Goal: Information Seeking & Learning: Compare options

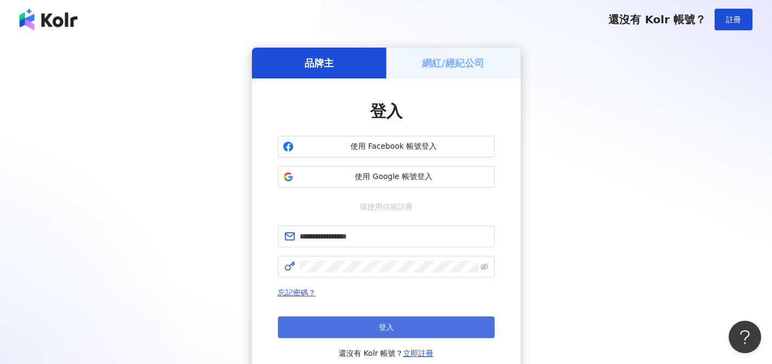
click at [418, 323] on button "登入" at bounding box center [386, 328] width 217 height 22
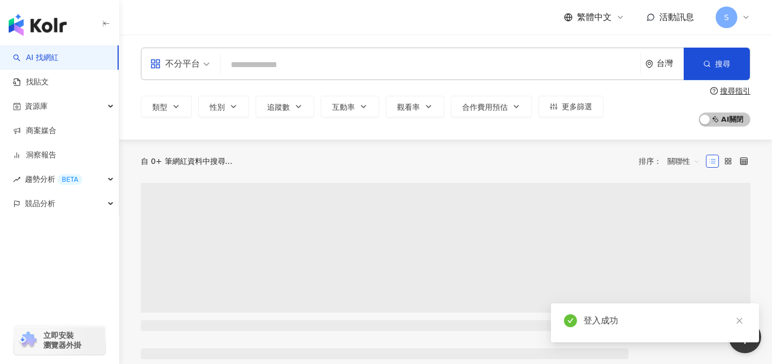
click at [193, 61] on div "不分平台" at bounding box center [175, 63] width 50 height 17
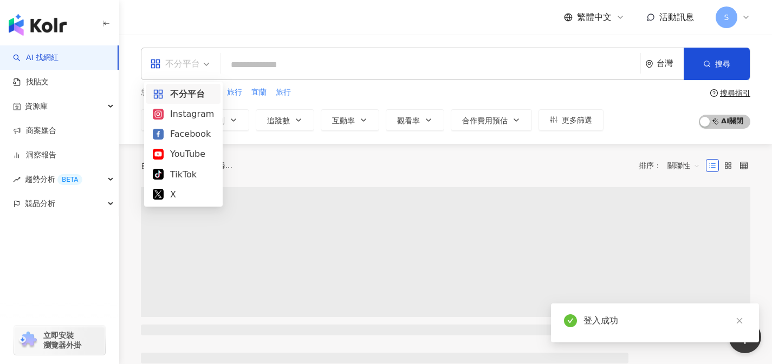
click at [193, 112] on div "Instagram" at bounding box center [183, 114] width 61 height 14
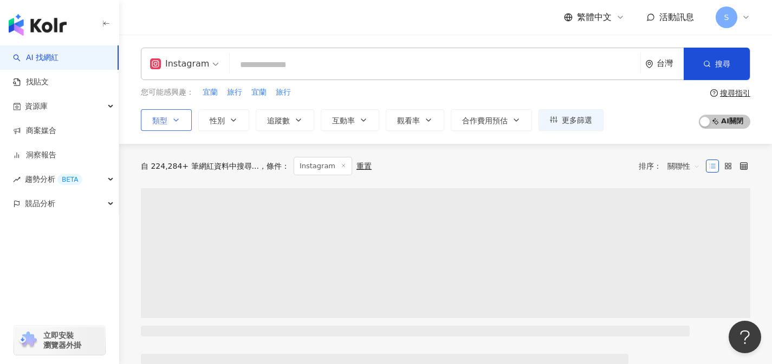
click at [176, 123] on icon "button" at bounding box center [176, 120] width 9 height 9
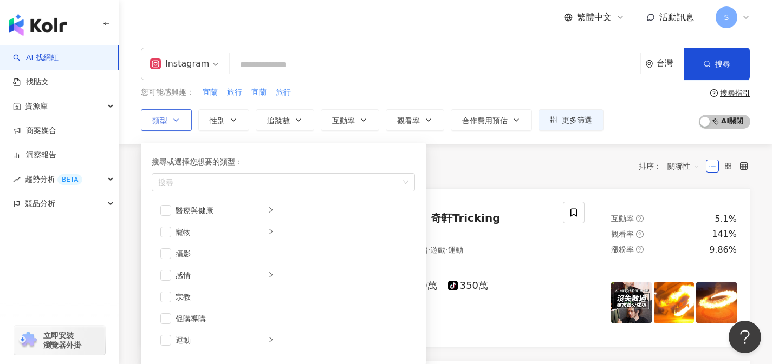
scroll to position [287, 0]
click at [204, 234] on div "寵物" at bounding box center [220, 233] width 90 height 12
click at [299, 239] on span "button" at bounding box center [297, 238] width 11 height 11
click at [564, 171] on div "共 10,000+ 筆 條件 ： Instagram 重置 排序： 關聯性" at bounding box center [445, 166] width 609 height 18
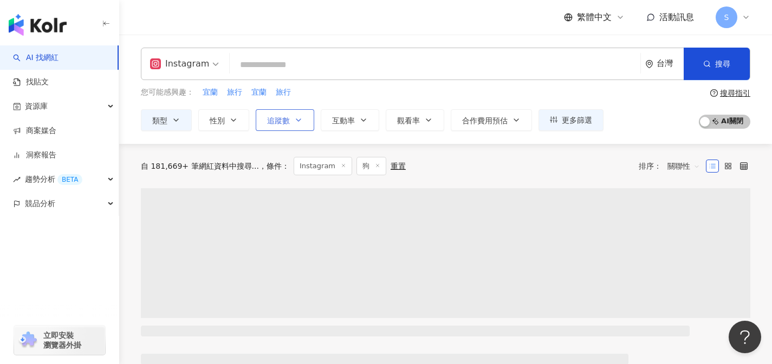
click at [307, 123] on button "追蹤數" at bounding box center [285, 120] width 58 height 22
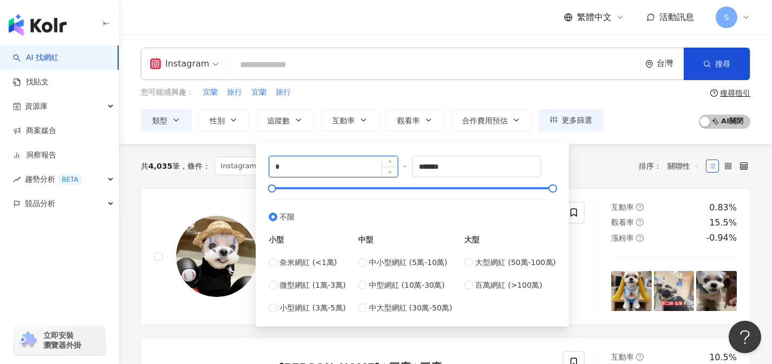
drag, startPoint x: 284, startPoint y: 171, endPoint x: 275, endPoint y: 170, distance: 9.3
click at [275, 170] on input "*" at bounding box center [333, 167] width 128 height 21
type input "*"
type input "****"
drag, startPoint x: 480, startPoint y: 169, endPoint x: 393, endPoint y: 171, distance: 87.2
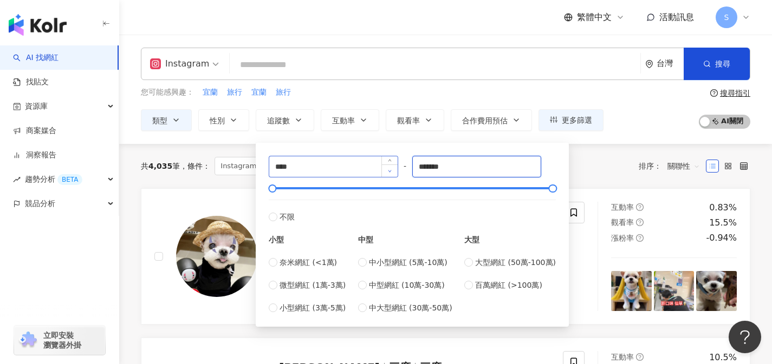
click at [393, 171] on div "**** - ******* 不限 小型 奈米網紅 (<1萬) 微型網紅 (1萬-3萬) 小型網紅 (3萬-5萬) 中型 中小型網紅 (5萬-10萬) 中型網…" at bounding box center [412, 235] width 287 height 158
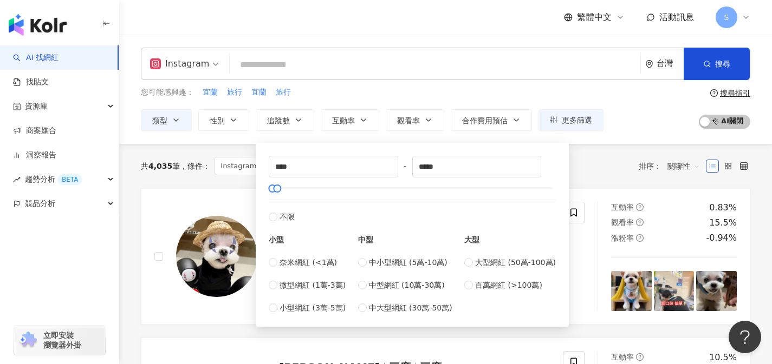
click at [611, 165] on div "共 4,035 筆 條件 ： Instagram 狗 重置 排序： 關聯性" at bounding box center [445, 166] width 609 height 18
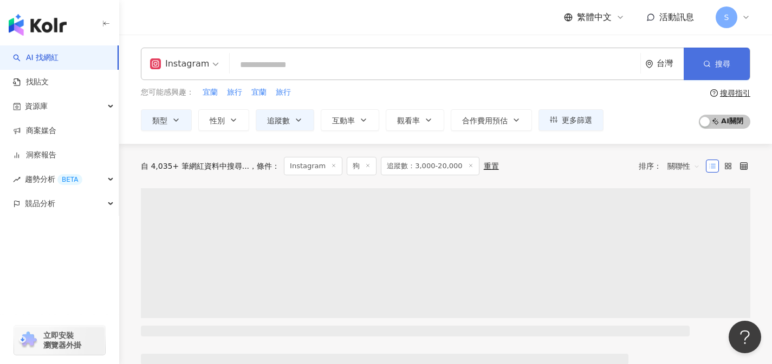
click at [719, 67] on span "搜尋" at bounding box center [722, 64] width 15 height 9
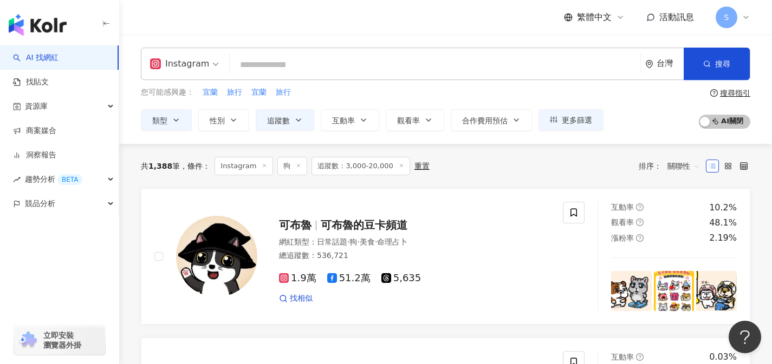
click at [675, 162] on span "關聯性" at bounding box center [683, 166] width 32 height 17
click at [680, 260] on div "觀看率" at bounding box center [683, 262] width 27 height 12
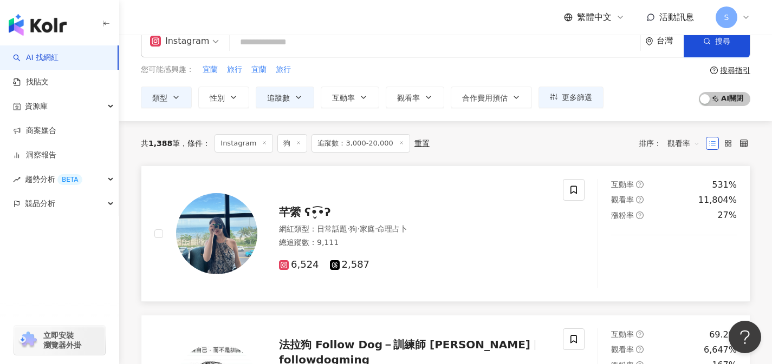
scroll to position [67, 0]
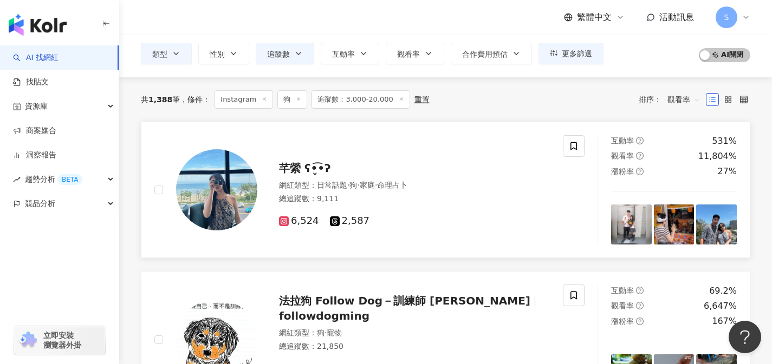
click at [411, 210] on div "6,524 2,587" at bounding box center [414, 217] width 271 height 21
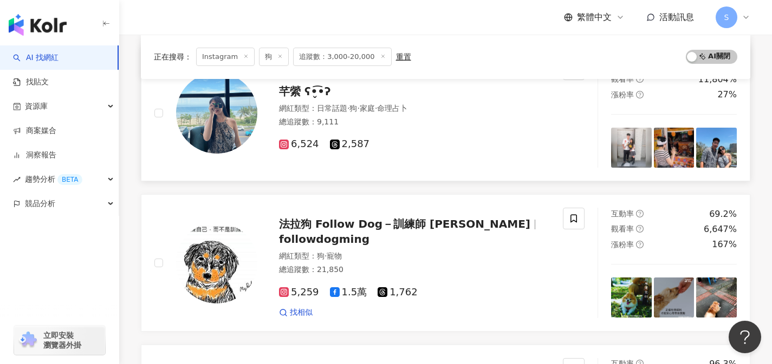
scroll to position [196, 0]
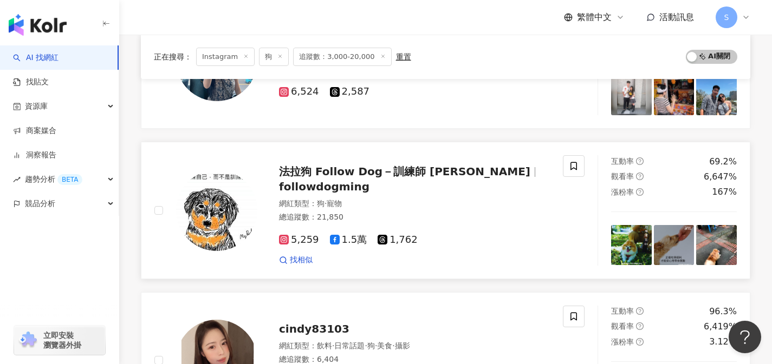
click at [394, 203] on div "網紅類型 ： 狗 · 寵物 總追蹤數 ： 21,850" at bounding box center [414, 212] width 271 height 27
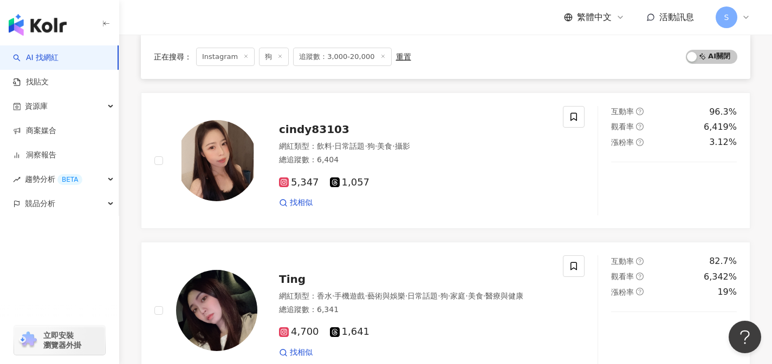
scroll to position [426, 0]
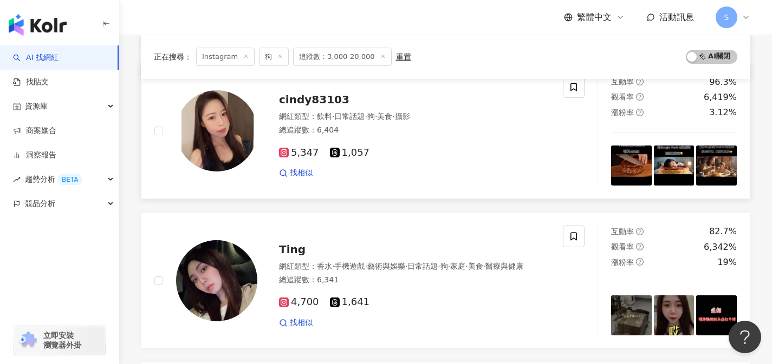
click at [503, 173] on div "找相似" at bounding box center [414, 173] width 271 height 11
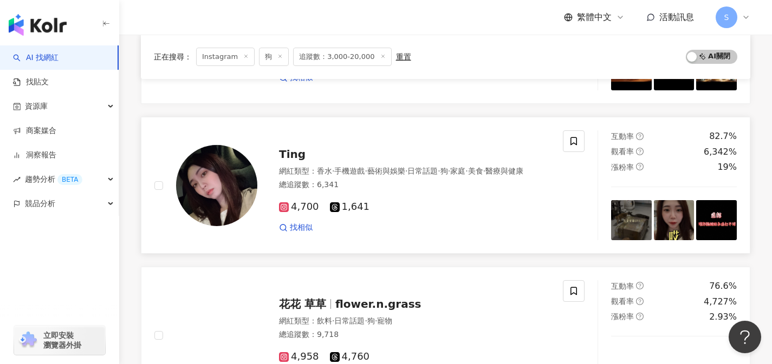
scroll to position [613, 0]
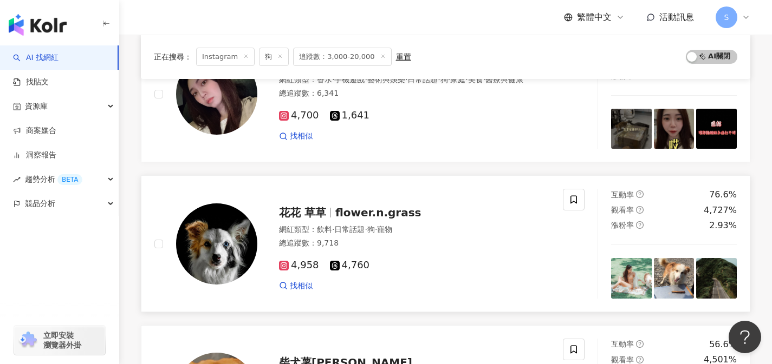
click at [441, 292] on div "花花 草草 flower.n.grass 網紅類型 ： 飲料 · 日常話題 · 狗 · 寵物 總追蹤數 ： 9,718 4,958 4,760 找相似" at bounding box center [358, 244] width 408 height 110
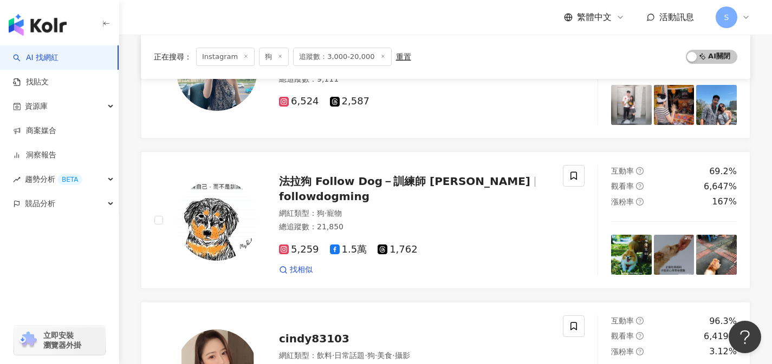
scroll to position [0, 0]
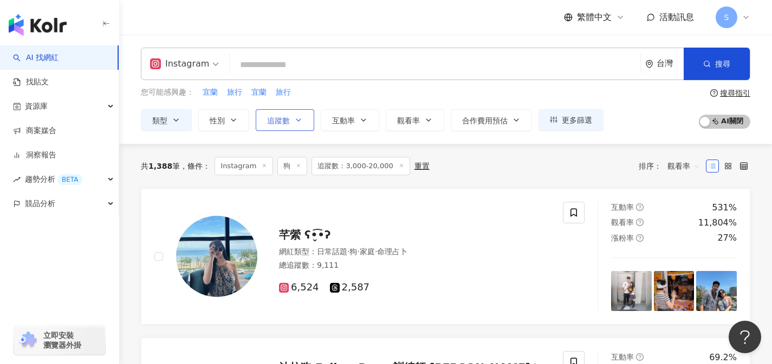
click at [303, 119] on button "追蹤數" at bounding box center [285, 120] width 58 height 22
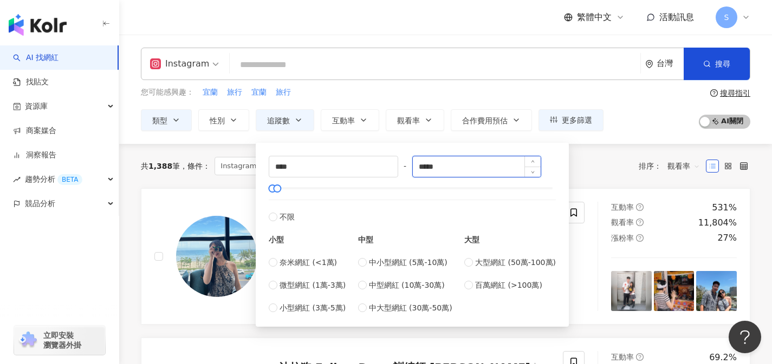
click at [433, 167] on input "*****" at bounding box center [477, 167] width 128 height 21
type input "*****"
click at [602, 173] on div "共 1,388 筆 條件 ： Instagram 狗 追蹤數：3,000-20,000 重置 排序： 觀看率" at bounding box center [445, 166] width 609 height 18
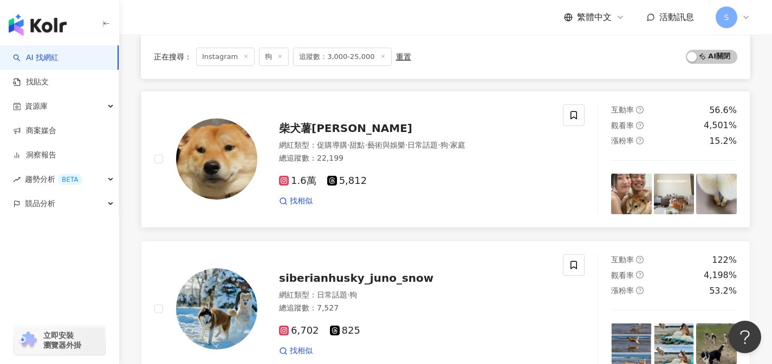
scroll to position [903, 0]
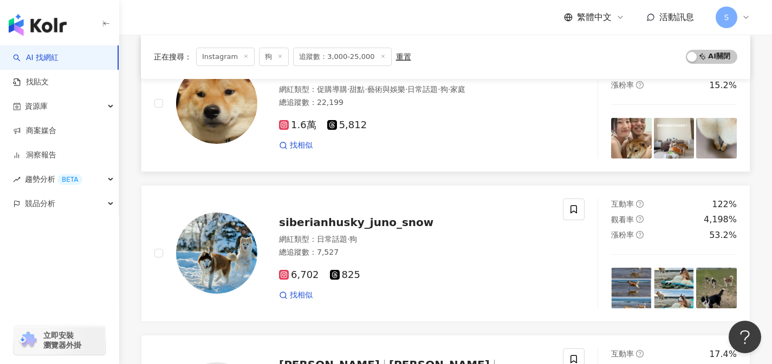
click at [444, 153] on div "柴犬薯妮Suni 網紅類型 ： 促購導購 · 甜點 · 藝術與娛樂 · 日常話題 · 狗 · 家庭 總追蹤數 ： 22,199 1.6萬 5,812 找相似" at bounding box center [358, 104] width 408 height 110
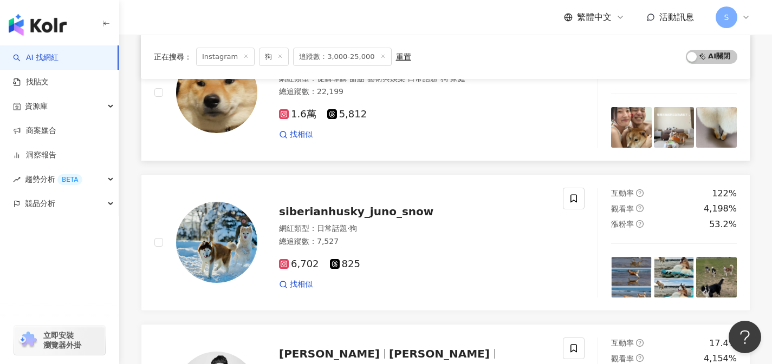
scroll to position [929, 0]
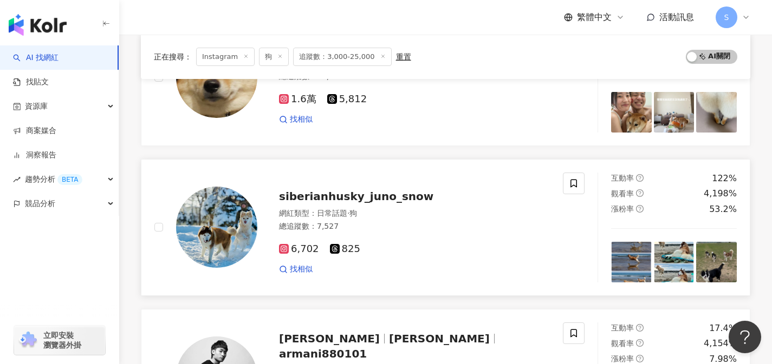
click at [486, 199] on div "siberianhusky_juno_snow" at bounding box center [414, 196] width 271 height 15
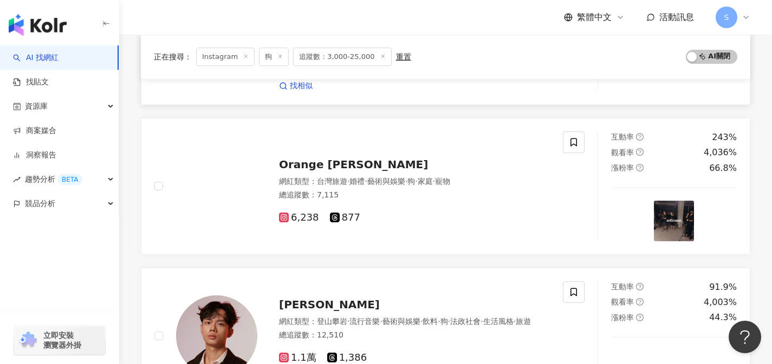
scroll to position [1333, 0]
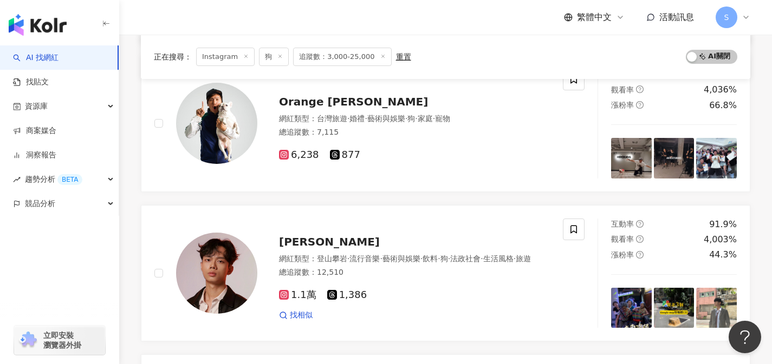
click at [467, 184] on link "Orange Chen 網紅類型 ： 台灣旅遊 · 婚禮 · 藝術與娛樂 · 狗 · 家庭 · 寵物 總追蹤數 ： 7,115 6,238 877 互動率 2…" at bounding box center [445, 123] width 609 height 137
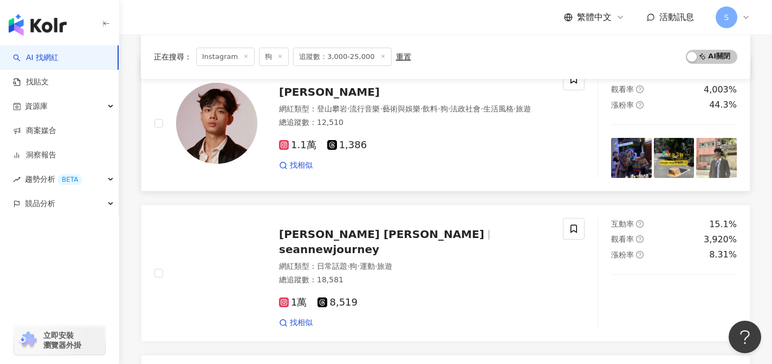
scroll to position [1471, 0]
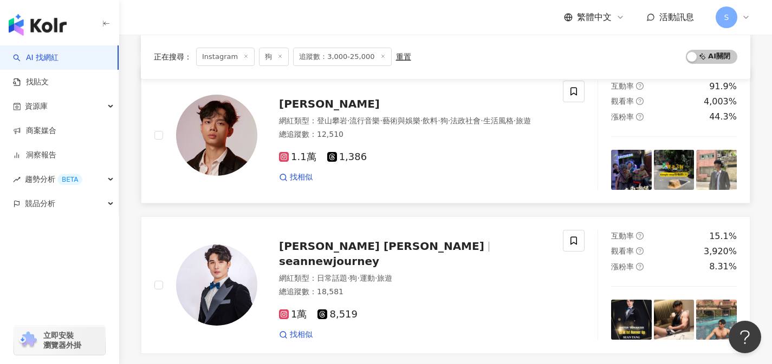
click at [504, 177] on div "找相似" at bounding box center [414, 177] width 271 height 11
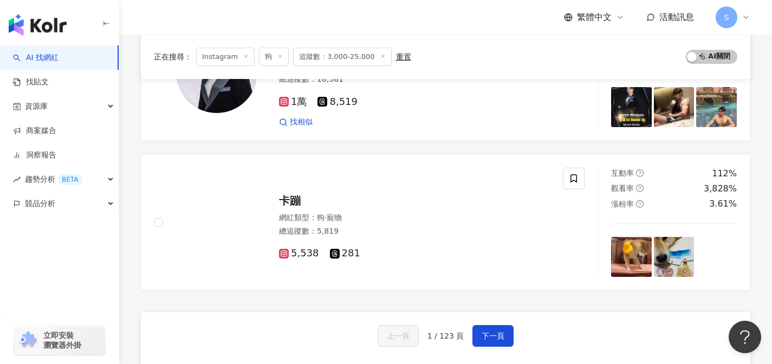
scroll to position [1738, 0]
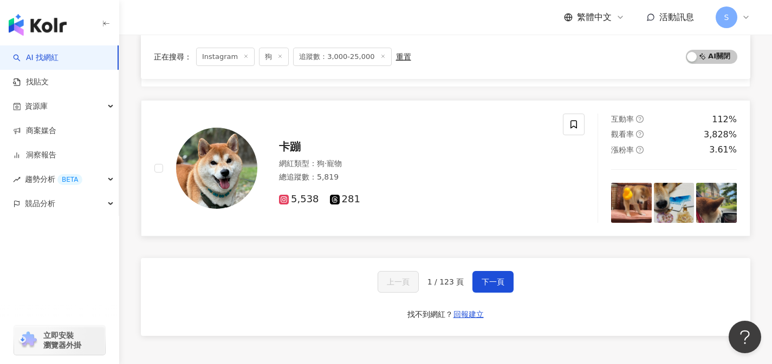
click at [455, 186] on div "5,538 281" at bounding box center [414, 195] width 271 height 21
click at [508, 275] on button "下一頁" at bounding box center [492, 282] width 41 height 22
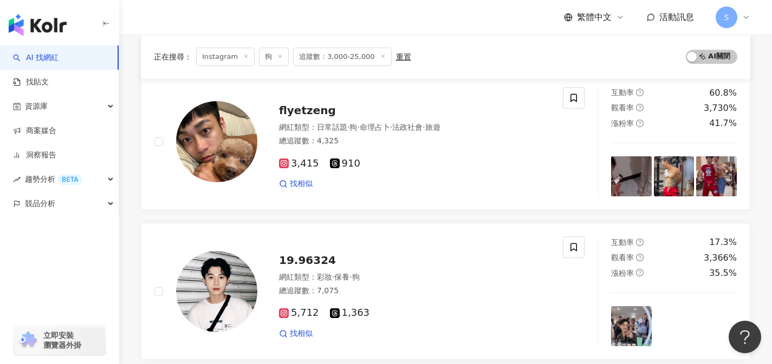
scroll to position [311, 0]
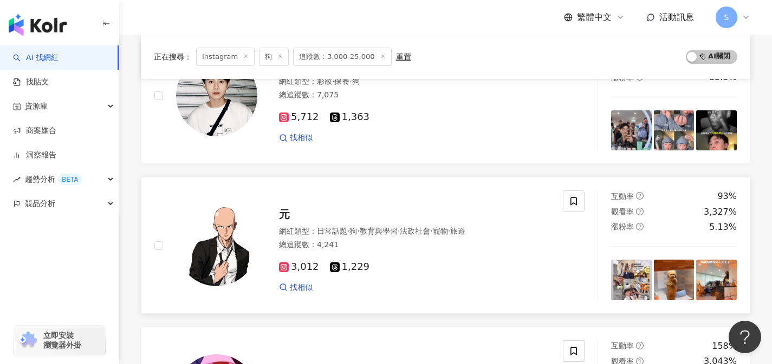
click at [496, 270] on div "3,012 1,229" at bounding box center [414, 268] width 271 height 12
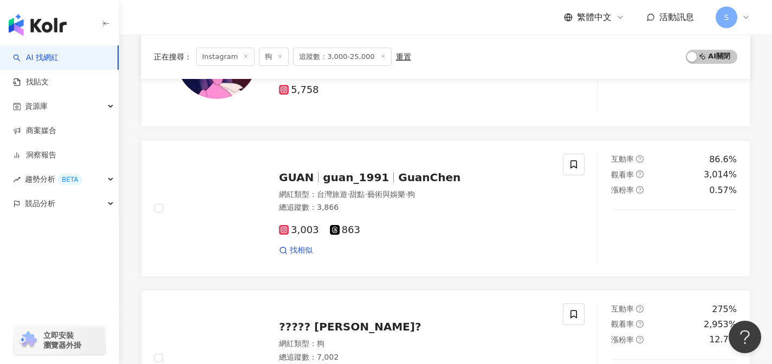
scroll to position [649, 0]
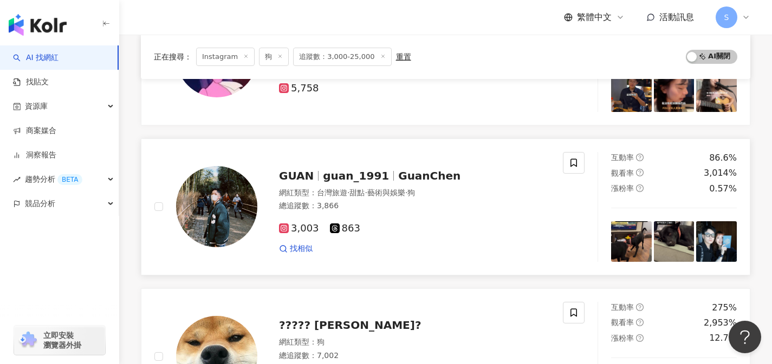
click at [386, 223] on div "3,003 863" at bounding box center [414, 229] width 271 height 12
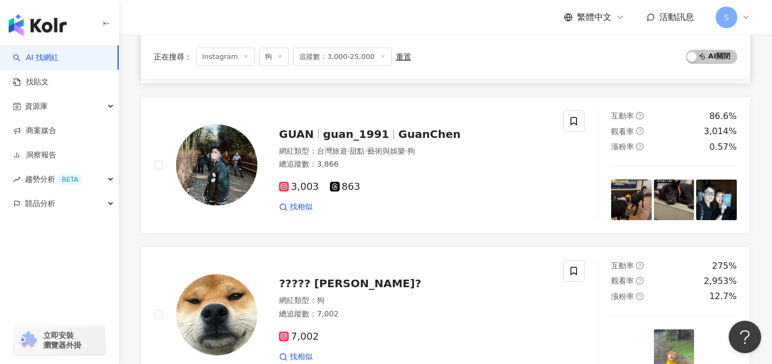
scroll to position [841, 0]
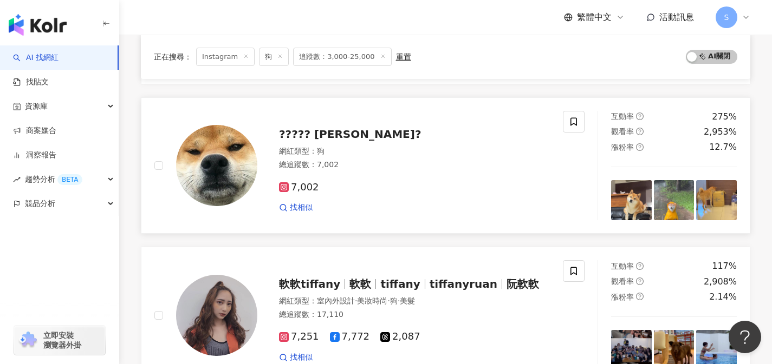
click at [511, 147] on div "網紅類型 ： 狗" at bounding box center [414, 151] width 271 height 11
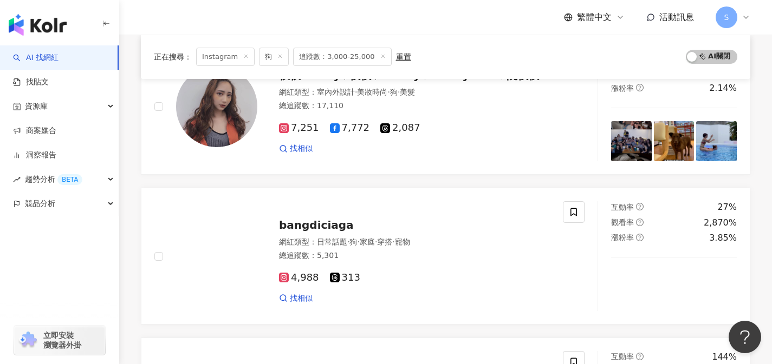
scroll to position [1098, 0]
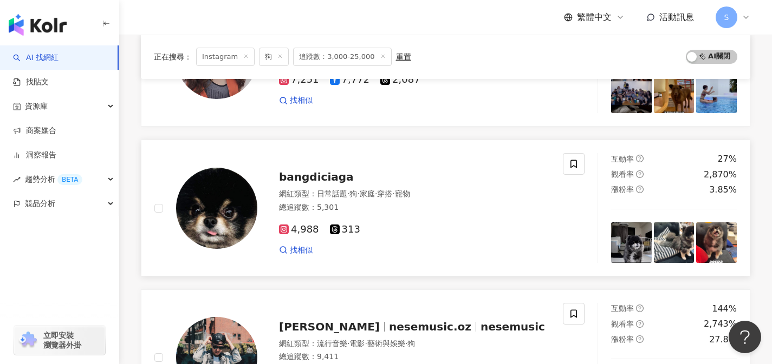
click at [472, 197] on div "網紅類型 ： 日常話題 · 狗 · 家庭 · 穿搭 · 寵物" at bounding box center [414, 194] width 271 height 11
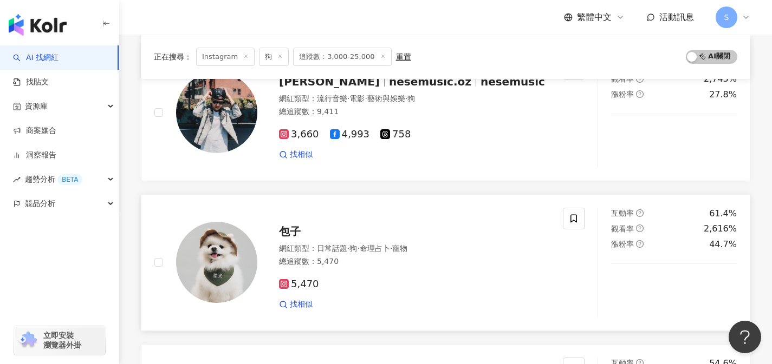
scroll to position [1403, 0]
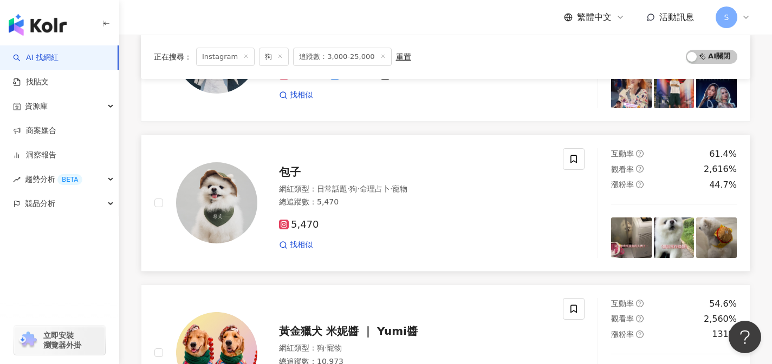
click at [394, 157] on div "包子 網紅類型 ： 日常話題 · 狗 · 命理占卜 · 寵物 總追蹤數 ： 5,470 5,470 找相似" at bounding box center [403, 203] width 292 height 95
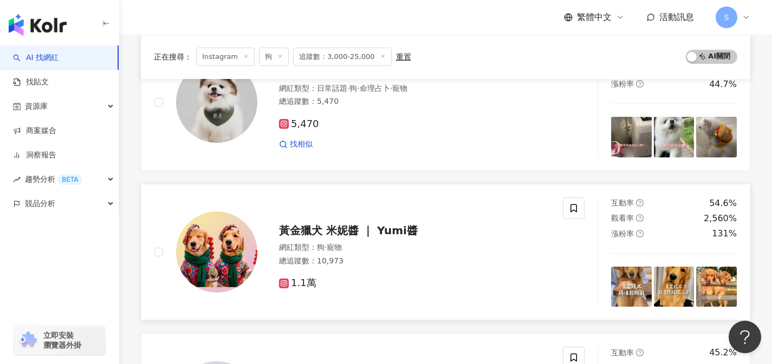
click at [481, 251] on div "網紅類型 ： 狗 · 寵物" at bounding box center [414, 248] width 271 height 11
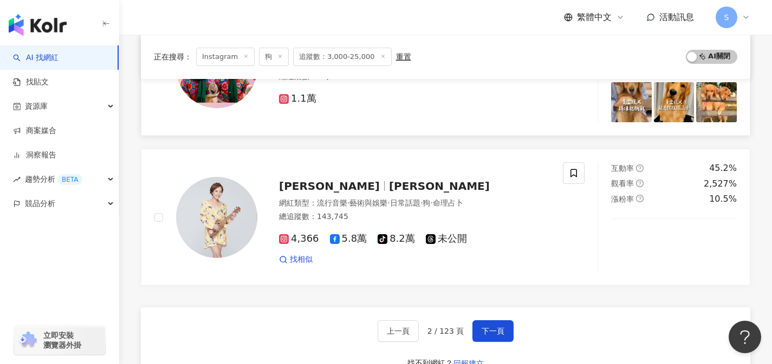
scroll to position [1776, 0]
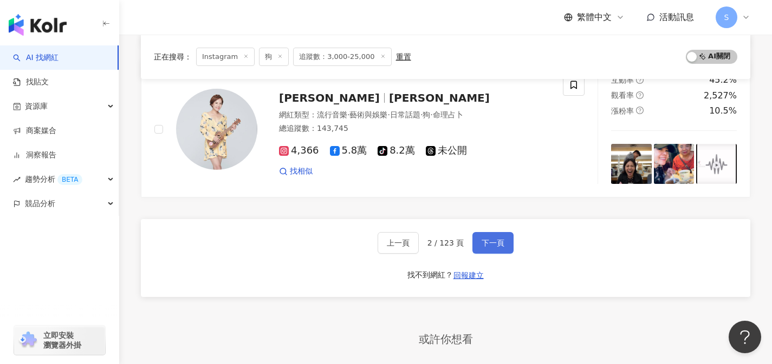
click at [491, 244] on span "下一頁" at bounding box center [492, 243] width 23 height 9
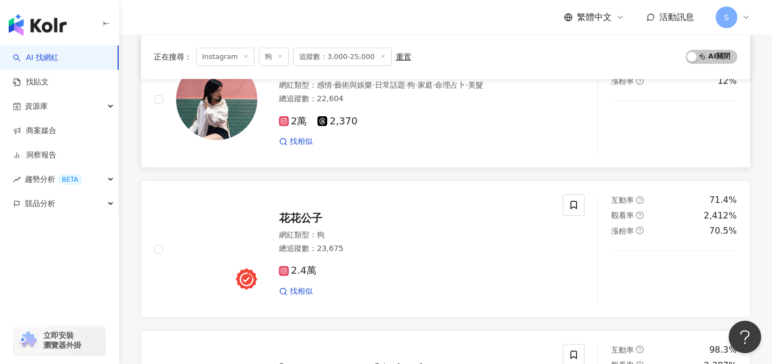
scroll to position [161, 0]
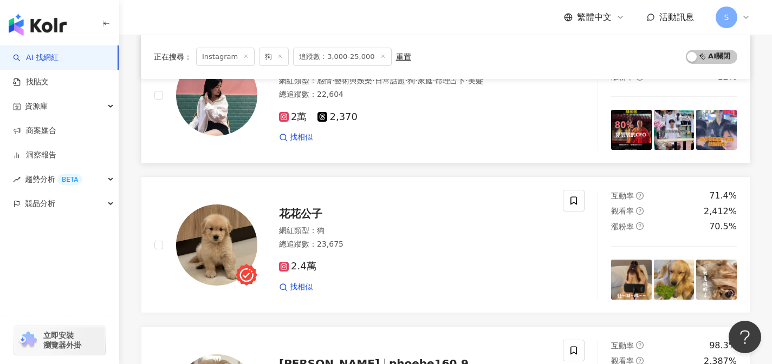
click at [442, 255] on div "2.4萬 找相似" at bounding box center [414, 272] width 271 height 40
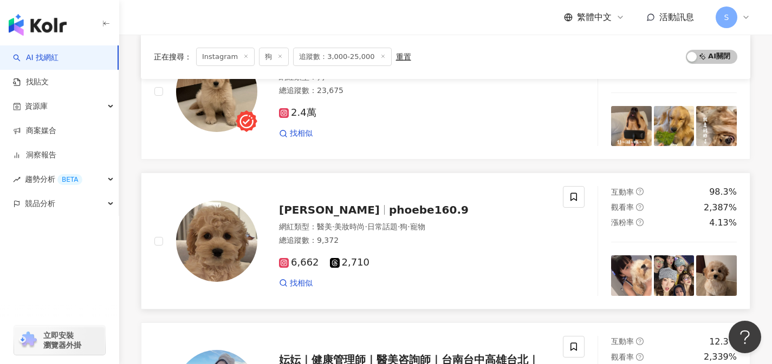
scroll to position [345, 0]
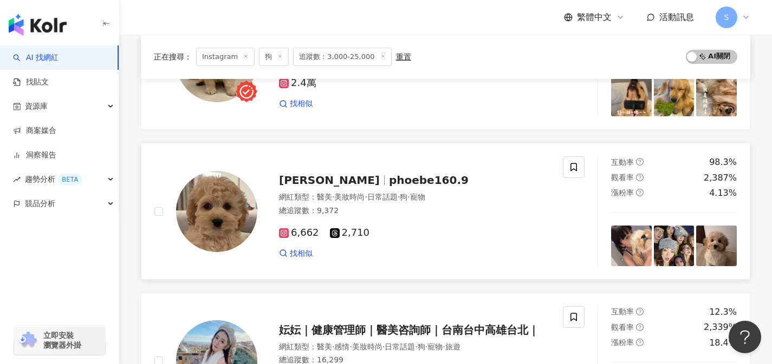
click at [516, 241] on div "6,662 2,710 找相似" at bounding box center [414, 239] width 271 height 40
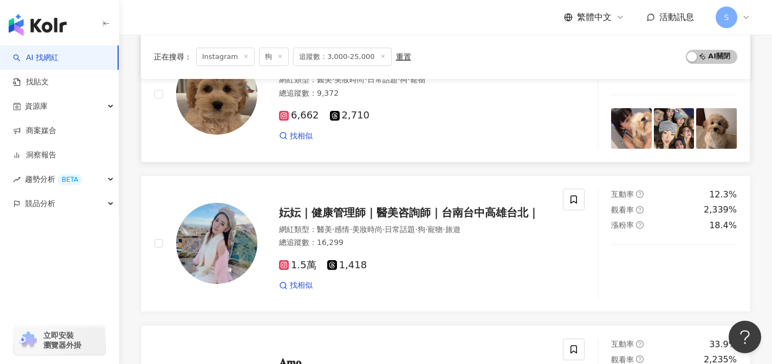
scroll to position [575, 0]
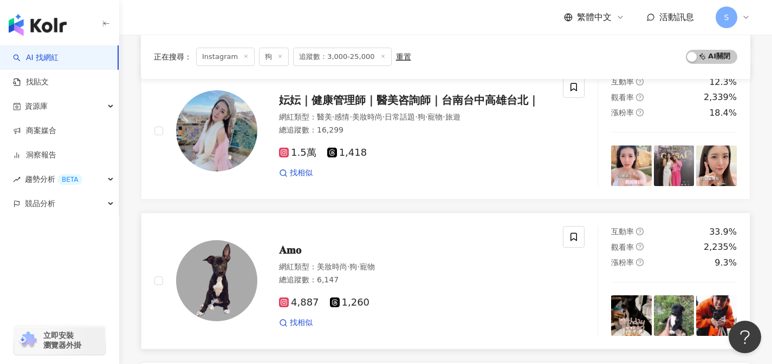
click at [513, 302] on div "4,887 1,260" at bounding box center [414, 303] width 271 height 12
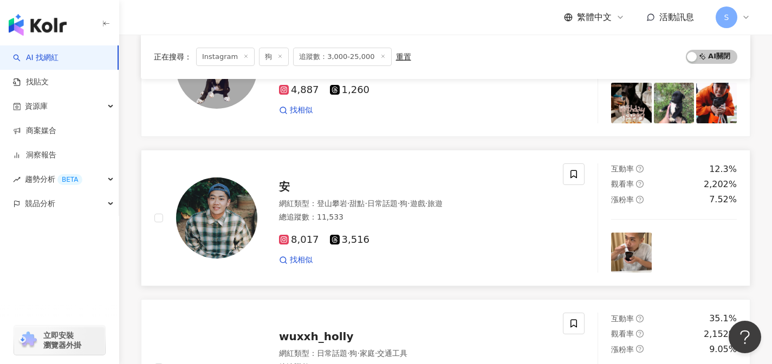
scroll to position [880, 0]
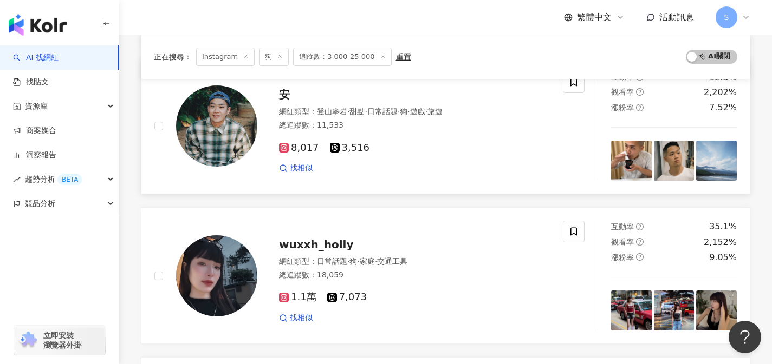
click at [456, 190] on link "安 網紅類型 ： 登山攀岩 · 甜點 · 日常話題 · 狗 · 遊戲 · 旅遊 總追蹤數 ： 11,533 8,017 3,516 找相似 互動率 12.3%…" at bounding box center [445, 126] width 609 height 137
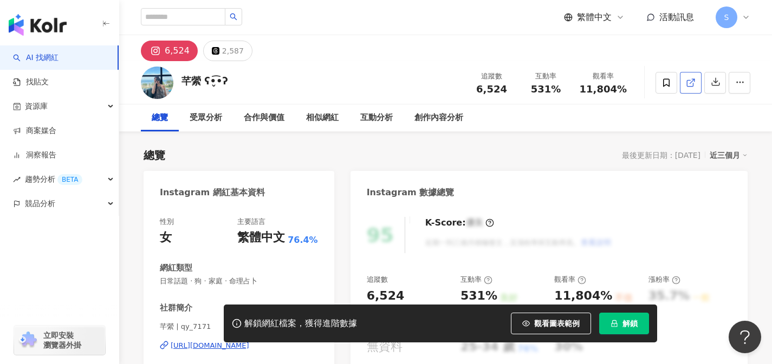
click at [689, 84] on icon at bounding box center [691, 83] width 10 height 10
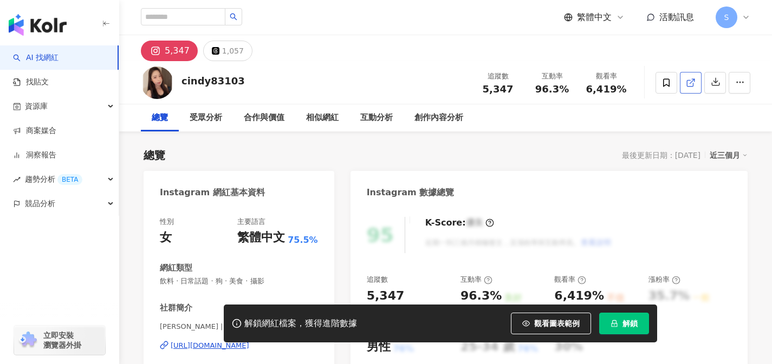
click at [692, 78] on icon at bounding box center [691, 83] width 10 height 10
click at [693, 79] on polyline at bounding box center [693, 80] width 3 height 3
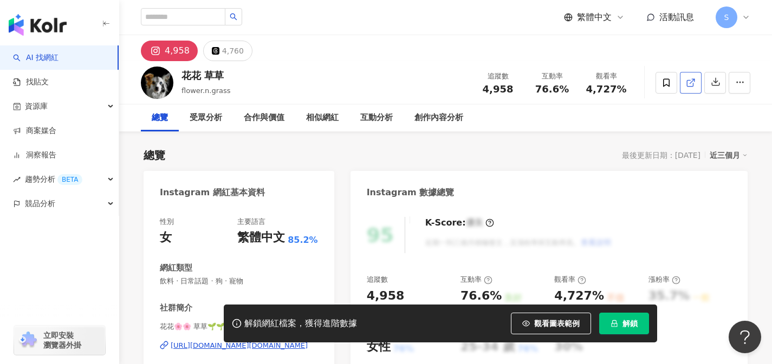
click at [690, 88] on span at bounding box center [691, 82] width 10 height 11
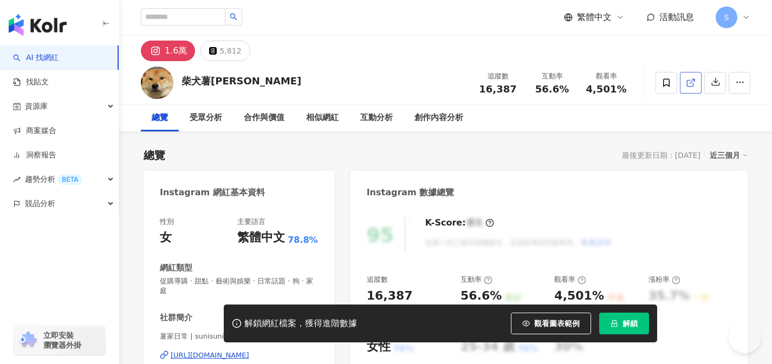
click at [689, 88] on link at bounding box center [691, 83] width 22 height 22
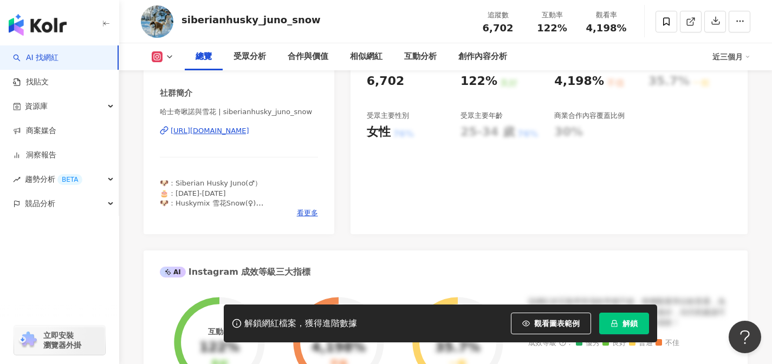
scroll to position [231, 0]
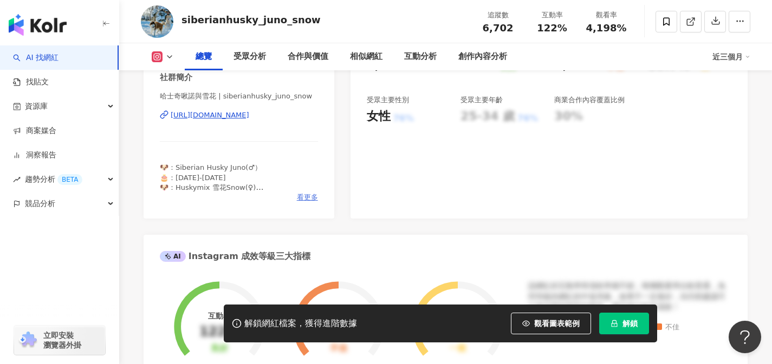
click at [312, 198] on span "看更多" at bounding box center [307, 198] width 21 height 10
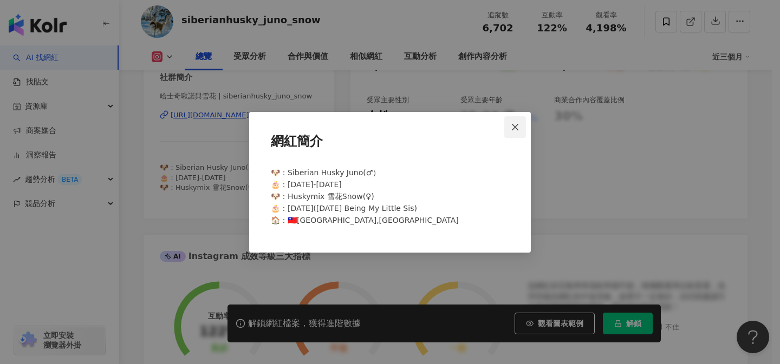
click at [513, 124] on icon "close" at bounding box center [515, 127] width 9 height 9
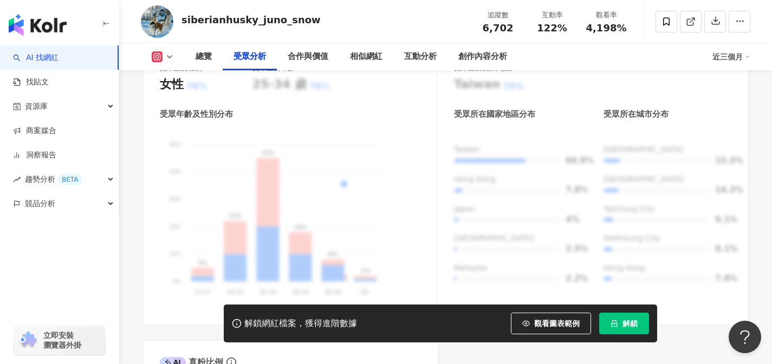
scroll to position [1029, 0]
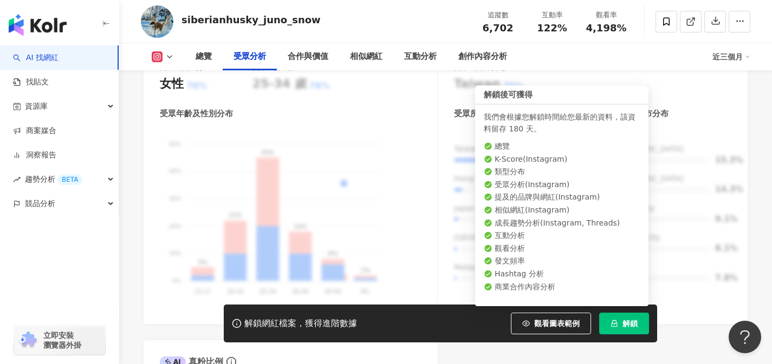
click at [617, 332] on button "解鎖" at bounding box center [624, 324] width 50 height 22
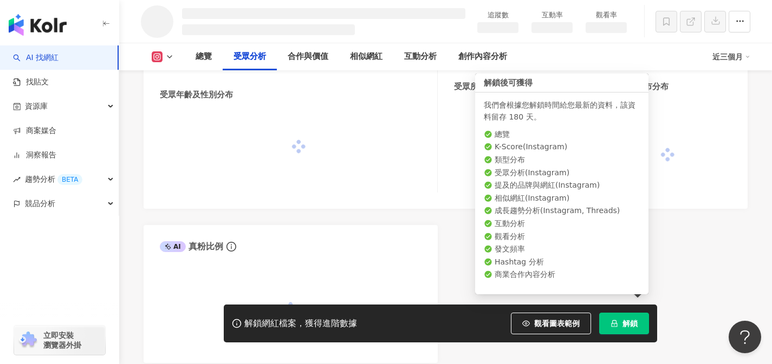
scroll to position [918, 0]
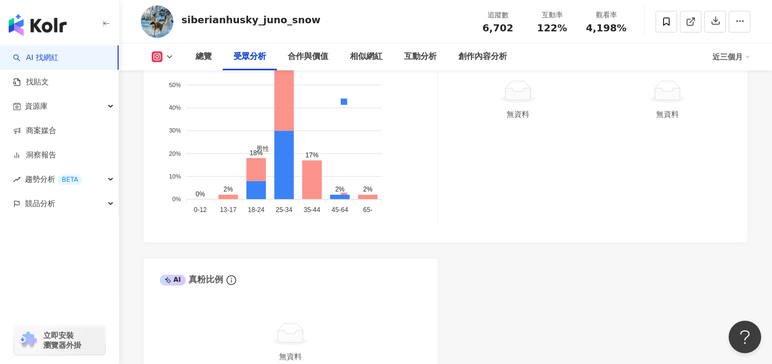
scroll to position [999, 0]
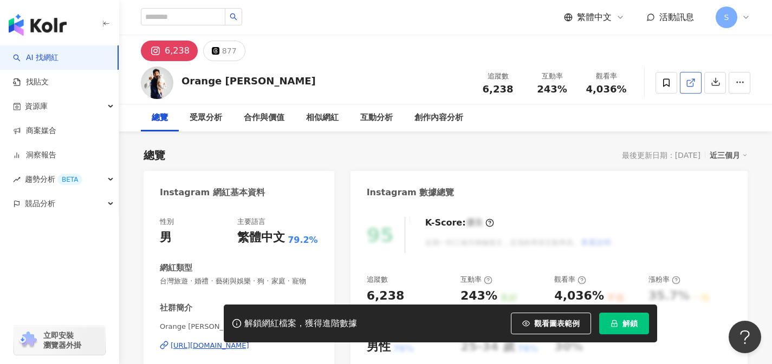
click at [693, 80] on icon at bounding box center [691, 83] width 10 height 10
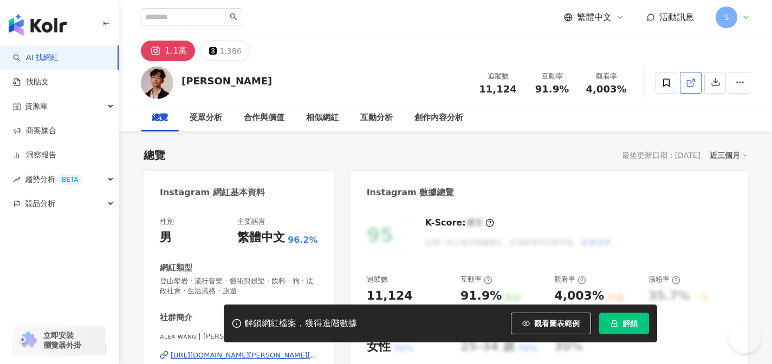
click at [692, 84] on icon at bounding box center [691, 83] width 10 height 10
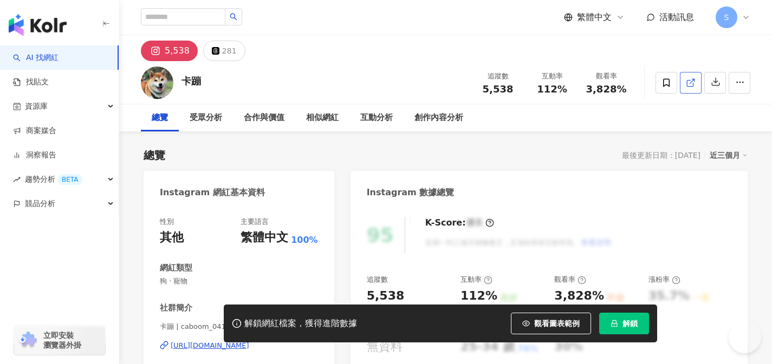
click at [693, 84] on icon at bounding box center [691, 83] width 10 height 10
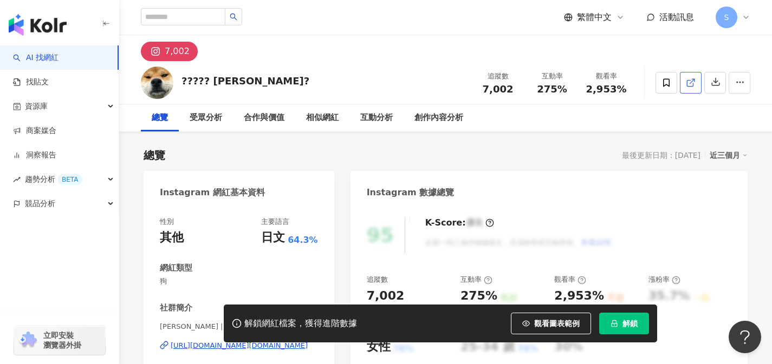
click at [690, 85] on icon at bounding box center [691, 83] width 10 height 10
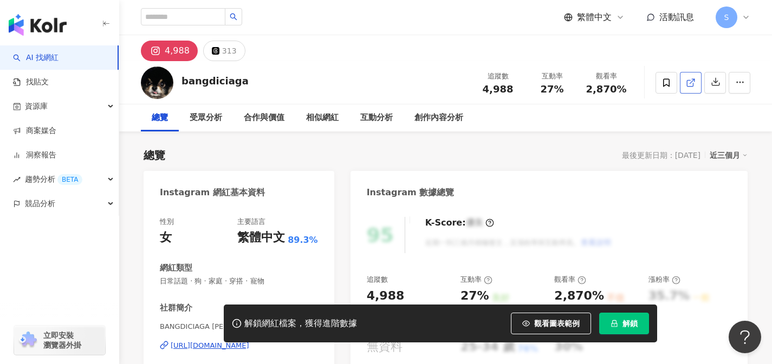
click at [690, 83] on icon at bounding box center [691, 83] width 10 height 10
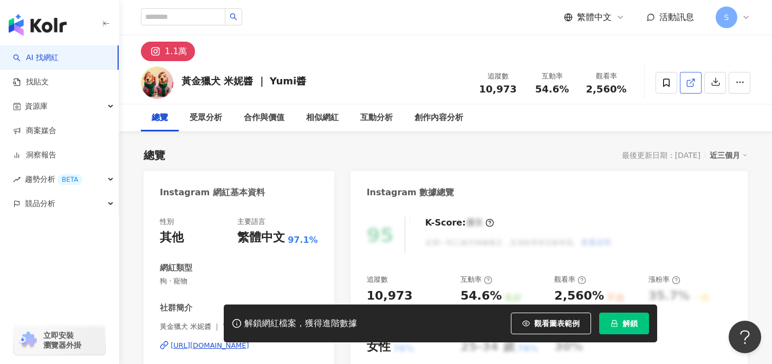
click at [688, 88] on link at bounding box center [691, 83] width 22 height 22
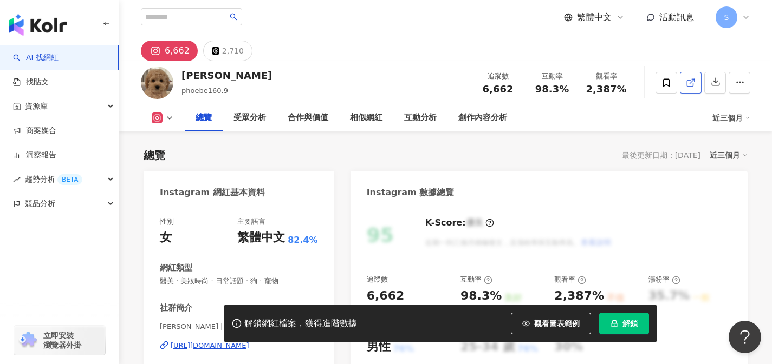
click at [694, 80] on polyline at bounding box center [693, 80] width 3 height 3
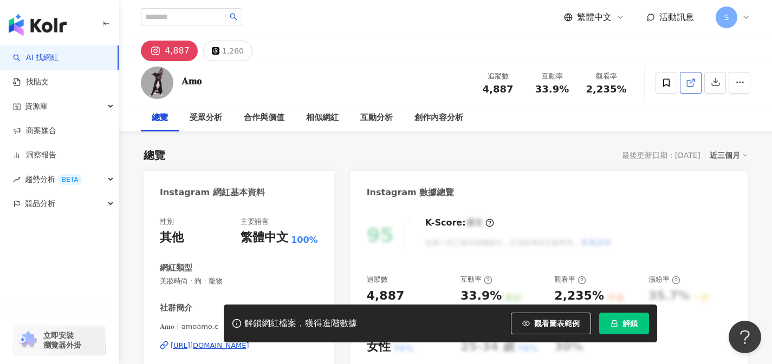
click at [688, 84] on icon at bounding box center [691, 83] width 10 height 10
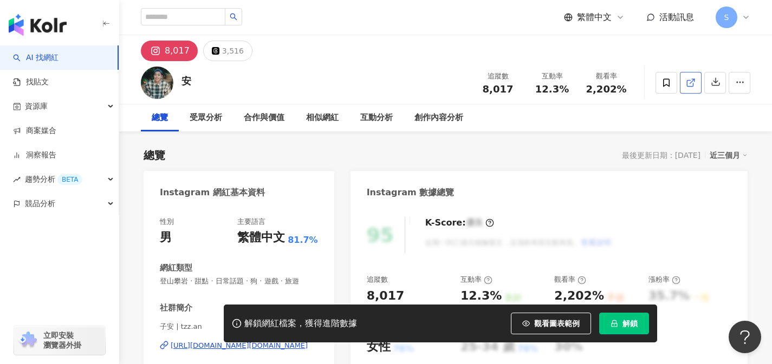
click at [698, 87] on link at bounding box center [691, 83] width 22 height 22
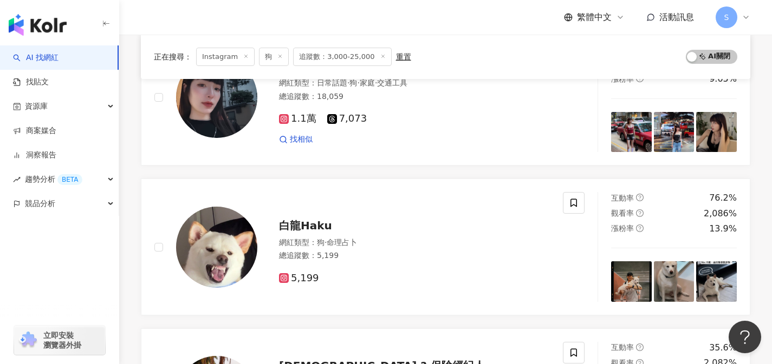
scroll to position [1120, 0]
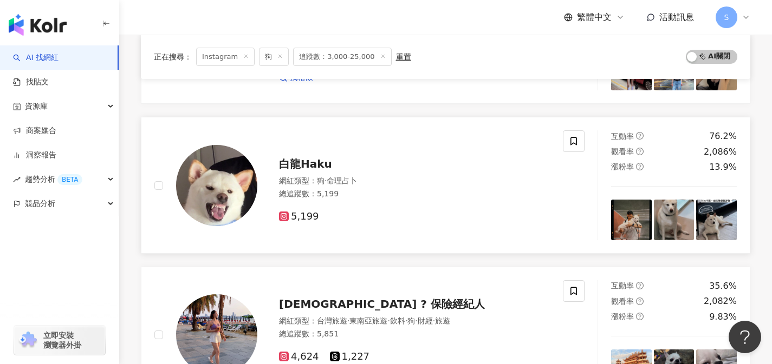
click at [507, 192] on div "總追蹤數 ： 5,199" at bounding box center [414, 194] width 271 height 11
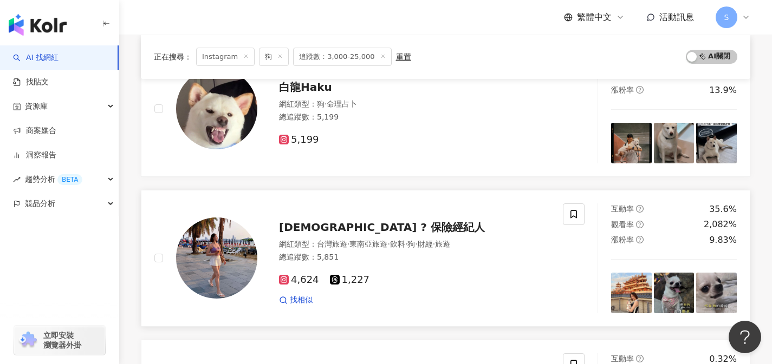
click at [568, 276] on div at bounding box center [574, 259] width 22 height 110
click at [413, 262] on div "總追蹤數 ： 5,851" at bounding box center [414, 257] width 271 height 11
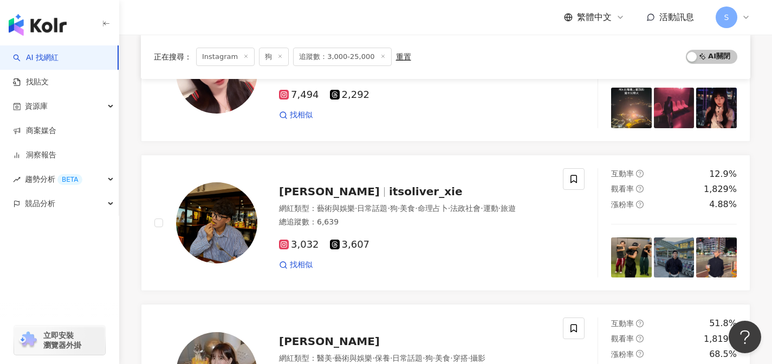
scroll to position [1473, 0]
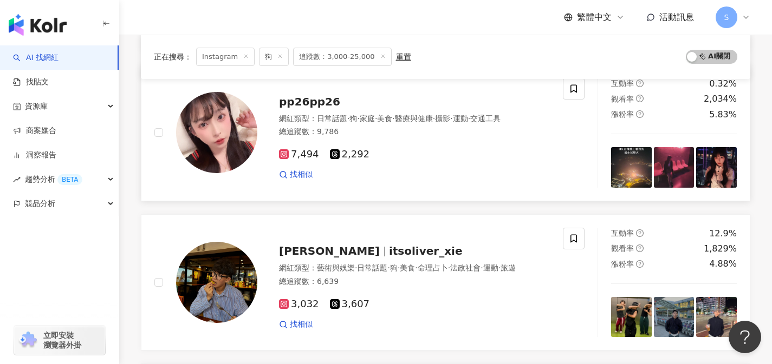
click at [505, 145] on div "7,494 2,292 找相似" at bounding box center [414, 160] width 271 height 40
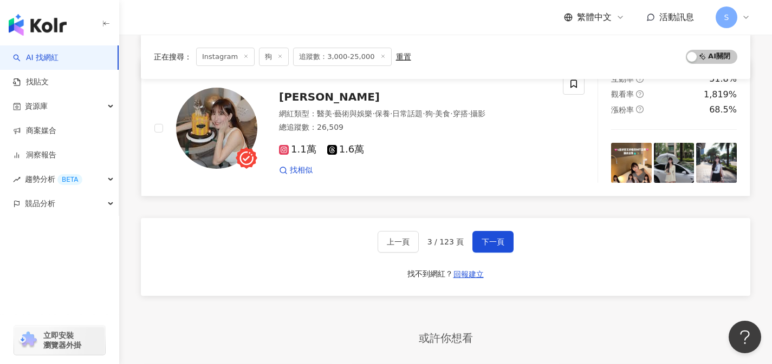
scroll to position [1737, 0]
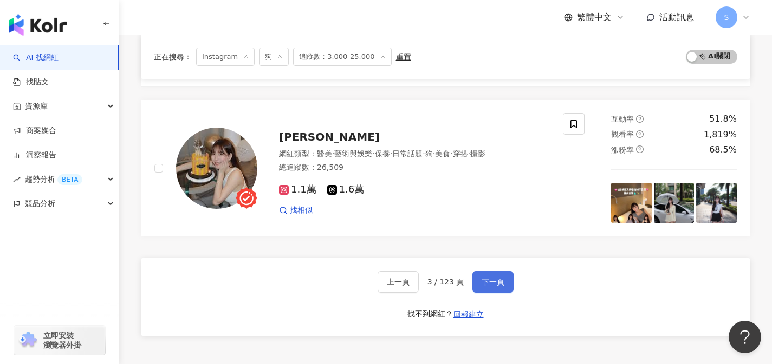
click at [504, 279] on button "下一頁" at bounding box center [492, 282] width 41 height 22
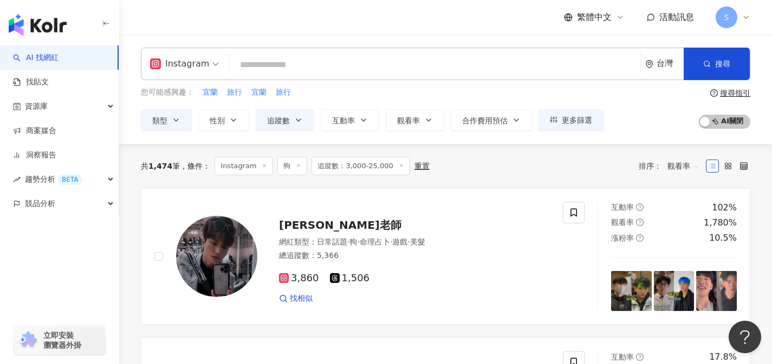
scroll to position [218, 0]
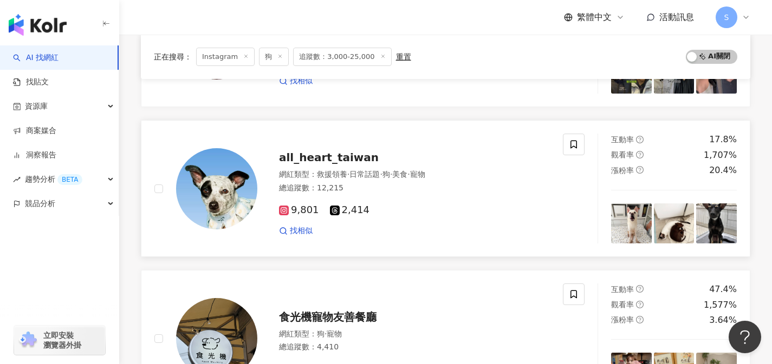
click at [504, 239] on div "all_heart_taiwan 網紅類型 ： 救援領養 · 日常話題 · 狗 · 美食 · 寵物 總追蹤數 ： 12,215 9,801 2,414 找相似" at bounding box center [358, 189] width 408 height 110
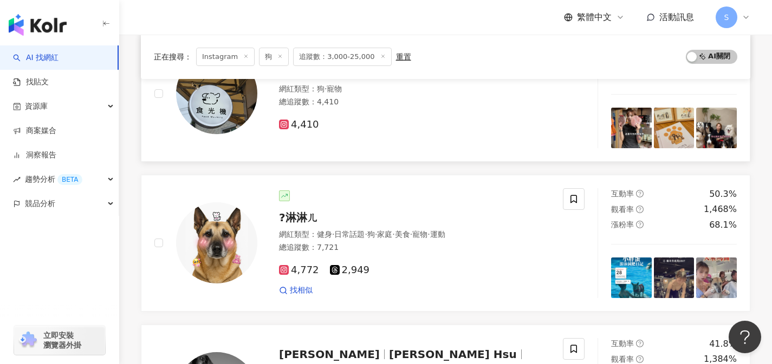
scroll to position [508, 0]
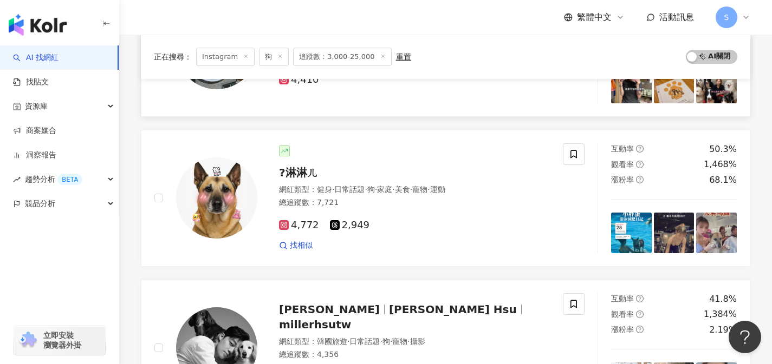
click at [558, 185] on div "?淋淋ㄦ 網紅類型 ： 健身 · 日常話題 · 狗 · 家庭 · 美食 · 寵物 · 運動 總追蹤數 ： 7,721 4,772 2,949 找相似" at bounding box center [358, 199] width 408 height 110
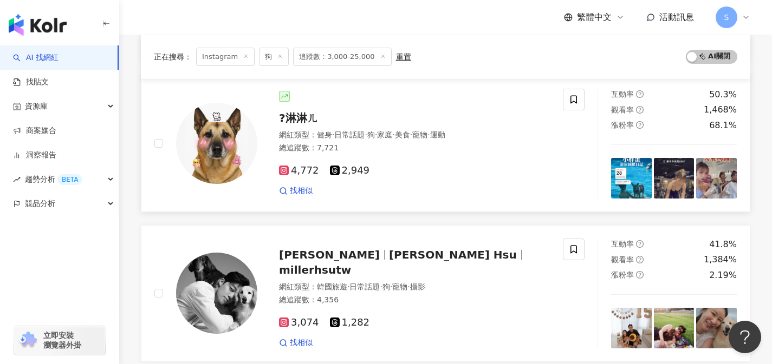
scroll to position [702, 0]
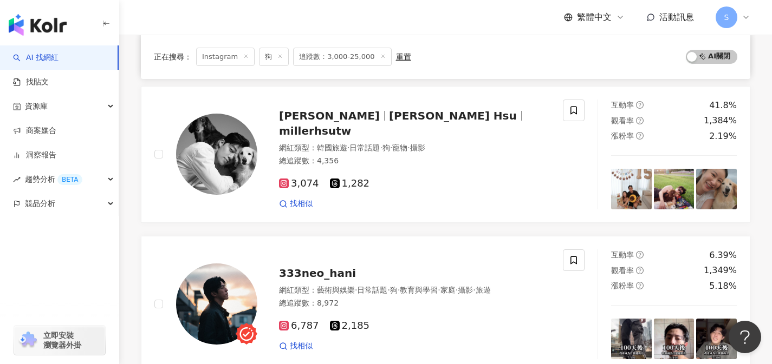
click at [491, 170] on div "3,074 1,282 找相似" at bounding box center [414, 190] width 271 height 40
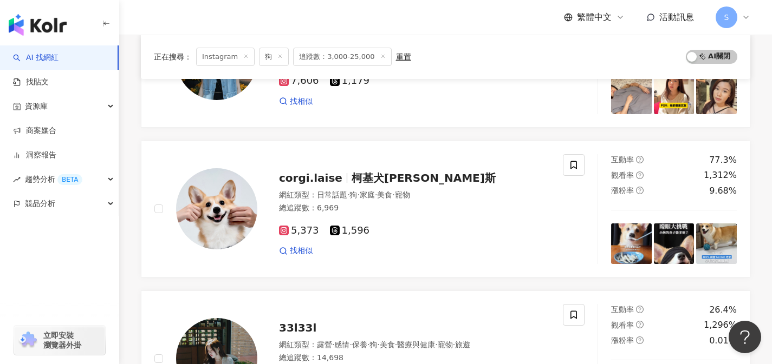
scroll to position [1562, 0]
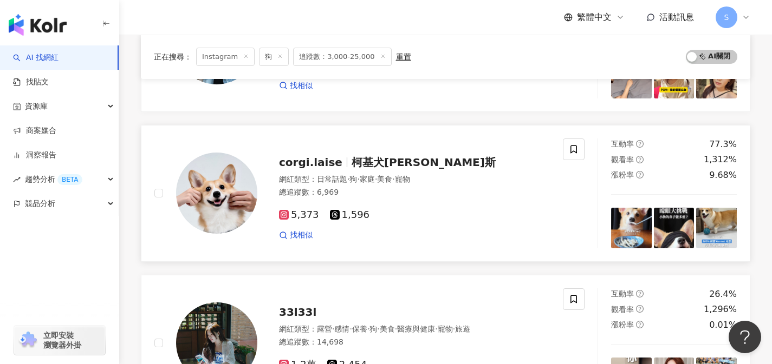
click at [472, 179] on div "網紅類型 ： 日常話題 · 狗 · 家庭 · 美食 · 寵物" at bounding box center [414, 179] width 271 height 11
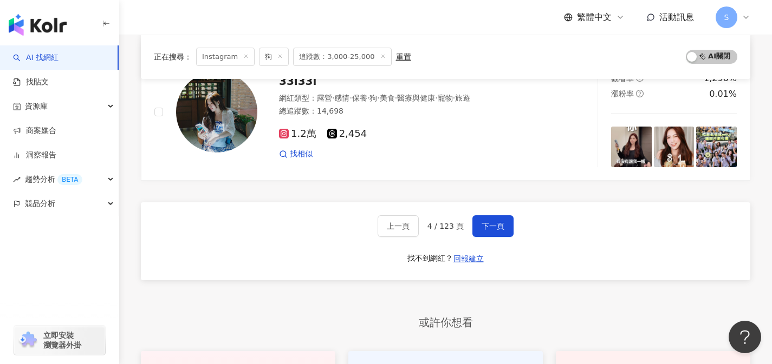
scroll to position [1793, 0]
click at [499, 229] on span "下一頁" at bounding box center [492, 227] width 23 height 9
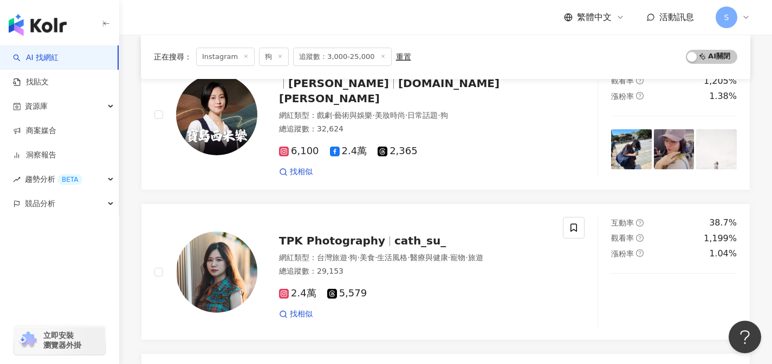
scroll to position [463, 0]
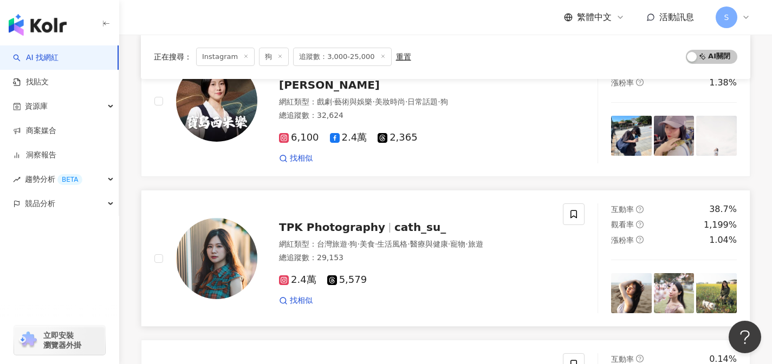
click at [424, 220] on div "TPK Photography cath_su_" at bounding box center [414, 227] width 271 height 15
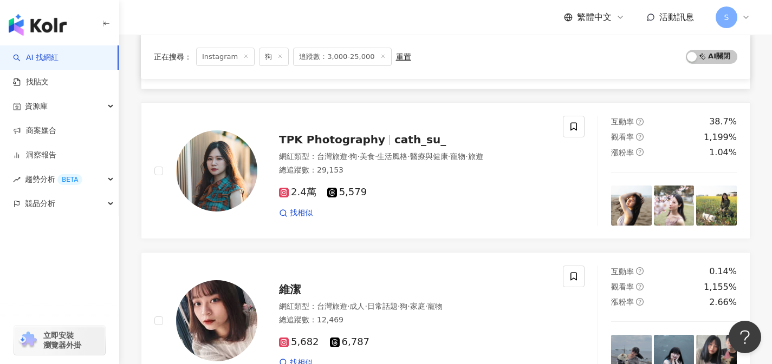
scroll to position [652, 0]
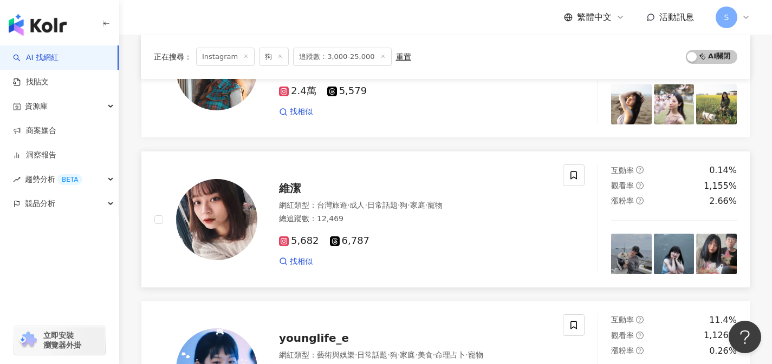
click at [477, 227] on div "5,682 6,787 找相似" at bounding box center [414, 247] width 271 height 40
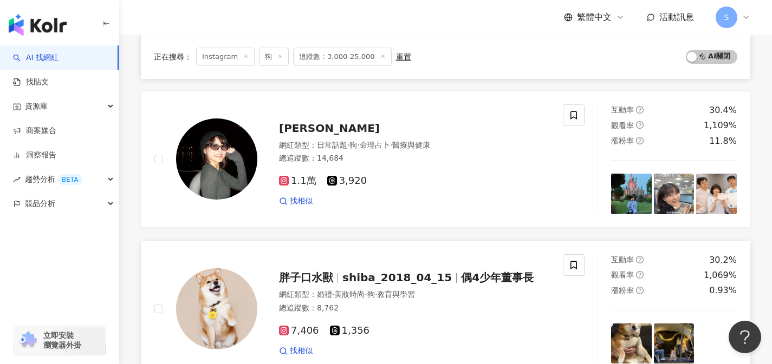
scroll to position [1054, 0]
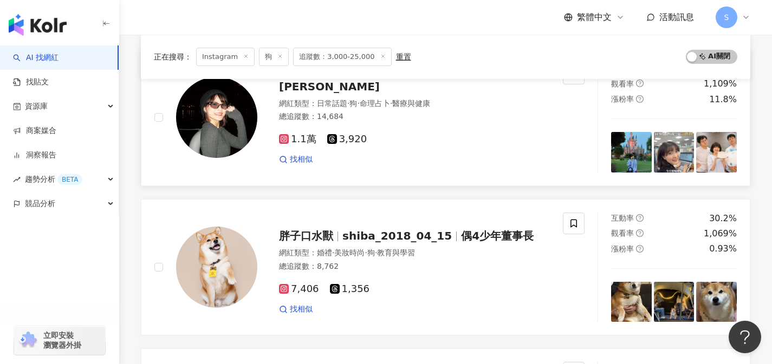
click at [506, 154] on div "找相似" at bounding box center [414, 159] width 271 height 11
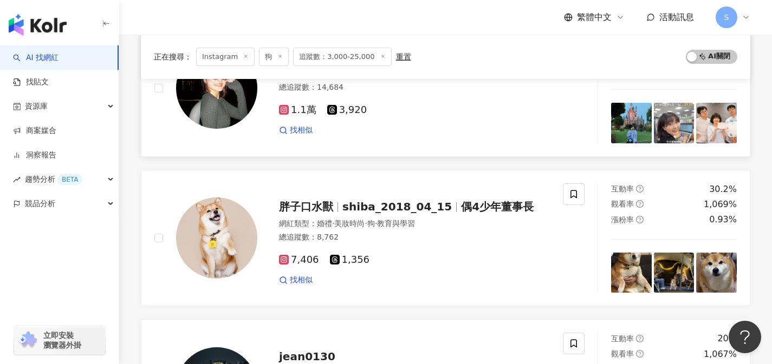
scroll to position [1084, 0]
click at [447, 200] on span "shiba_2018_04_15" at bounding box center [401, 206] width 119 height 13
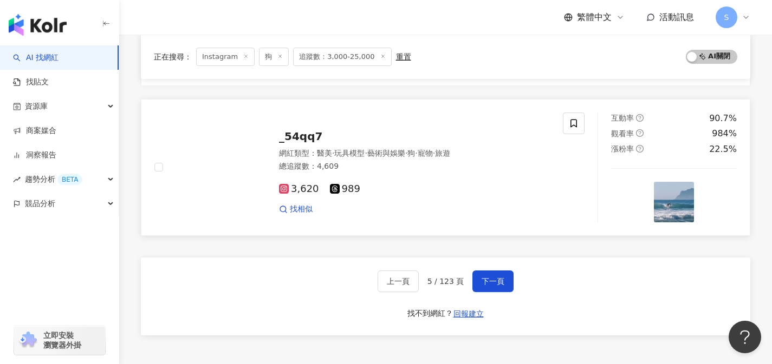
scroll to position [1809, 0]
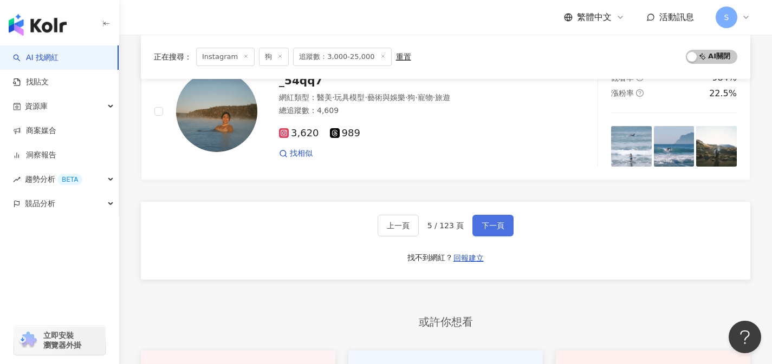
click at [485, 218] on button "下一頁" at bounding box center [492, 226] width 41 height 22
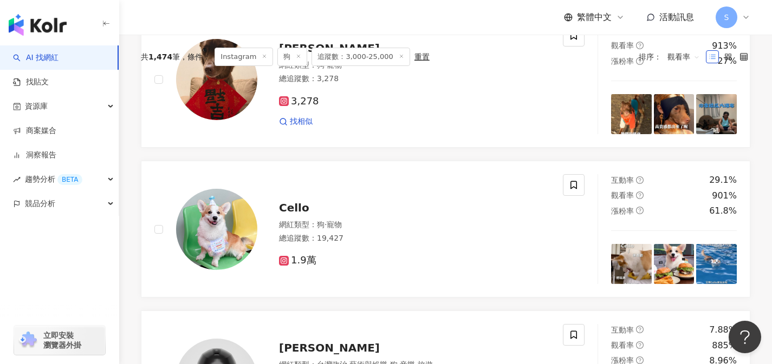
scroll to position [0, 0]
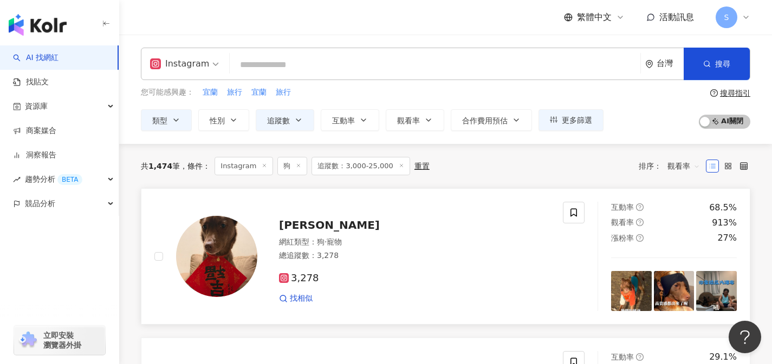
click at [480, 221] on div "謝福吉" at bounding box center [414, 225] width 271 height 15
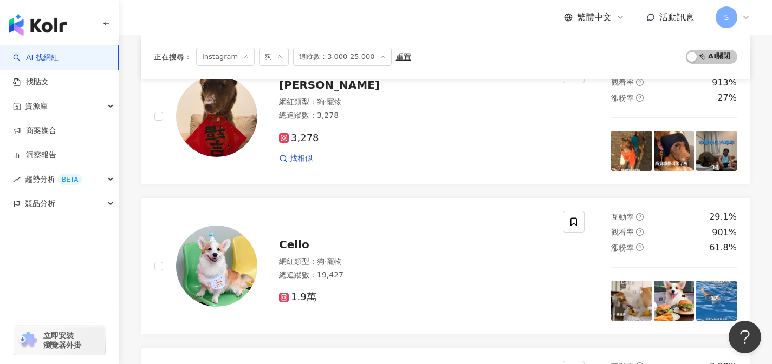
scroll to position [170, 0]
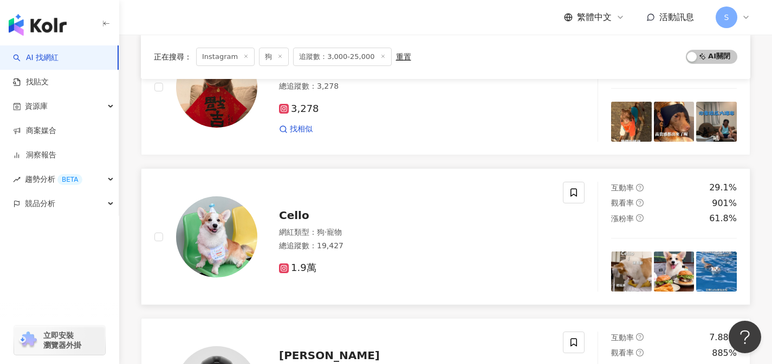
click at [466, 218] on div "Cello" at bounding box center [414, 215] width 271 height 15
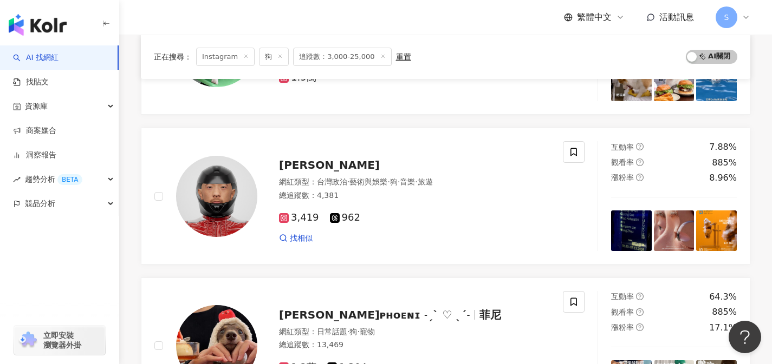
scroll to position [462, 0]
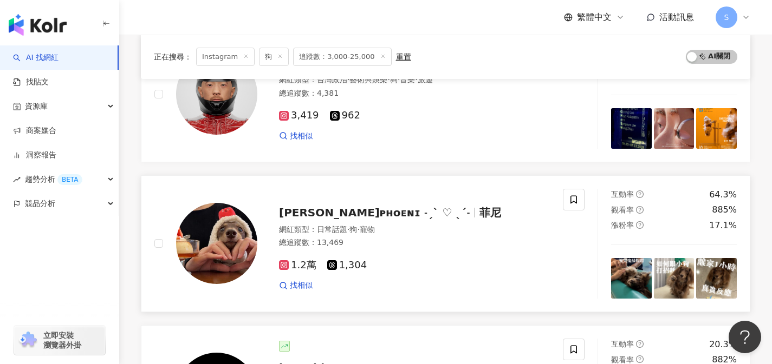
click at [407, 235] on div "網紅類型 ： 日常話題 · 狗 · 寵物 總追蹤數 ： 13,469" at bounding box center [414, 238] width 271 height 27
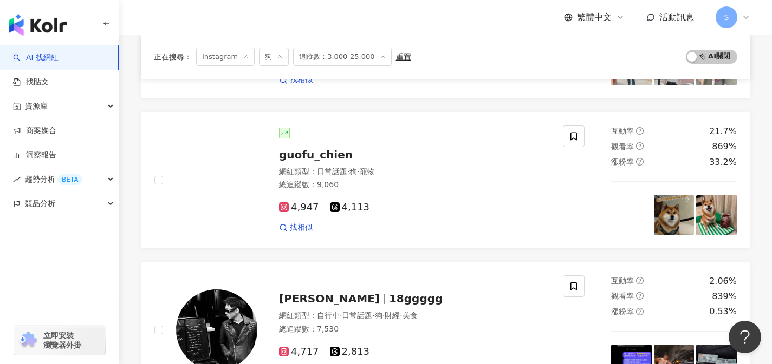
scroll to position [1080, 0]
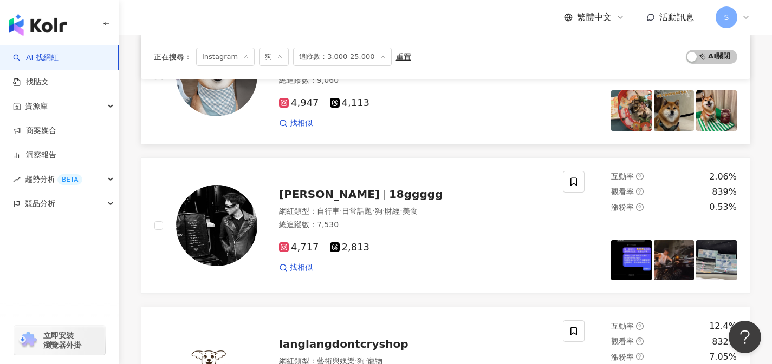
click at [428, 127] on div "找相似" at bounding box center [414, 123] width 271 height 11
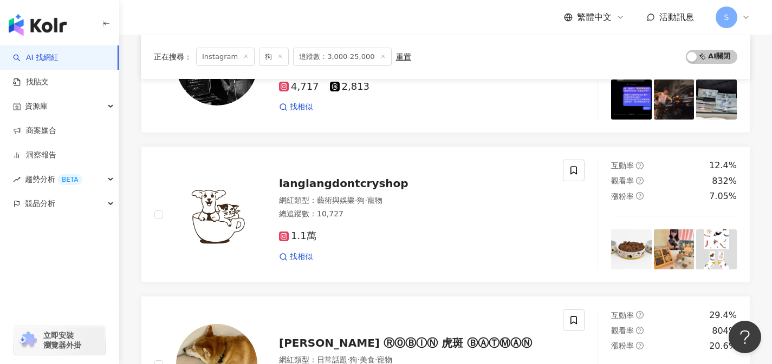
scroll to position [1441, 0]
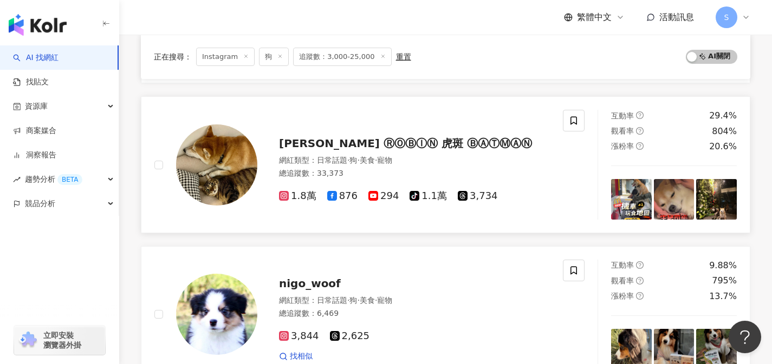
click at [511, 126] on div "柴柴 ⓇⓄⒷⒾⓃ 虎斑 ⒷⒶⓉⓂⒶⓃ 網紅類型 ： 日常話題 · 狗 · 美食 · 寵物 總追蹤數 ： 33,373 1.8萬 876 294 tiktok-…" at bounding box center [358, 165] width 408 height 110
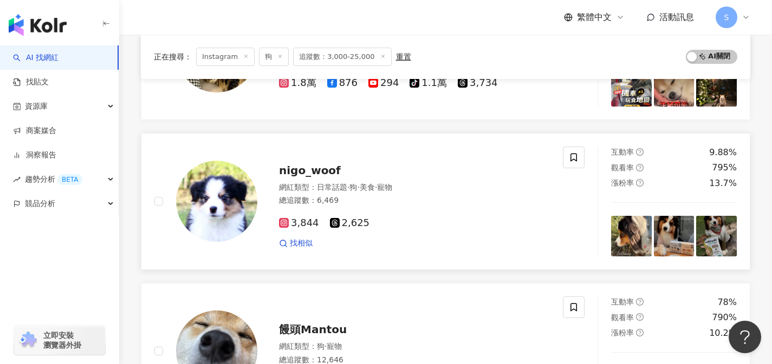
click at [474, 193] on div "網紅類型 ： 日常話題 · 狗 · 美食 · 寵物 總追蹤數 ： 6,469" at bounding box center [414, 196] width 271 height 27
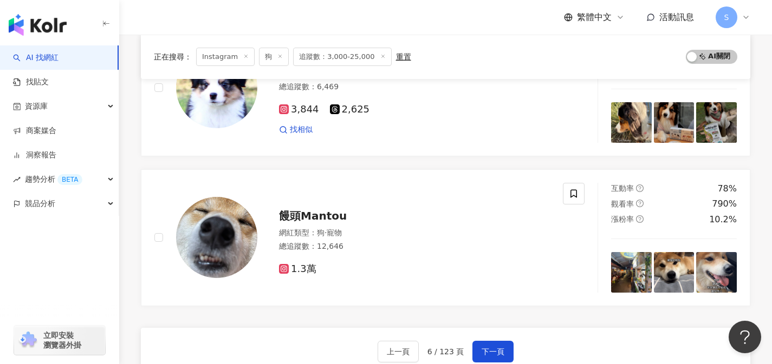
scroll to position [1718, 0]
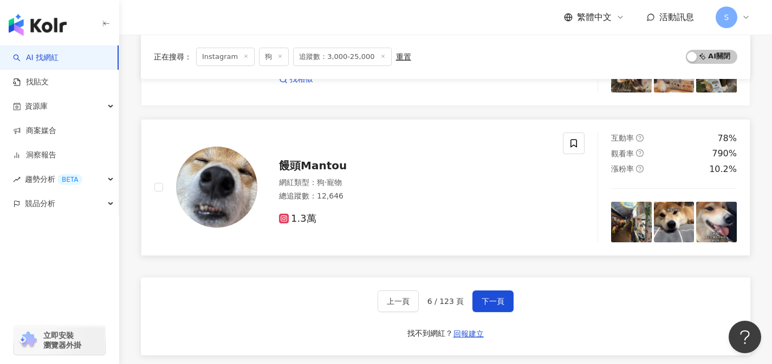
click at [501, 138] on div "饅頭Mantou 網紅類型 ： 狗 · 寵物 總追蹤數 ： 12,646 1.3萬" at bounding box center [358, 188] width 408 height 110
click at [498, 290] on div "上一頁 6 / 123 頁 下一頁 找不到網紅？ 回報建立" at bounding box center [445, 317] width 609 height 78
click at [497, 297] on span "下一頁" at bounding box center [492, 301] width 23 height 9
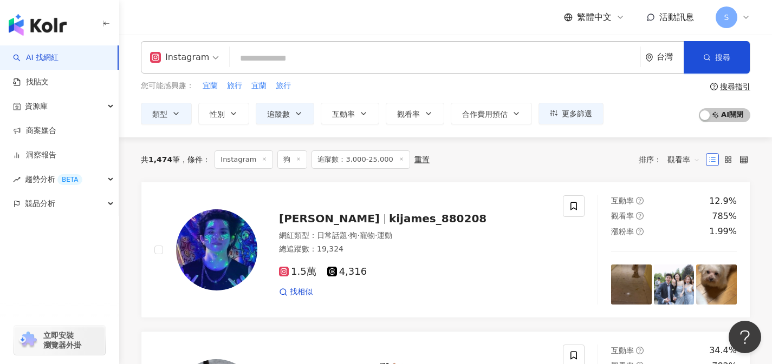
scroll to position [18, 0]
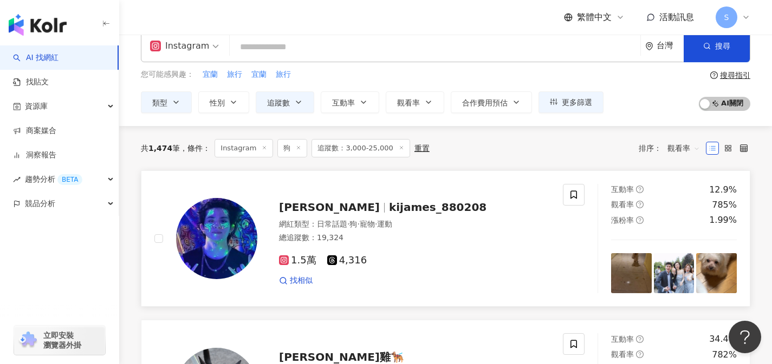
click at [486, 204] on div "陳文翔 kijames_880208" at bounding box center [414, 207] width 271 height 15
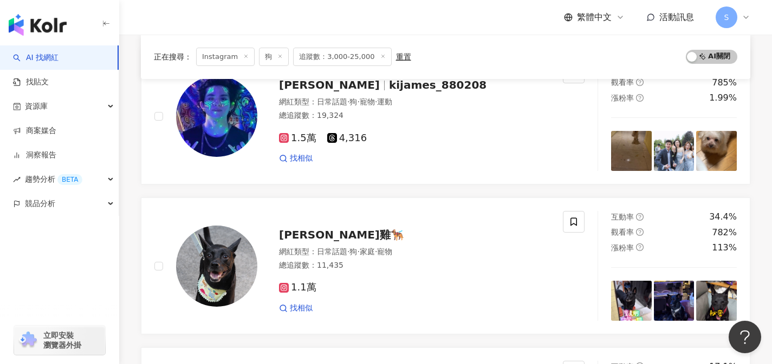
scroll to position [241, 0]
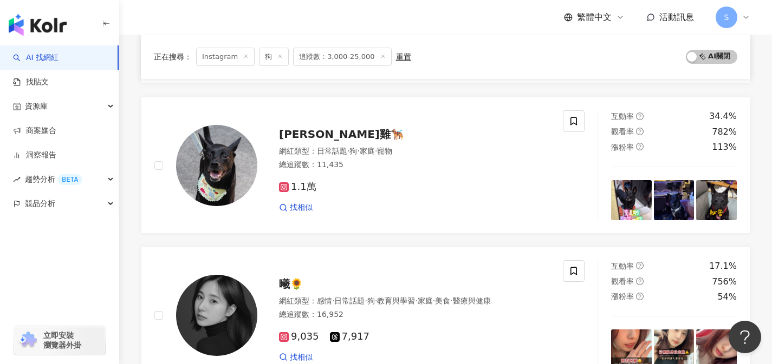
click at [484, 155] on div "網紅類型 ： 日常話題 · 狗 · 家庭 · 寵物" at bounding box center [414, 151] width 271 height 11
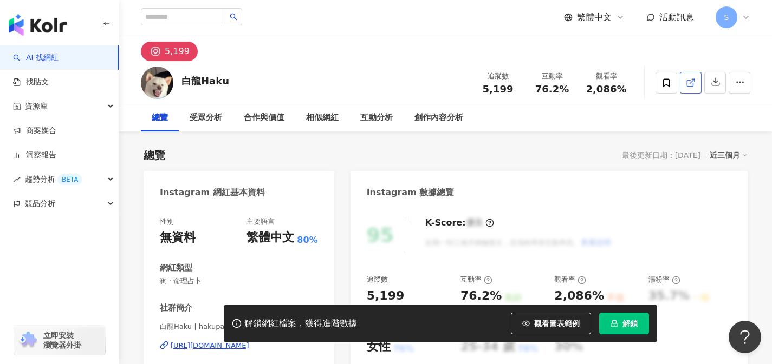
click at [696, 83] on link at bounding box center [691, 83] width 22 height 22
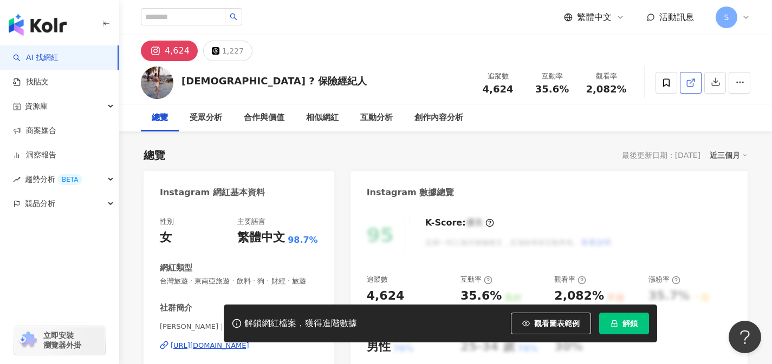
click at [694, 73] on link at bounding box center [691, 83] width 22 height 22
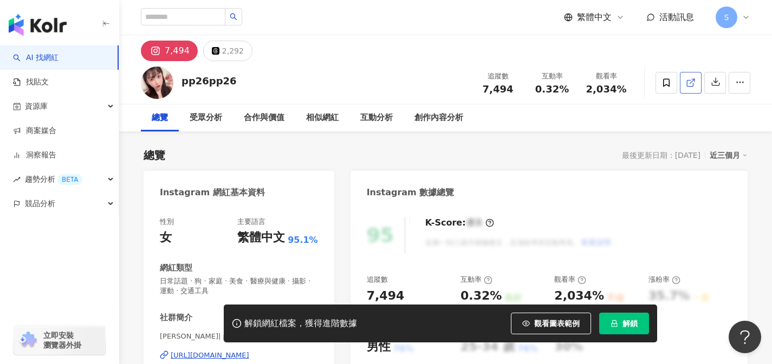
click at [685, 88] on link at bounding box center [691, 83] width 22 height 22
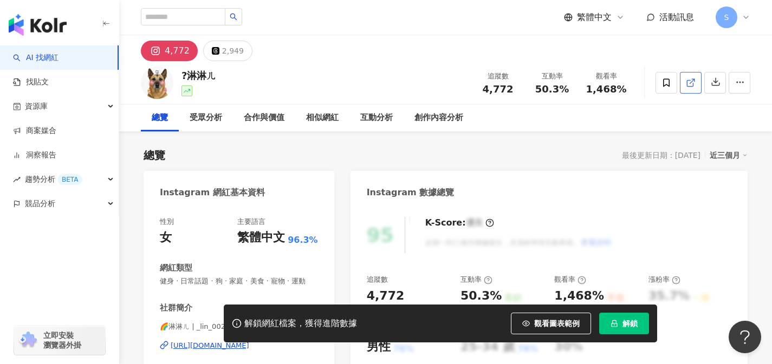
click at [688, 89] on link at bounding box center [691, 83] width 22 height 22
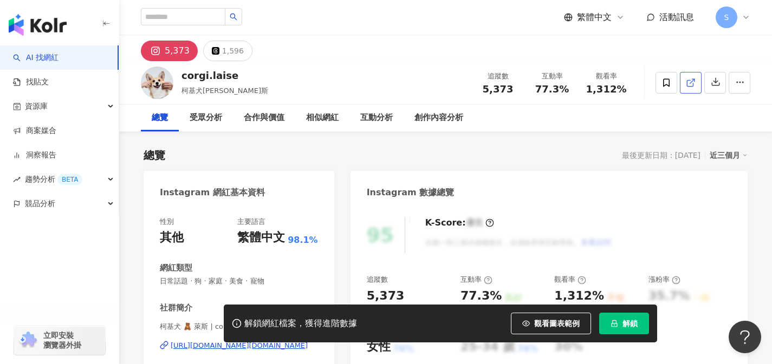
click at [695, 88] on link at bounding box center [691, 83] width 22 height 22
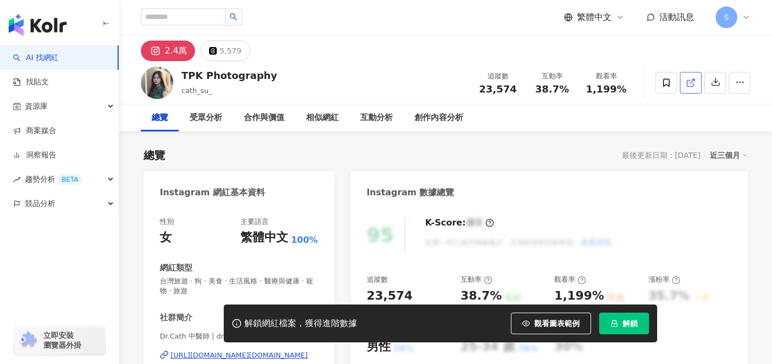
click at [689, 90] on link at bounding box center [691, 83] width 22 height 22
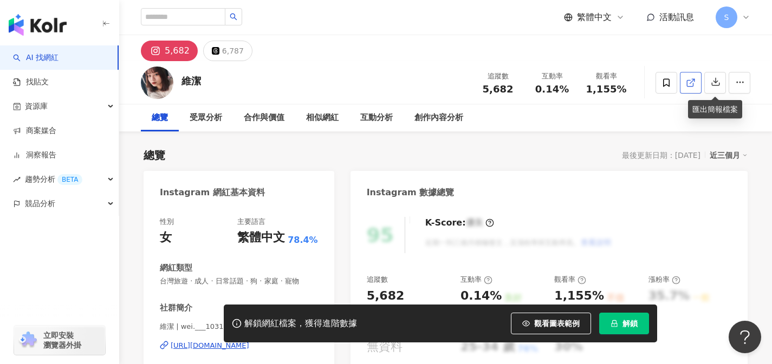
click at [680, 87] on link at bounding box center [691, 83] width 22 height 22
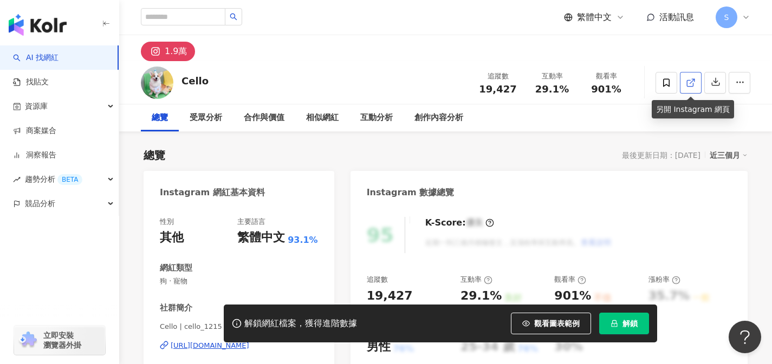
click at [696, 86] on link at bounding box center [691, 83] width 22 height 22
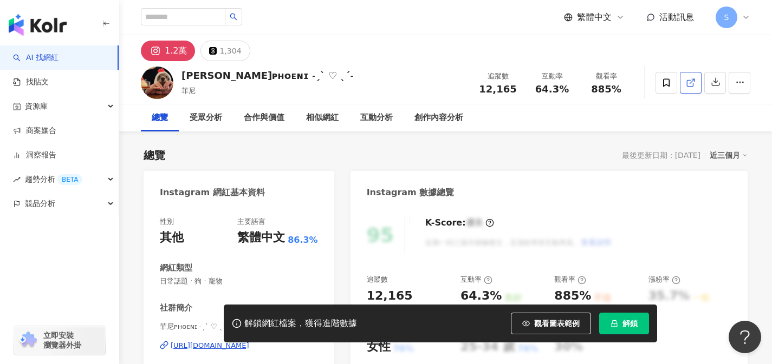
click at [688, 86] on icon at bounding box center [690, 83] width 6 height 6
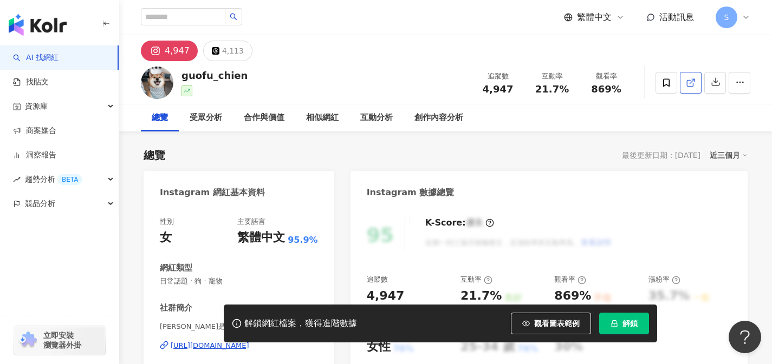
click at [692, 86] on icon at bounding box center [690, 83] width 6 height 6
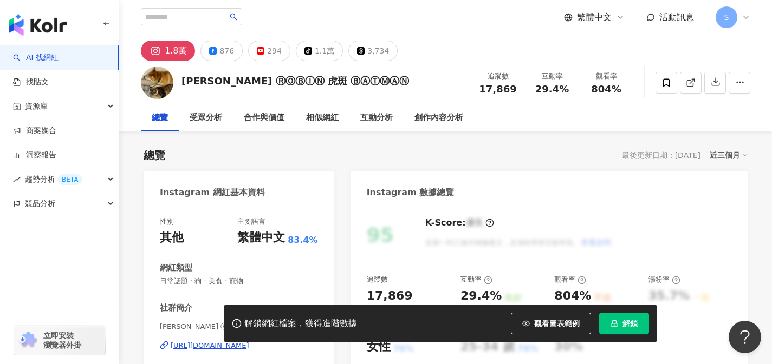
click at [693, 68] on div at bounding box center [702, 83] width 95 height 32
click at [692, 77] on span at bounding box center [691, 82] width 10 height 11
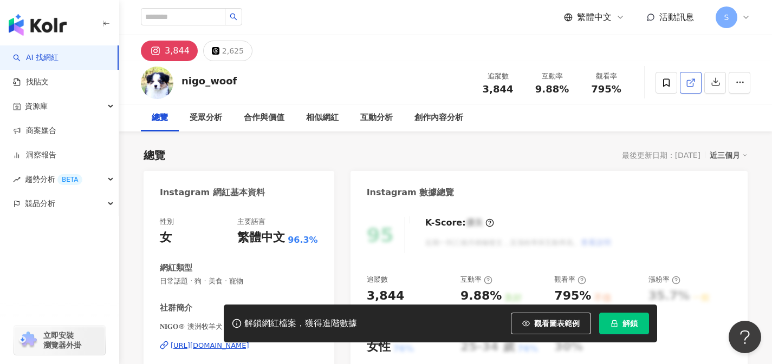
click at [692, 84] on icon at bounding box center [691, 83] width 10 height 10
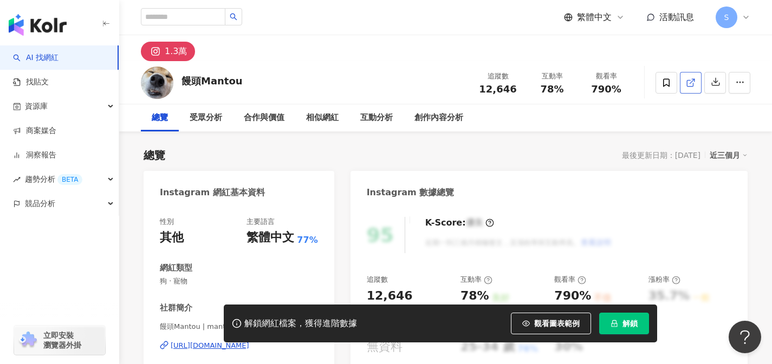
click at [692, 81] on line at bounding box center [692, 81] width 4 height 4
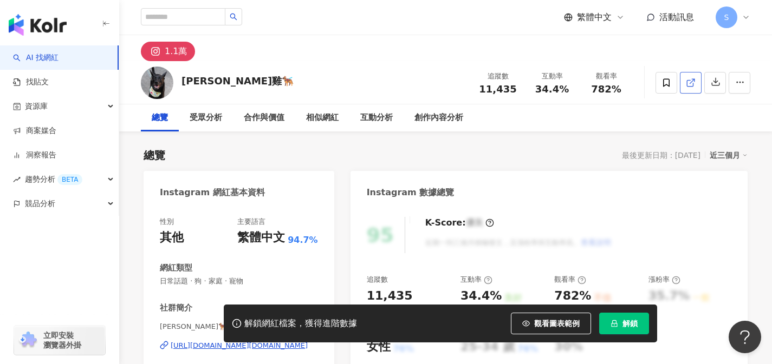
click at [683, 92] on link at bounding box center [691, 83] width 22 height 22
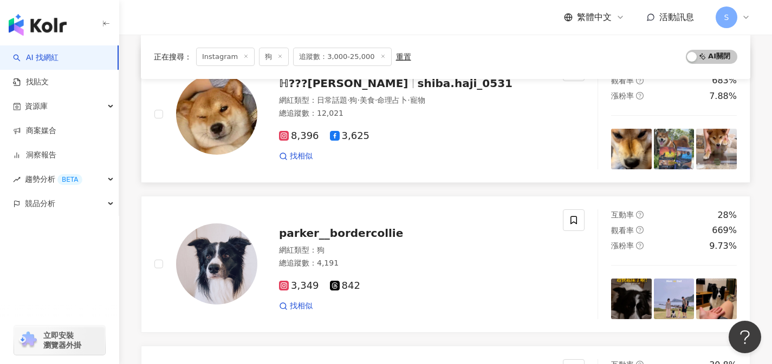
scroll to position [912, 0]
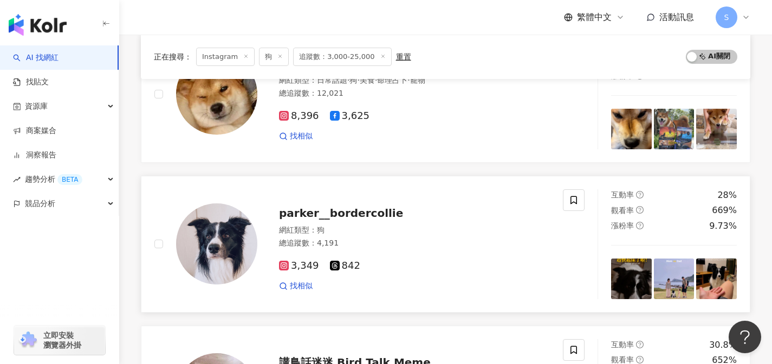
click at [500, 199] on div "parker__bordercollie 網紅類型 ： 狗 總追蹤數 ： 4,191 3,349 842 找相似" at bounding box center [403, 244] width 292 height 95
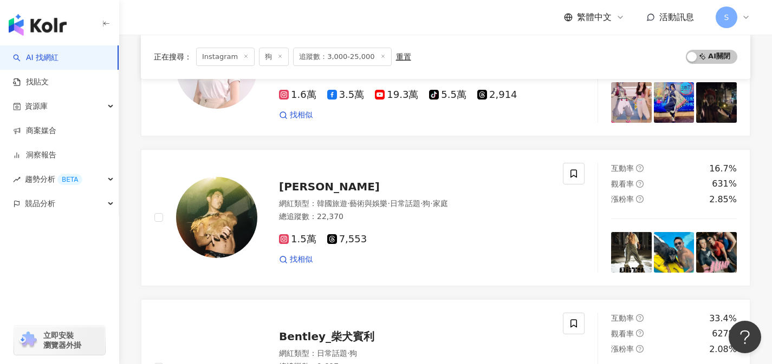
scroll to position [1676, 0]
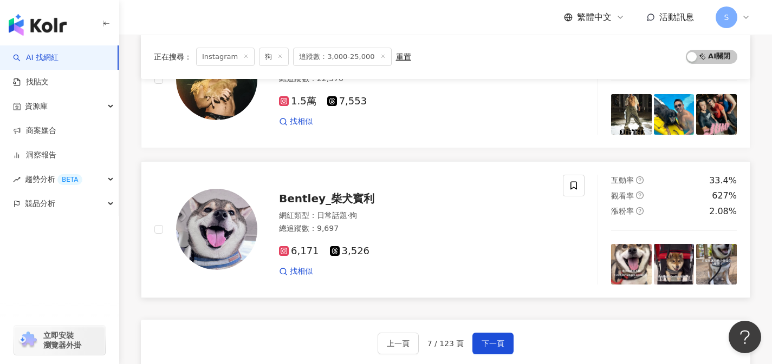
click at [492, 217] on div "網紅類型 ： 日常話題 · 狗" at bounding box center [414, 216] width 271 height 11
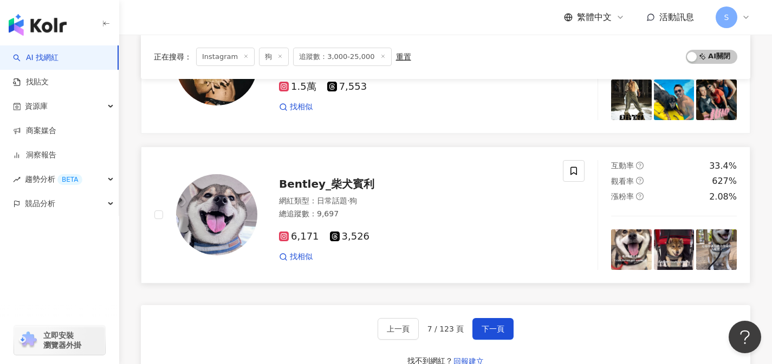
scroll to position [1697, 0]
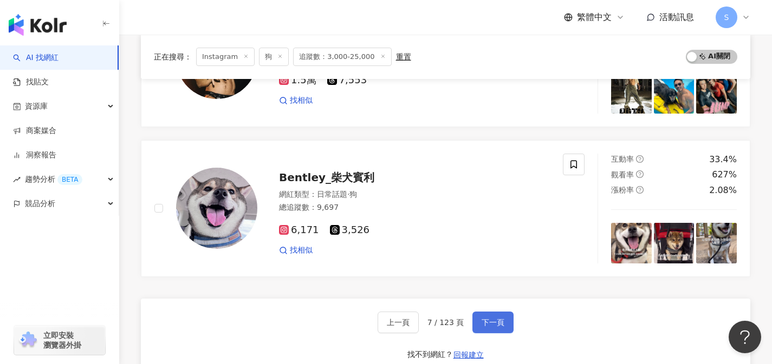
click at [502, 324] on span "下一頁" at bounding box center [492, 322] width 23 height 9
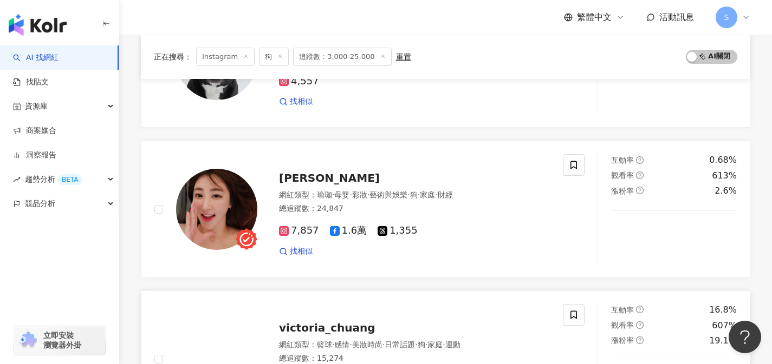
scroll to position [0, 0]
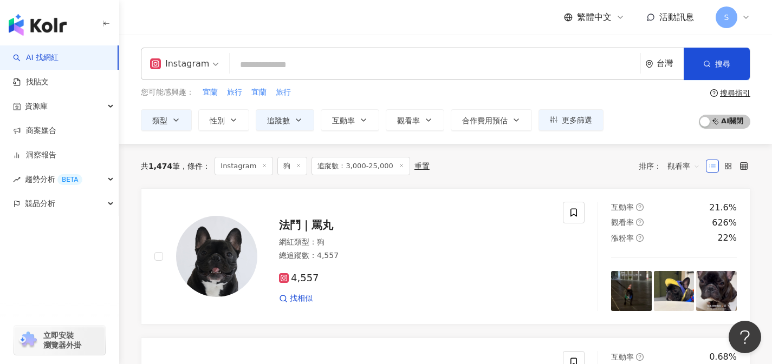
click at [544, 235] on div "法鬥｜罵丸 網紅類型 ： 狗 總追蹤數 ： 4,557 4,557 找相似" at bounding box center [403, 256] width 292 height 95
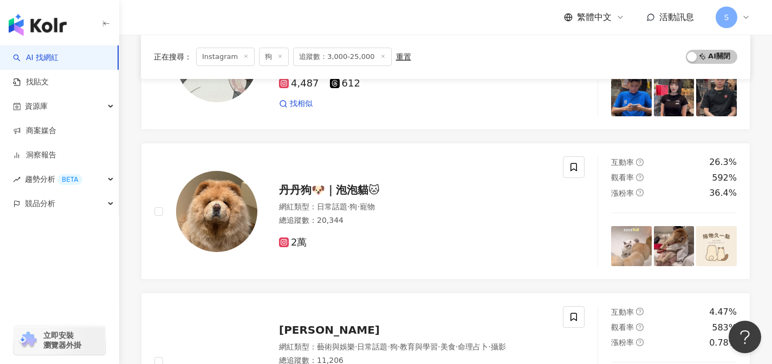
scroll to position [998, 0]
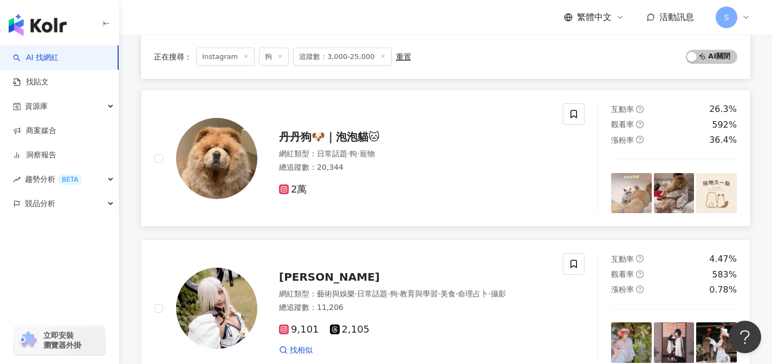
click at [458, 134] on div "丹丹狗🐶｜泡泡貓🐱" at bounding box center [414, 136] width 271 height 15
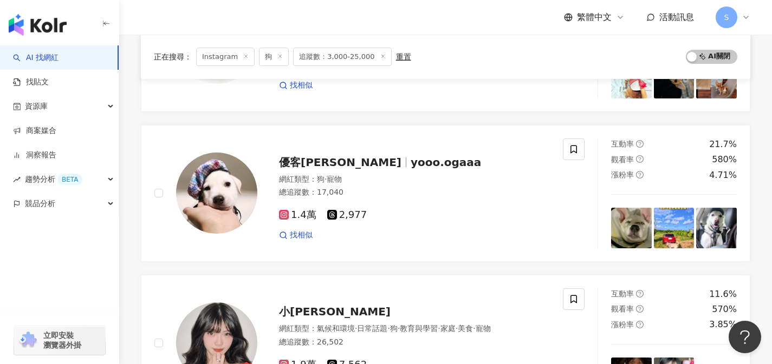
scroll to position [1465, 0]
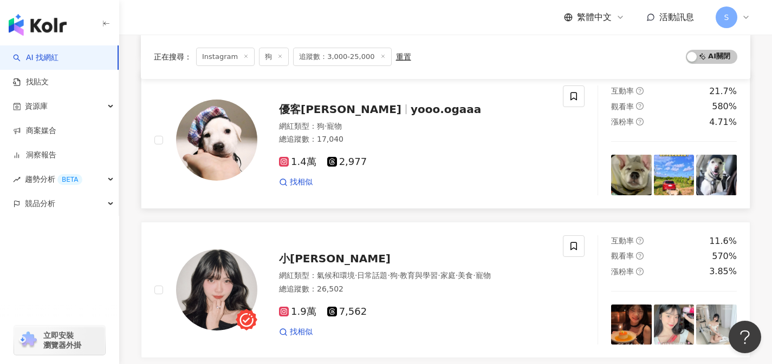
click at [476, 172] on div "1.4萬 2,977 找相似" at bounding box center [414, 168] width 271 height 40
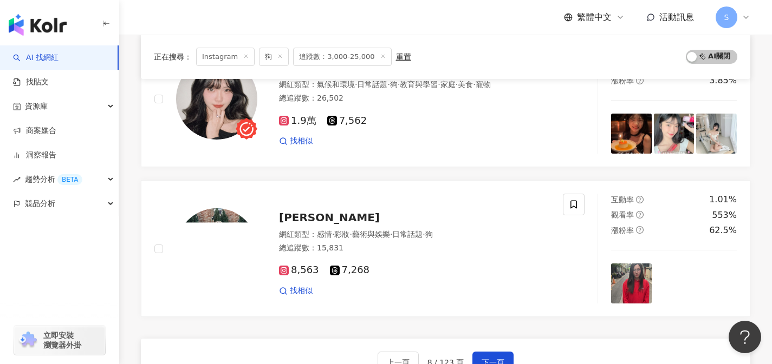
scroll to position [1758, 0]
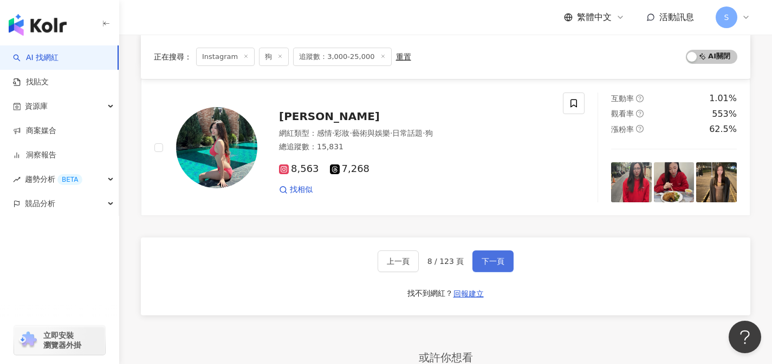
click at [488, 271] on button "下一頁" at bounding box center [492, 262] width 41 height 22
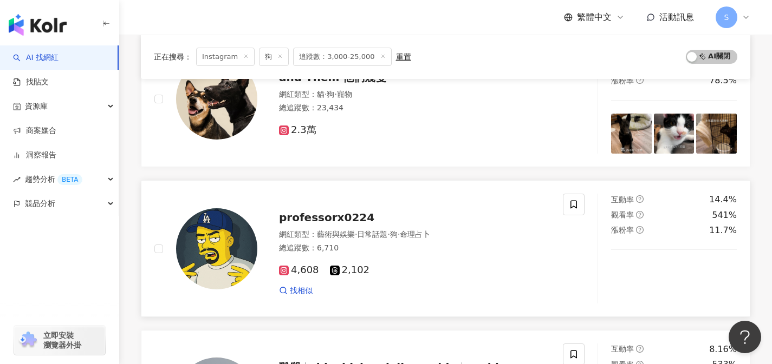
scroll to position [173, 0]
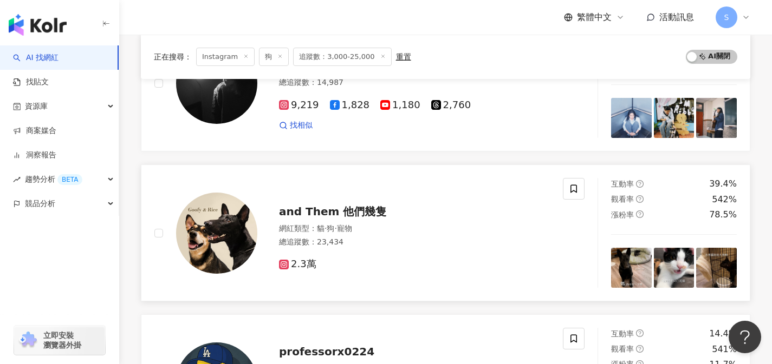
click at [447, 243] on div "總追蹤數 ： 23,434" at bounding box center [414, 242] width 271 height 11
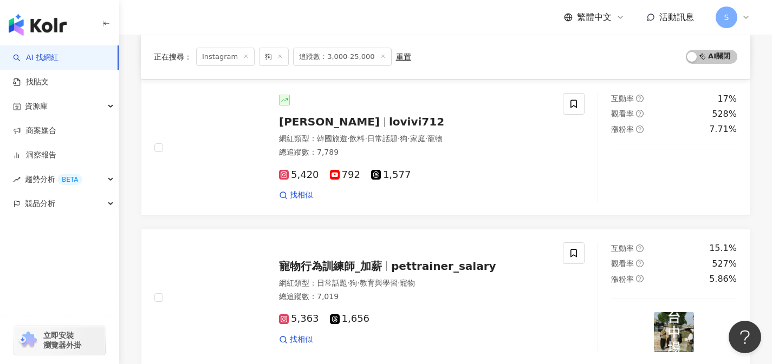
scroll to position [855, 0]
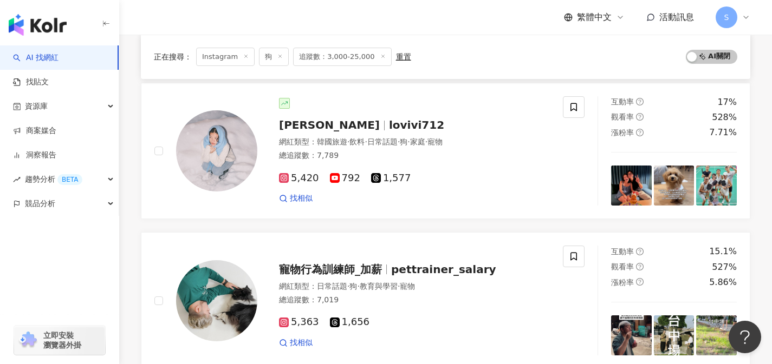
click at [474, 161] on div "網紅類型 ： 韓國旅遊 · 飲料 · 日常話題 · 狗 · 家庭 · 寵物 總追蹤數 ： 7,789" at bounding box center [414, 150] width 271 height 27
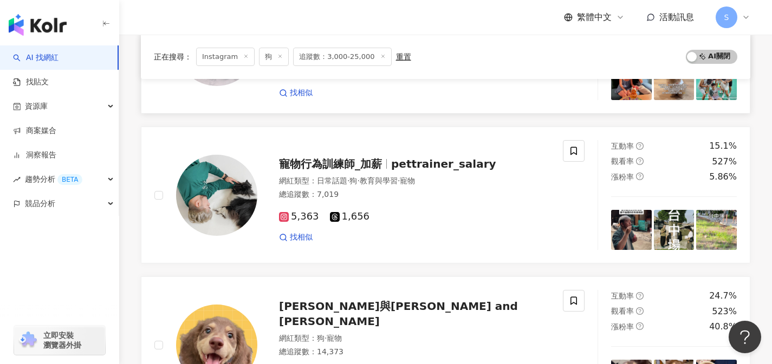
scroll to position [1162, 0]
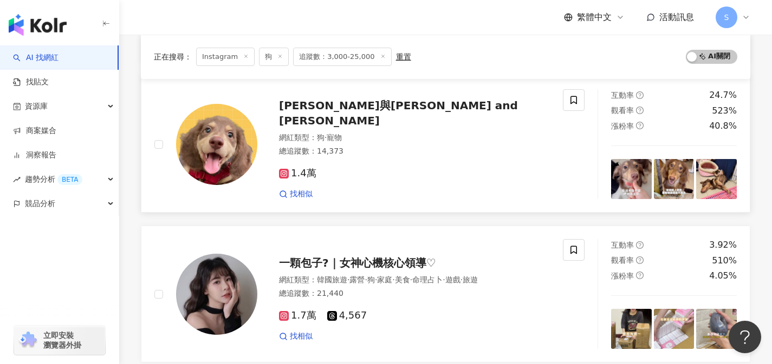
click at [482, 159] on div "1.4萬 找相似" at bounding box center [414, 179] width 271 height 40
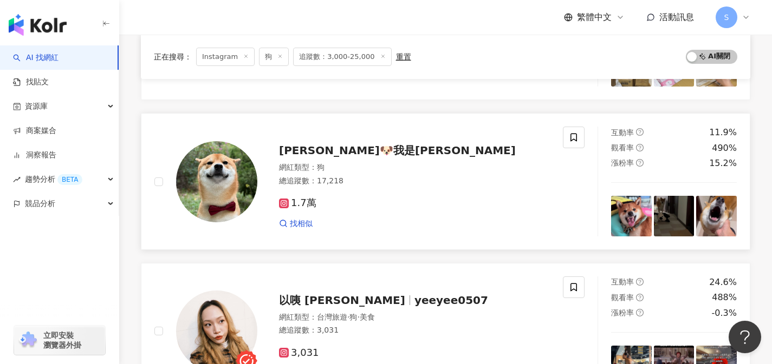
scroll to position [1475, 0]
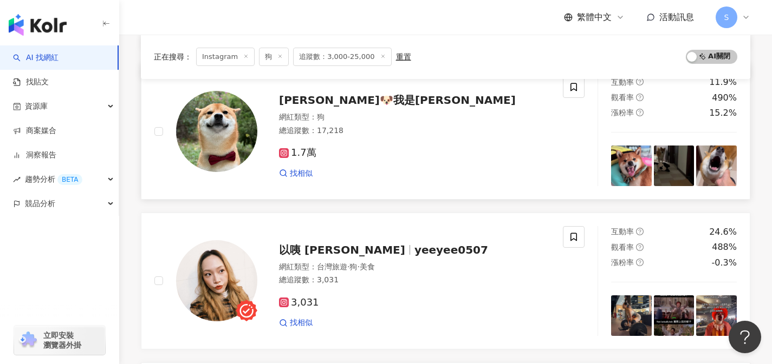
click at [467, 180] on div "Mickey🐶我是米奇 網紅類型 ： 狗 總追蹤數 ： 17,218 1.7萬 找相似" at bounding box center [358, 131] width 408 height 110
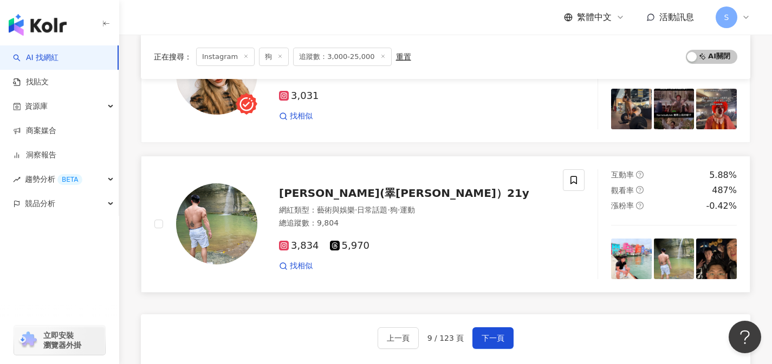
scroll to position [1704, 0]
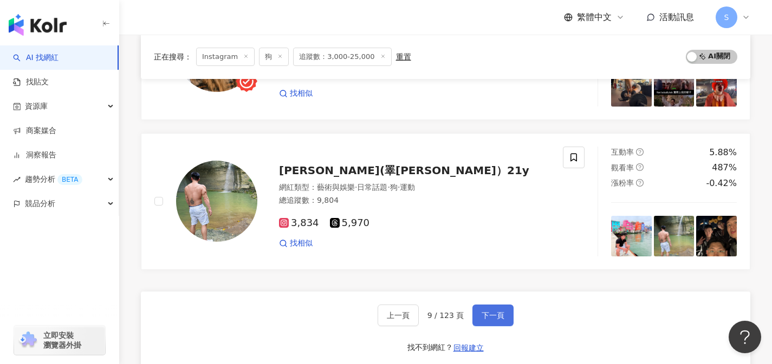
click at [490, 314] on span "下一頁" at bounding box center [492, 315] width 23 height 9
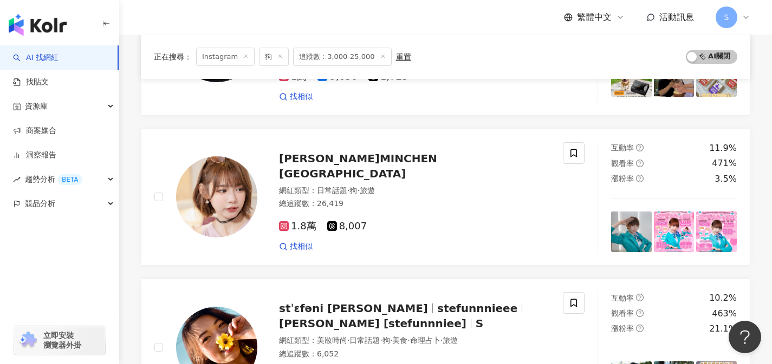
scroll to position [0, 0]
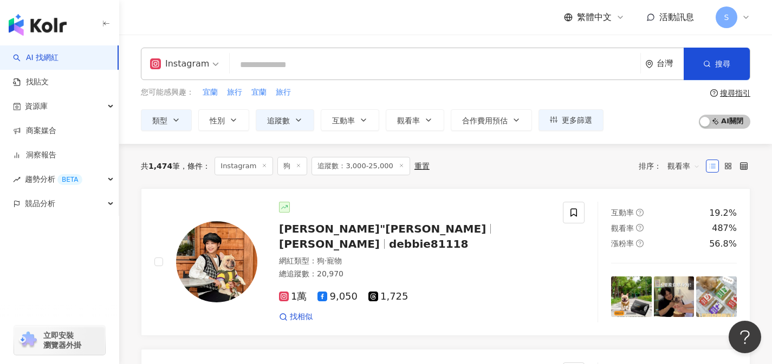
click at [495, 269] on div "總追蹤數 ： 20,970" at bounding box center [414, 274] width 271 height 11
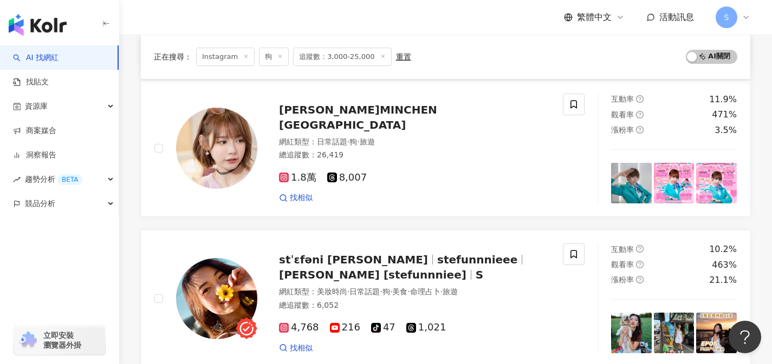
scroll to position [403, 0]
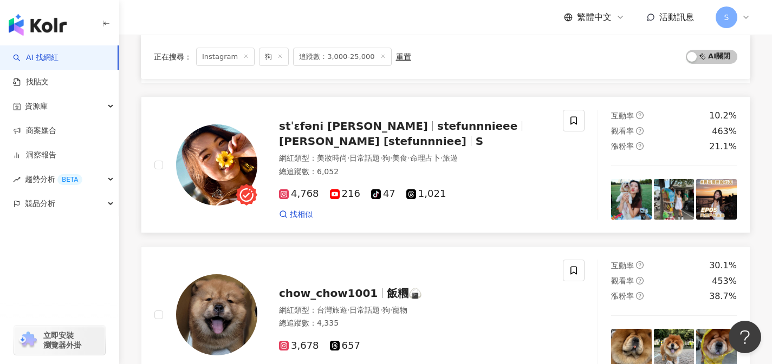
click at [429, 167] on div "總追蹤數 ： 6,052" at bounding box center [414, 172] width 271 height 11
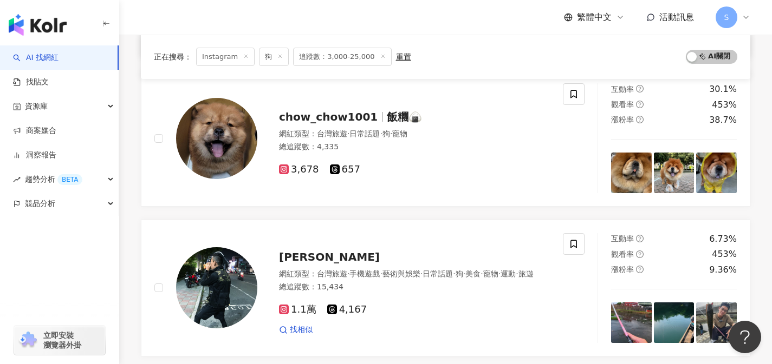
scroll to position [571, 0]
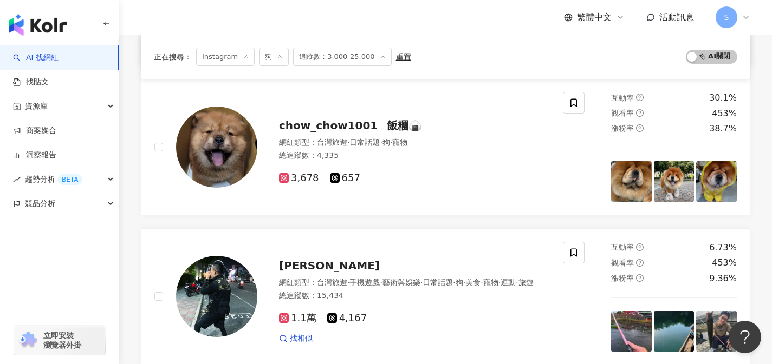
click at [472, 138] on div "網紅類型 ： 台灣旅遊 · 日常話題 · 狗 · 寵物" at bounding box center [414, 143] width 271 height 11
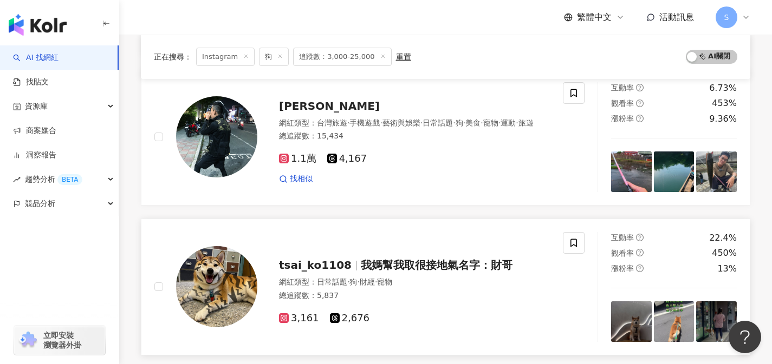
scroll to position [791, 0]
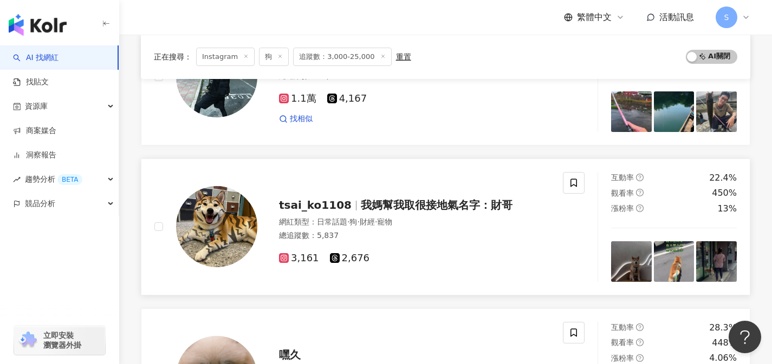
click at [548, 244] on div "3,161 2,676" at bounding box center [414, 254] width 271 height 21
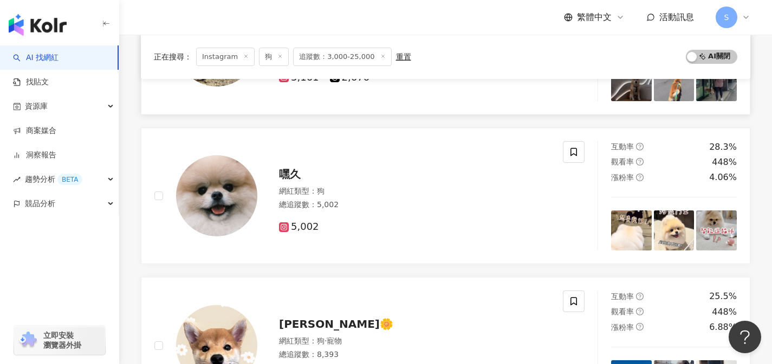
scroll to position [990, 0]
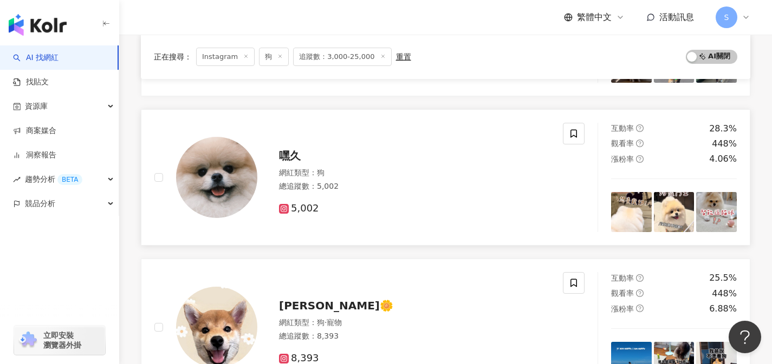
click at [401, 168] on div "網紅類型 ： 狗" at bounding box center [414, 173] width 271 height 11
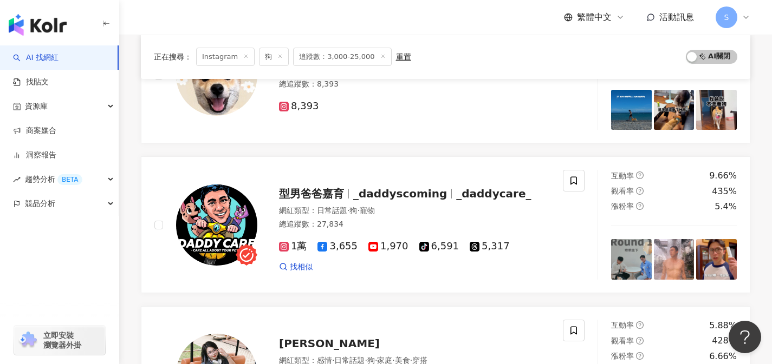
scroll to position [1248, 0]
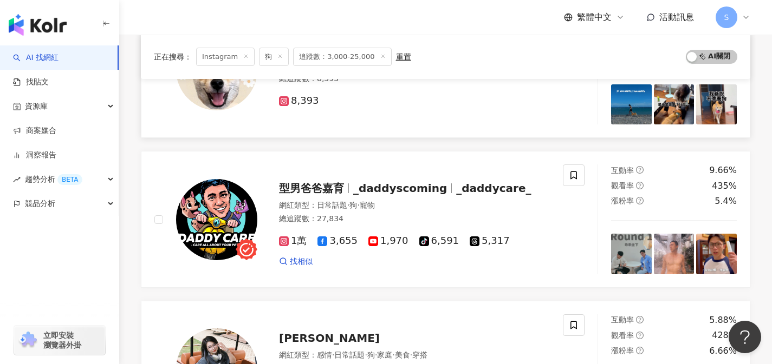
click at [501, 95] on div "8,393" at bounding box center [414, 101] width 271 height 12
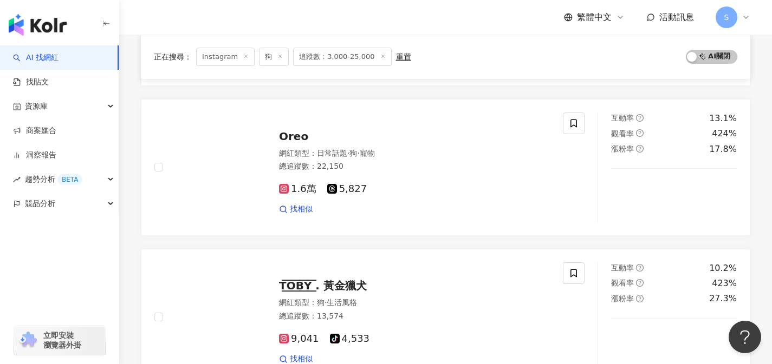
scroll to position [1601, 0]
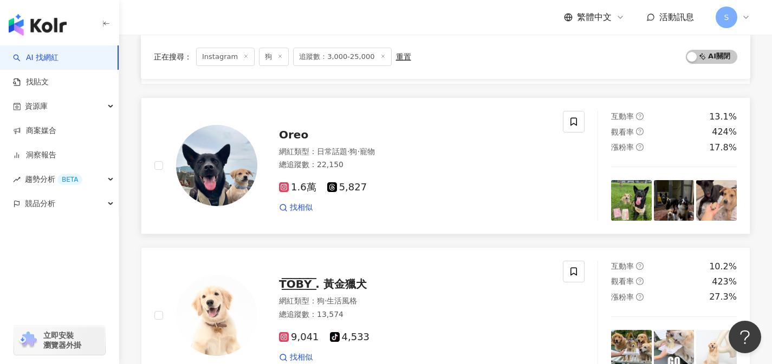
click at [480, 127] on div "Oreo" at bounding box center [414, 134] width 271 height 15
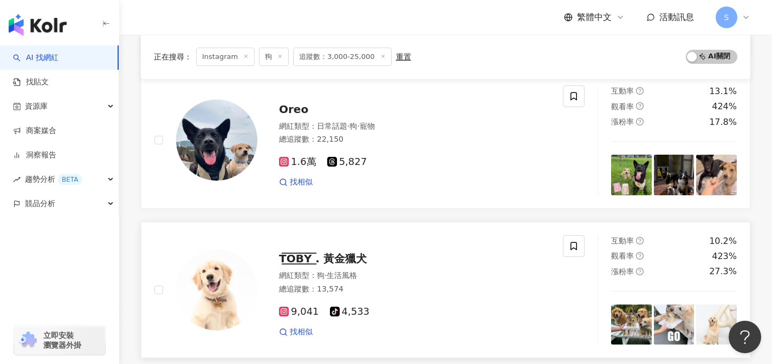
scroll to position [1678, 0]
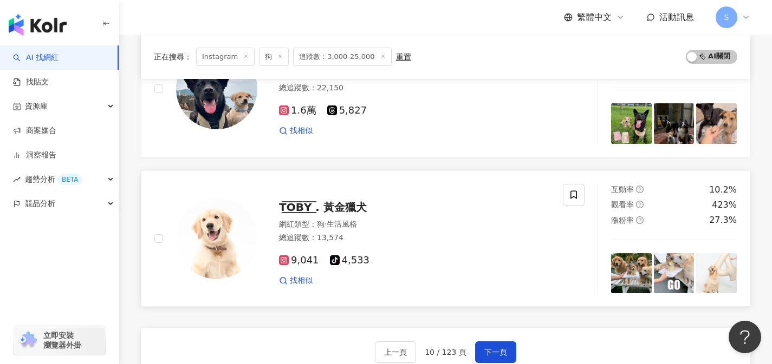
click at [447, 200] on div "T͟͞O͟͞B͟͞Y͟͞ . 黃金獵犬" at bounding box center [414, 207] width 271 height 15
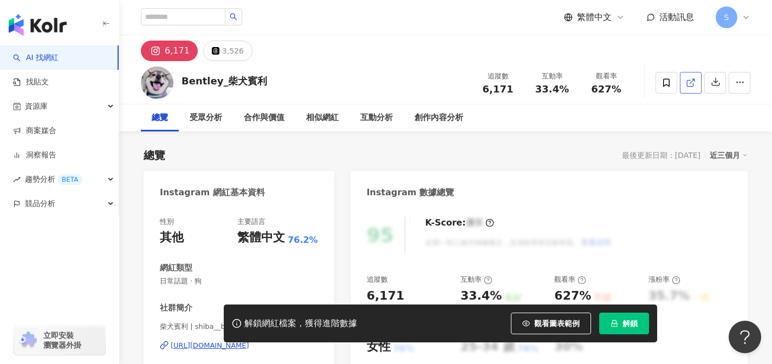
click at [685, 87] on link at bounding box center [691, 83] width 22 height 22
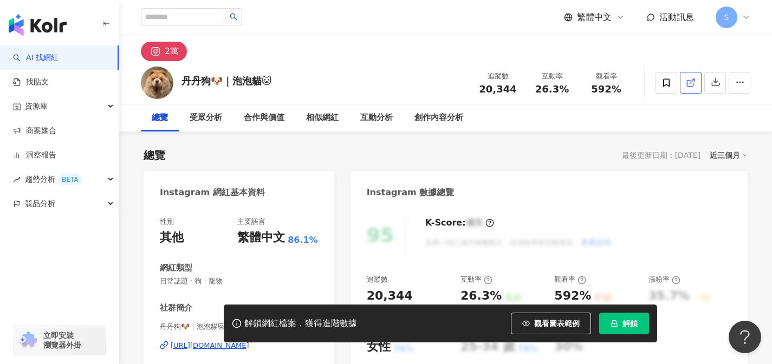
click at [682, 82] on link at bounding box center [691, 83] width 22 height 22
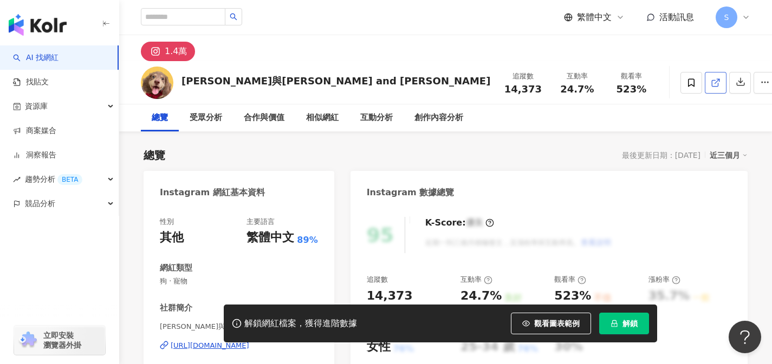
click at [705, 86] on link at bounding box center [716, 83] width 22 height 22
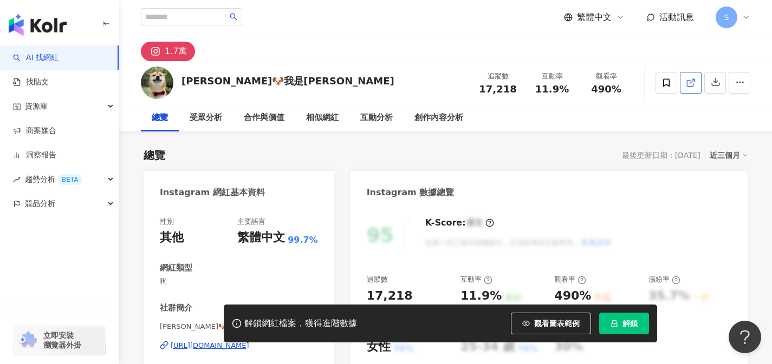
click at [687, 84] on icon at bounding box center [691, 83] width 10 height 10
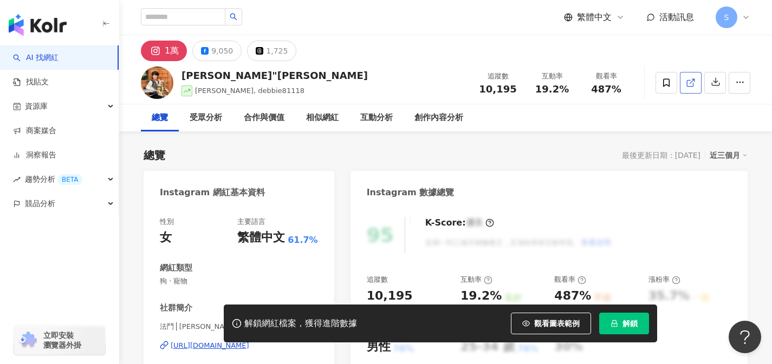
click at [691, 86] on icon at bounding box center [690, 83] width 6 height 6
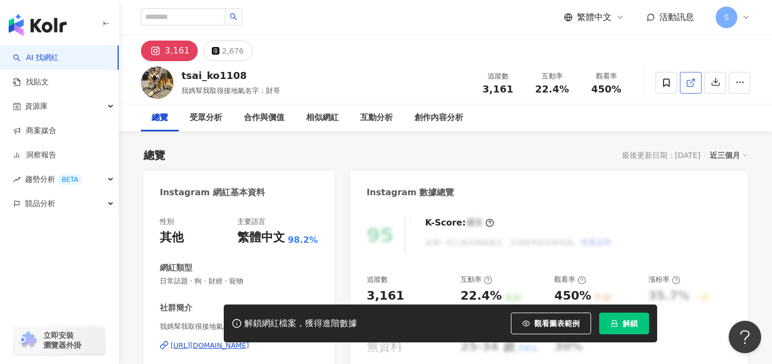
click at [688, 83] on icon at bounding box center [691, 83] width 10 height 10
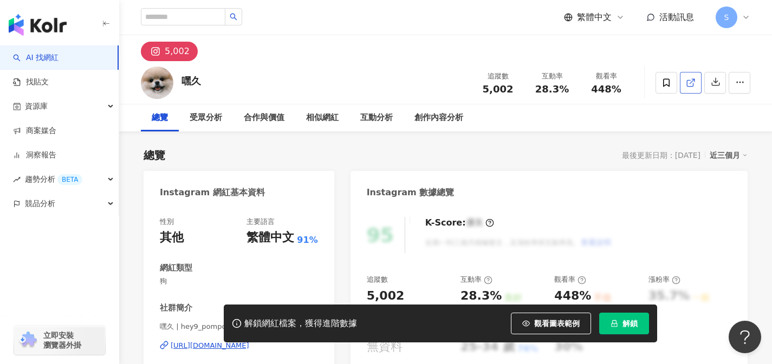
click at [683, 89] on link at bounding box center [691, 83] width 22 height 22
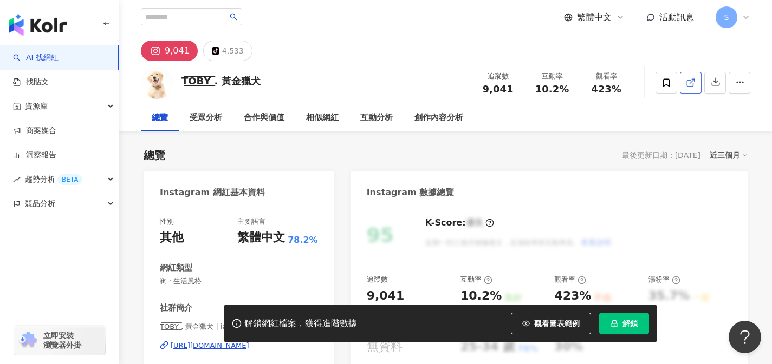
click at [693, 78] on icon at bounding box center [691, 83] width 10 height 10
click at [693, 80] on line at bounding box center [692, 81] width 4 height 4
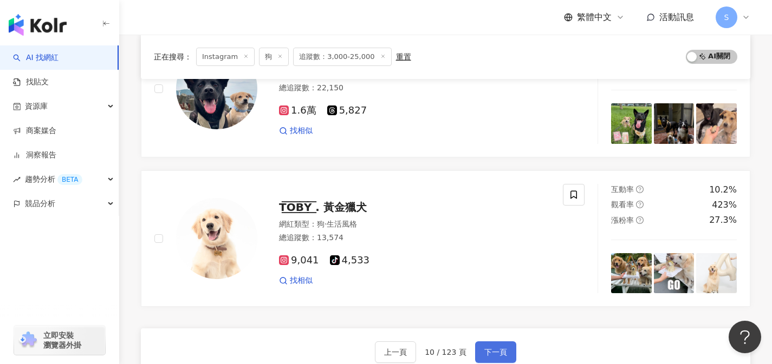
click at [501, 342] on button "下一頁" at bounding box center [495, 353] width 41 height 22
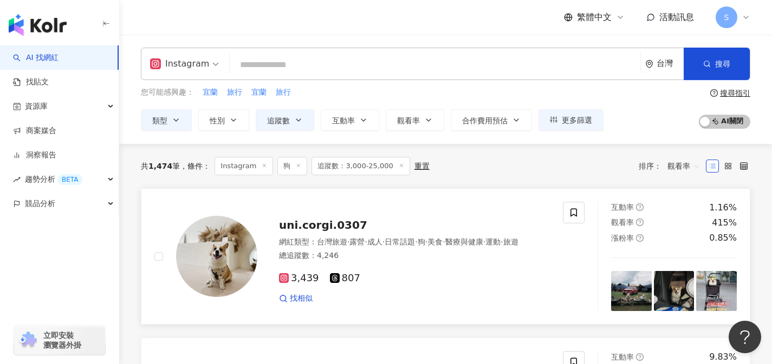
click at [421, 258] on div "總追蹤數 ： 4,246" at bounding box center [414, 256] width 271 height 11
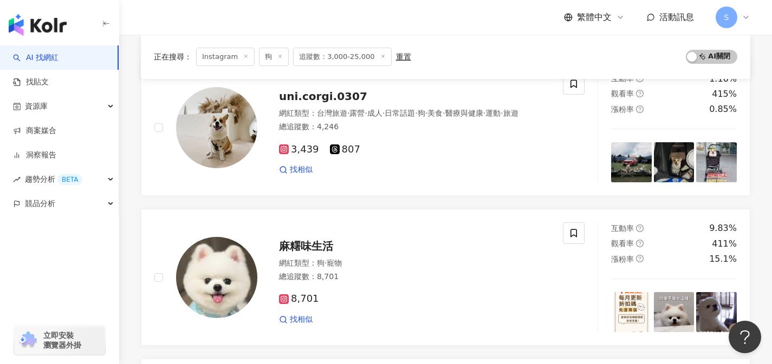
scroll to position [188, 0]
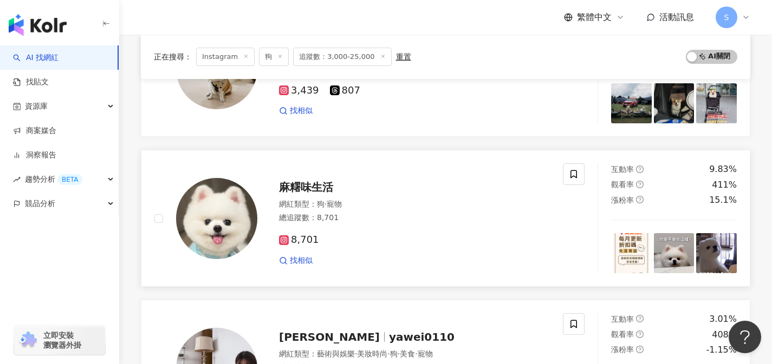
click at [499, 201] on div "網紅類型 ： 狗 · 寵物" at bounding box center [414, 204] width 271 height 11
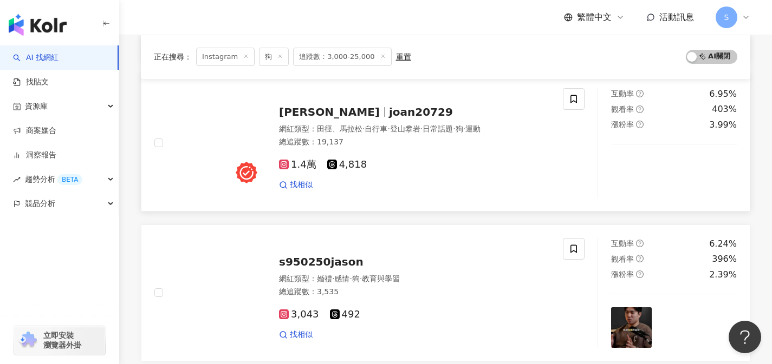
scroll to position [555, 0]
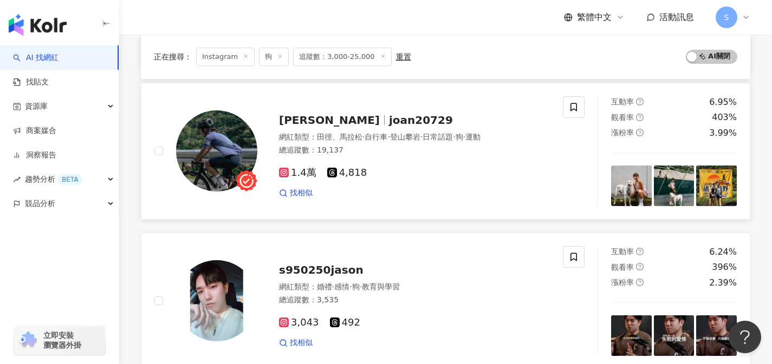
click at [484, 200] on div "Joan Hsu joan20729 網紅類型 ： 田徑、馬拉松 · 自行車 · 登山攀岩 · 日常話題 · 狗 · 運動 總追蹤數 ： 19,137 1.4…" at bounding box center [358, 151] width 408 height 110
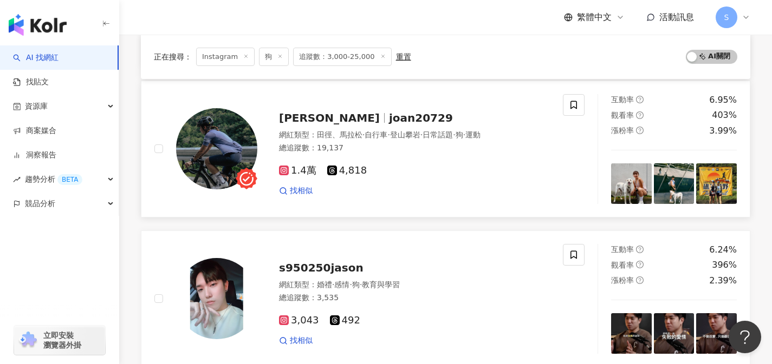
scroll to position [763, 0]
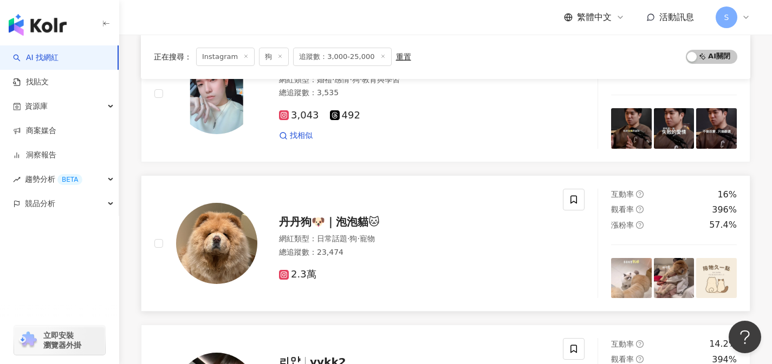
click at [464, 257] on div "總追蹤數 ： 23,474" at bounding box center [414, 252] width 271 height 11
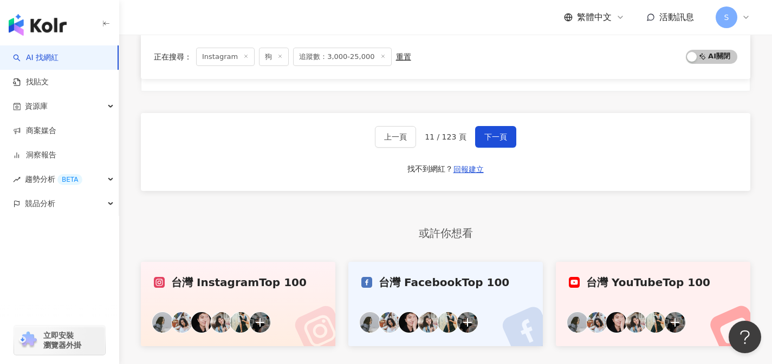
scroll to position [1856, 0]
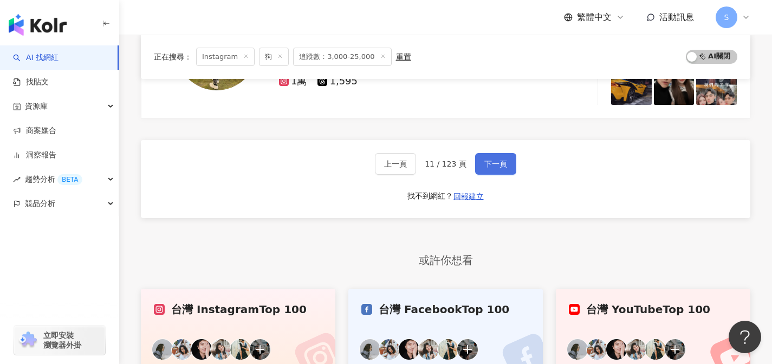
click at [493, 162] on span "下一頁" at bounding box center [495, 164] width 23 height 9
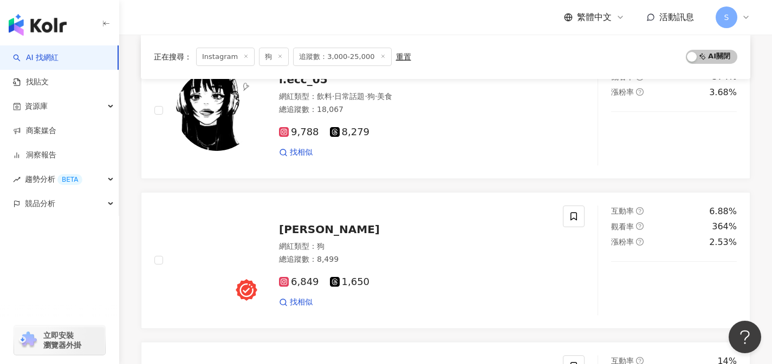
scroll to position [680, 0]
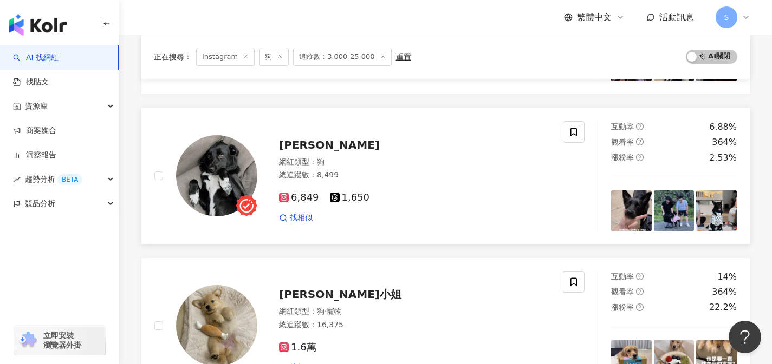
click at [427, 182] on div "網紅類型 ： 狗 總追蹤數 ： 8,499" at bounding box center [414, 170] width 271 height 27
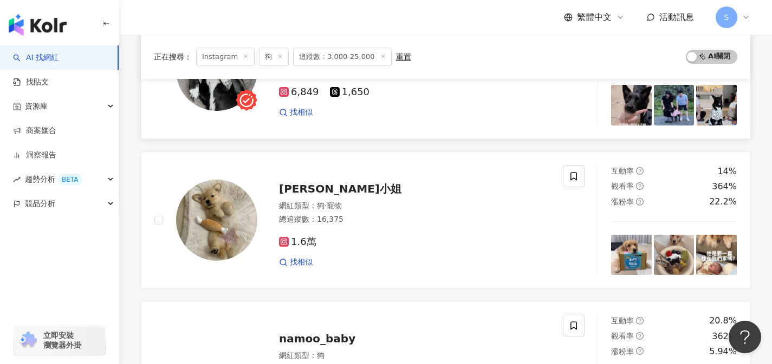
scroll to position [787, 0]
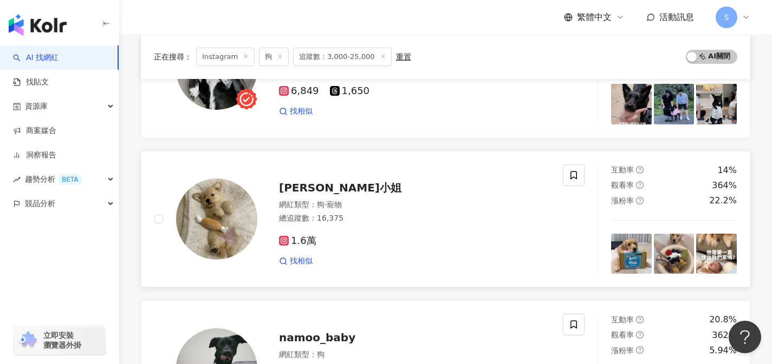
click at [412, 193] on div "Melo小姐" at bounding box center [414, 187] width 271 height 15
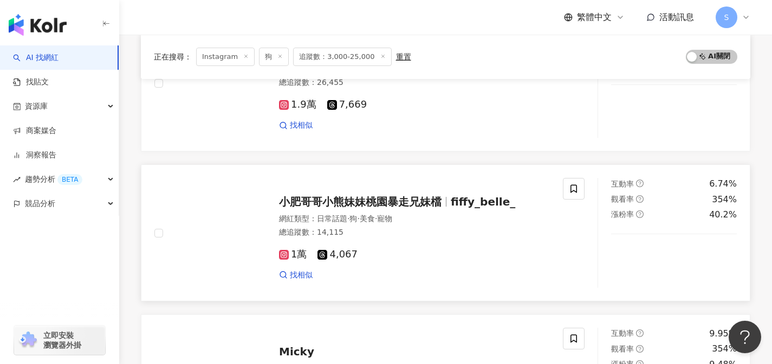
scroll to position [1380, 0]
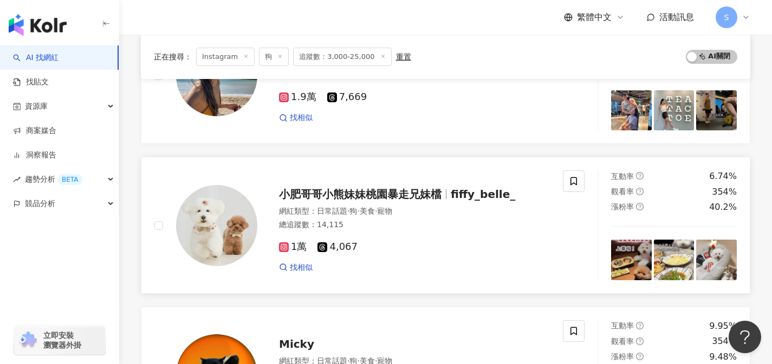
click at [479, 222] on div "總追蹤數 ： 14,115" at bounding box center [414, 225] width 271 height 11
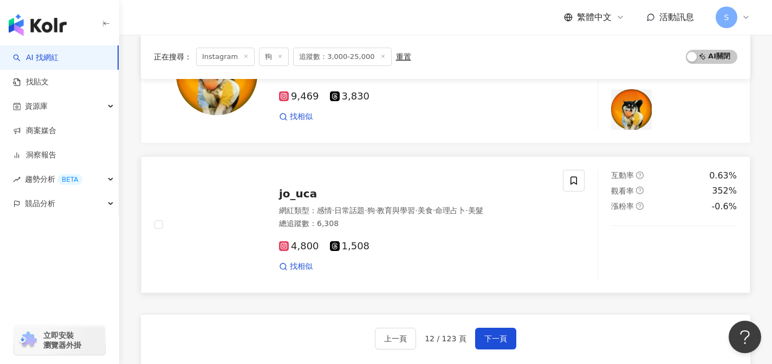
scroll to position [1656, 0]
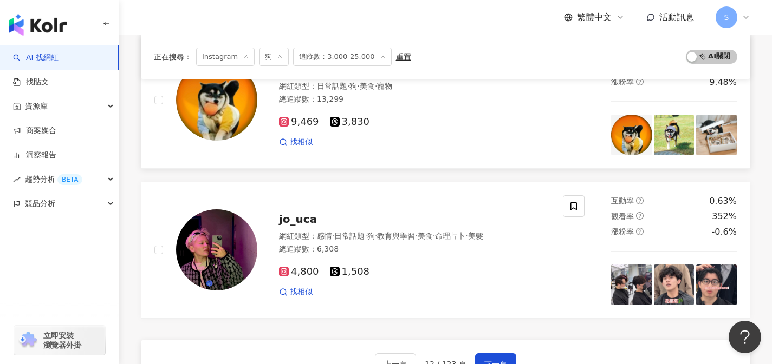
click at [430, 149] on div "Micky 網紅類型 ： 日常話題 · 狗 · 美食 · 寵物 總追蹤數 ： 13,299 9,469 3,830 找相似" at bounding box center [358, 100] width 408 height 110
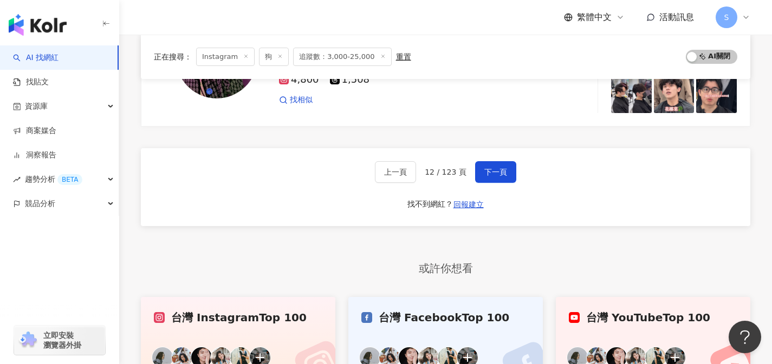
scroll to position [1898, 0]
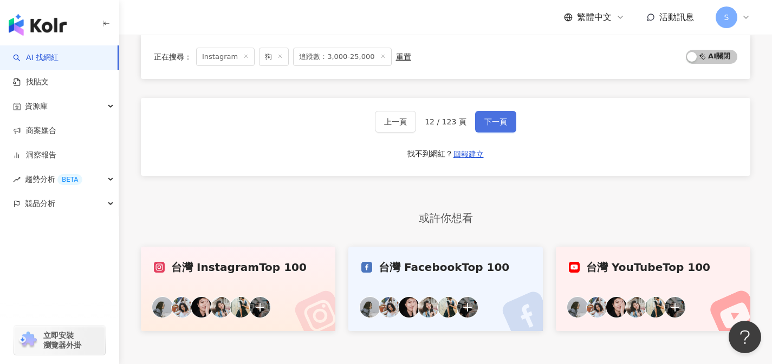
click at [496, 122] on span "下一頁" at bounding box center [495, 122] width 23 height 9
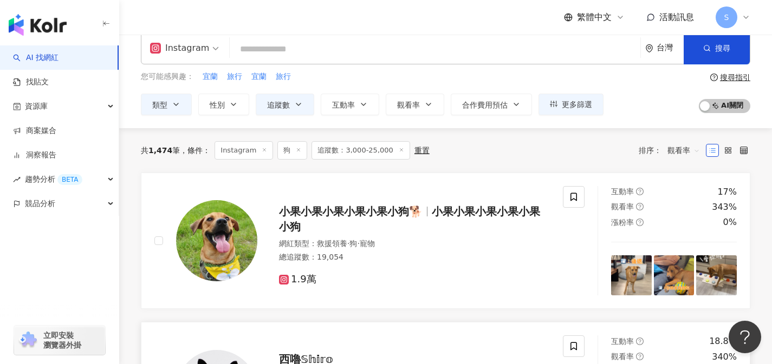
scroll to position [0, 0]
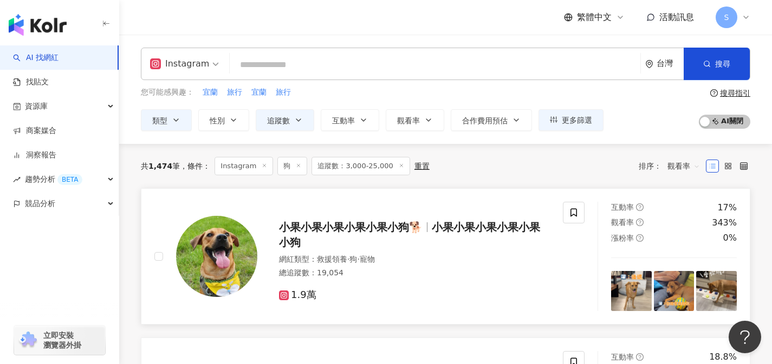
click at [472, 273] on div "總追蹤數 ： 19,054" at bounding box center [414, 273] width 271 height 11
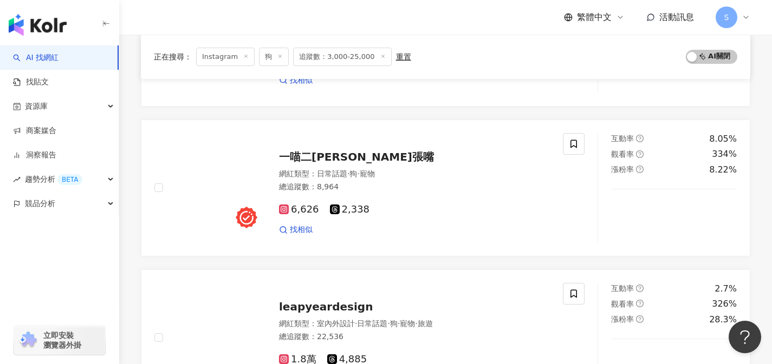
scroll to position [519, 0]
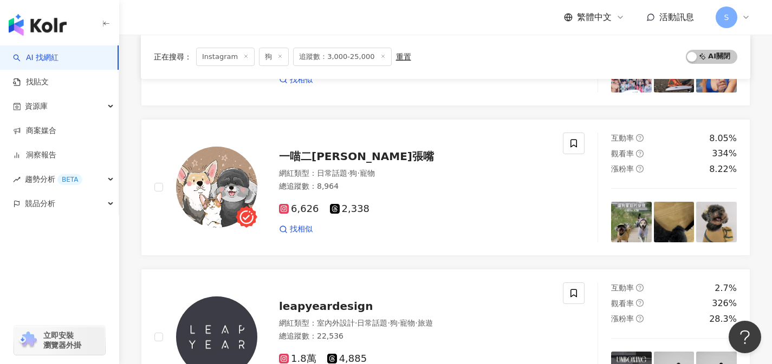
click at [461, 196] on div "6,626 2,338 找相似" at bounding box center [414, 215] width 271 height 40
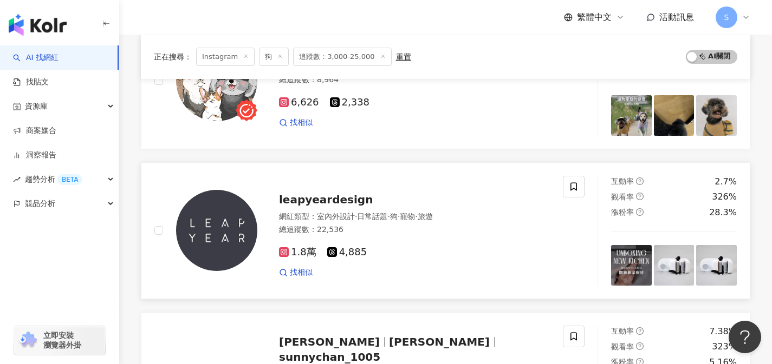
scroll to position [779, 0]
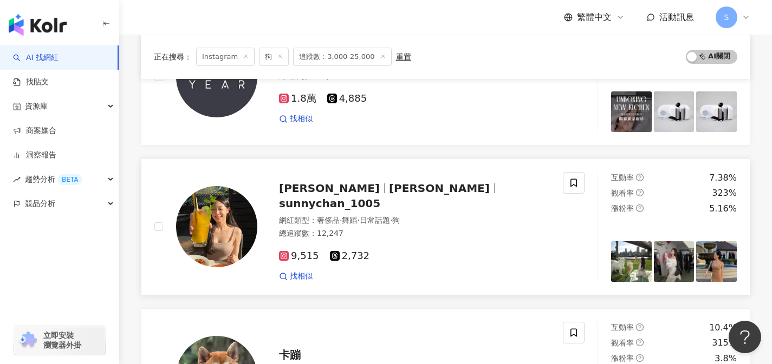
click at [407, 252] on div "9,515 2,732" at bounding box center [414, 257] width 271 height 12
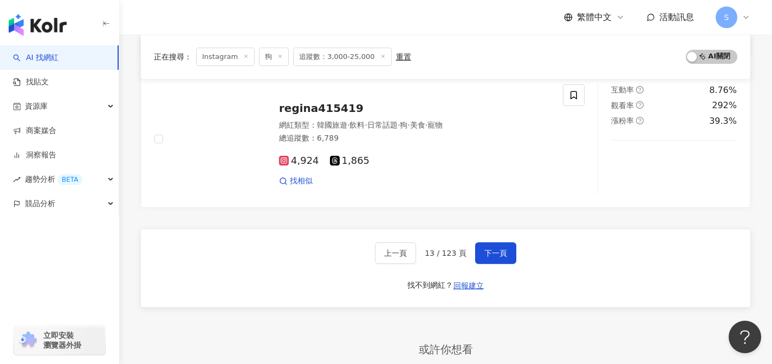
scroll to position [1775, 0]
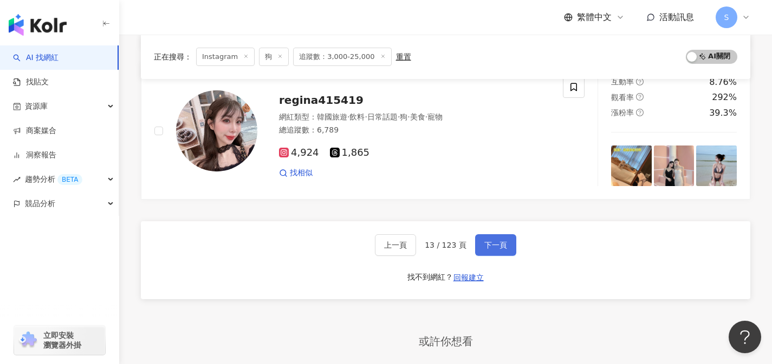
click at [504, 241] on span "下一頁" at bounding box center [495, 245] width 23 height 9
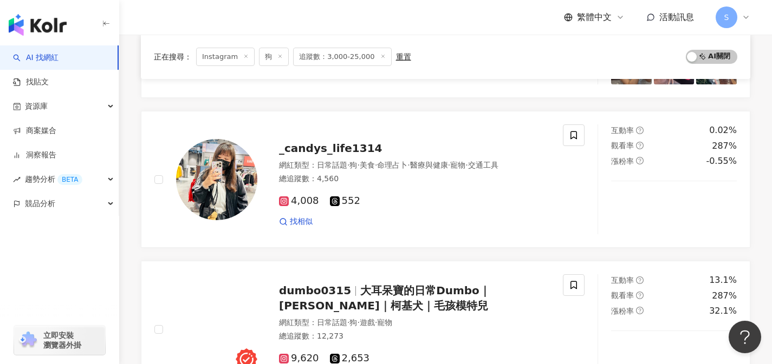
scroll to position [376, 0]
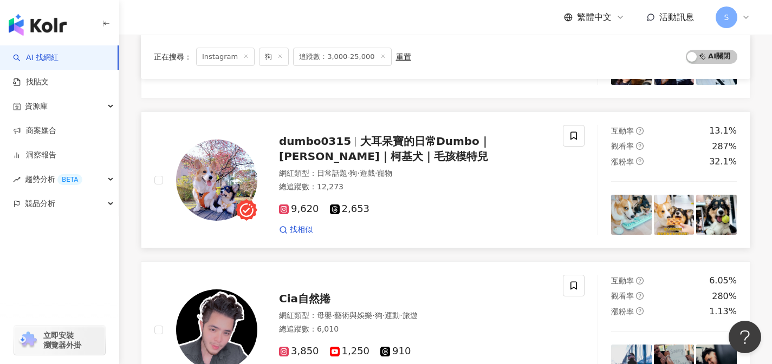
click at [484, 175] on div "網紅類型 ： 日常話題 · 狗 · 遊戲 · 寵物" at bounding box center [414, 173] width 271 height 11
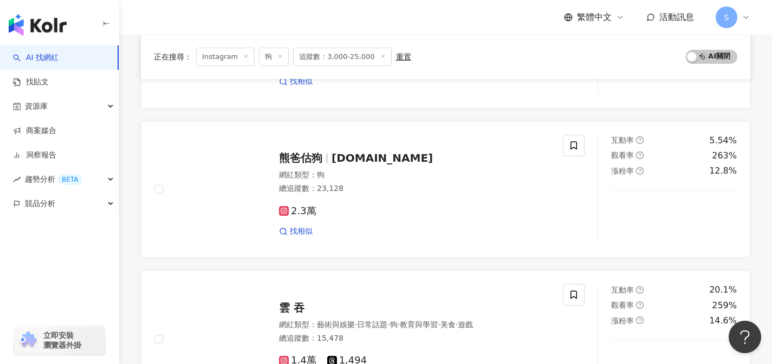
scroll to position [1421, 0]
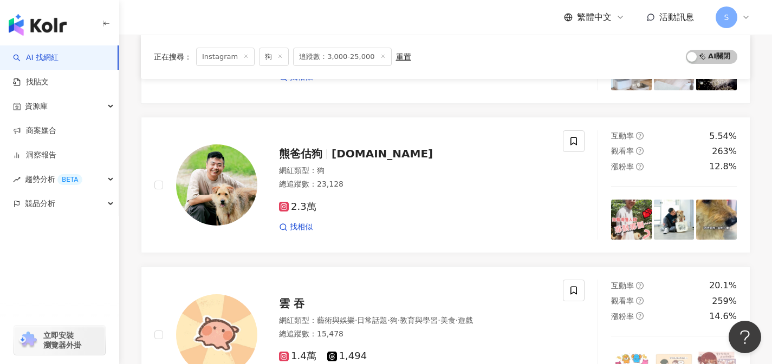
click at [470, 203] on div "2.3萬" at bounding box center [414, 207] width 271 height 12
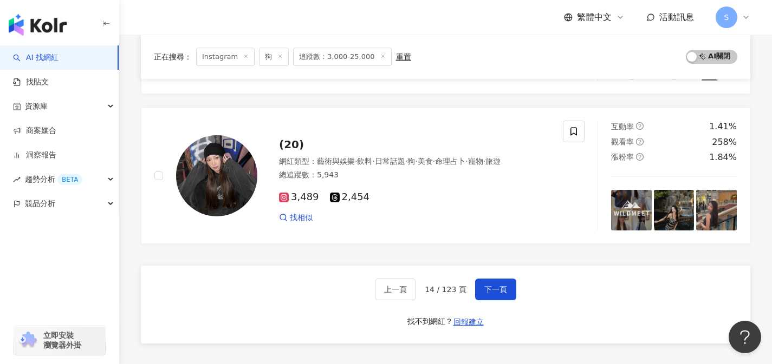
scroll to position [1731, 0]
click at [498, 294] on button "下一頁" at bounding box center [495, 289] width 41 height 22
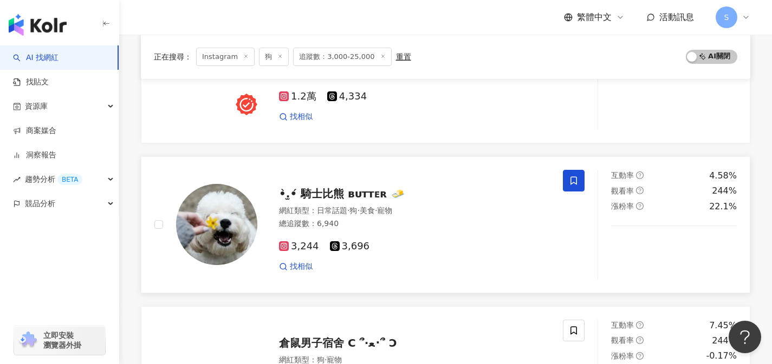
scroll to position [933, 0]
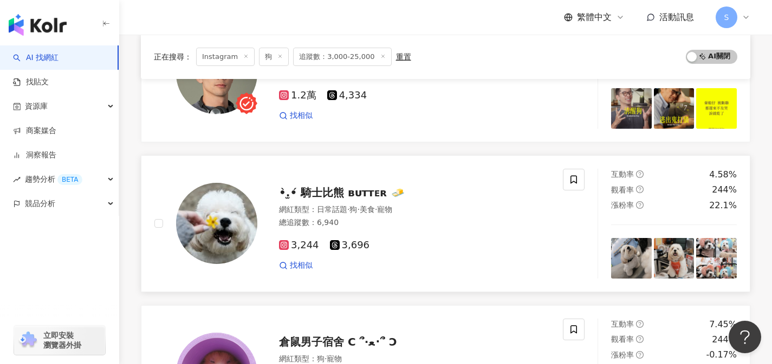
click at [498, 247] on div "3,244 3,696" at bounding box center [414, 246] width 271 height 12
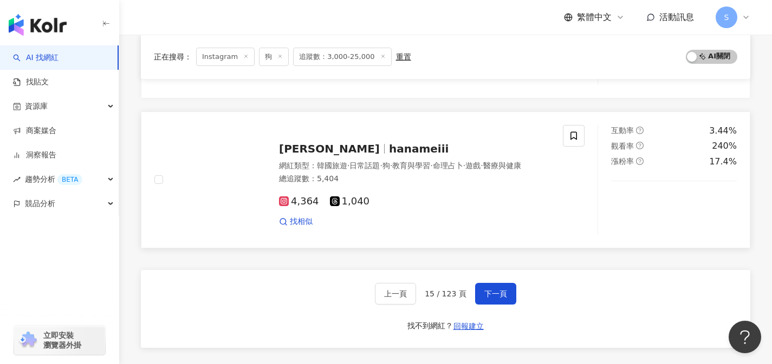
scroll to position [1752, 0]
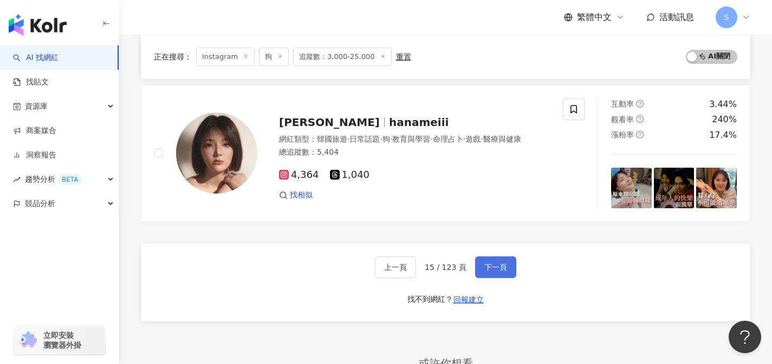
click at [484, 266] on span "下一頁" at bounding box center [495, 267] width 23 height 9
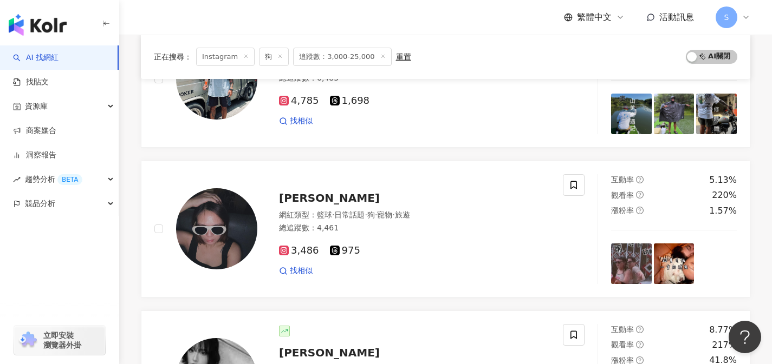
scroll to position [1297, 0]
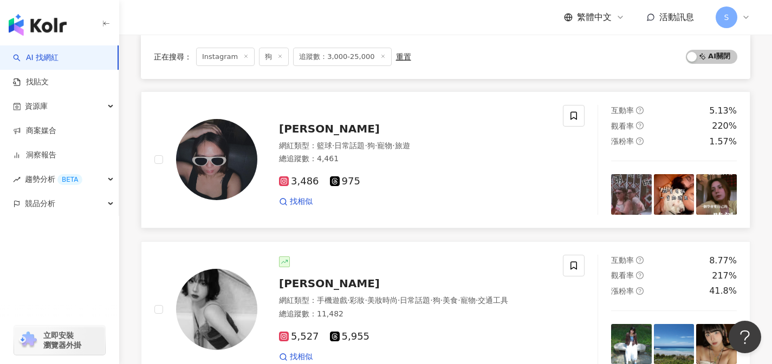
click at [492, 216] on link "廖雪蓉 網紅類型 ： 籃球 · 日常話題 · 狗 · 寵物 · 旅遊 總追蹤數 ： 4,461 3,486 975 找相似 互動率 5.13% 觀看率 220…" at bounding box center [445, 160] width 609 height 137
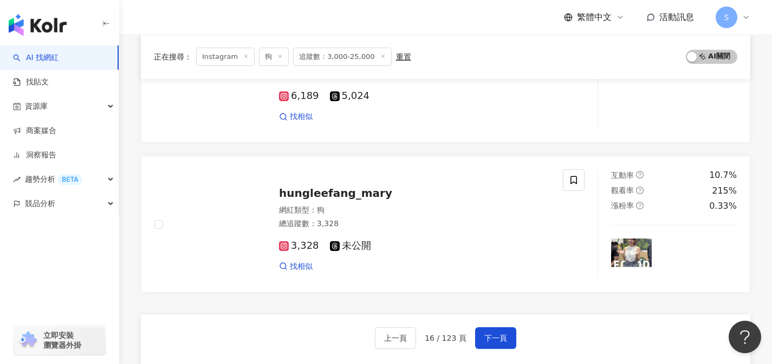
scroll to position [1693, 0]
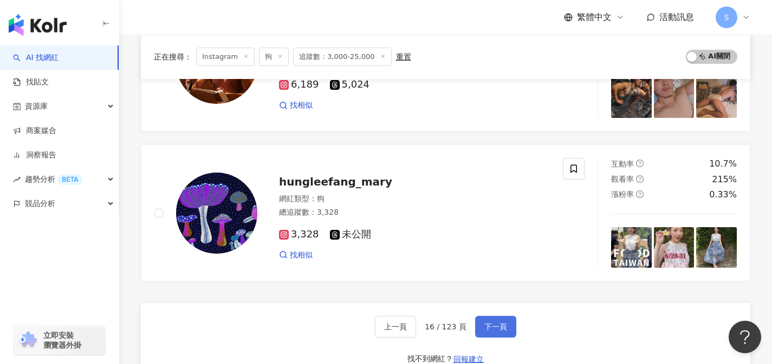
click at [507, 329] on button "下一頁" at bounding box center [495, 327] width 41 height 22
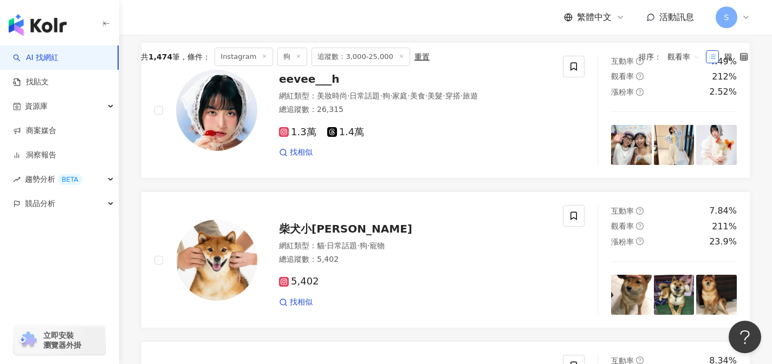
scroll to position [0, 0]
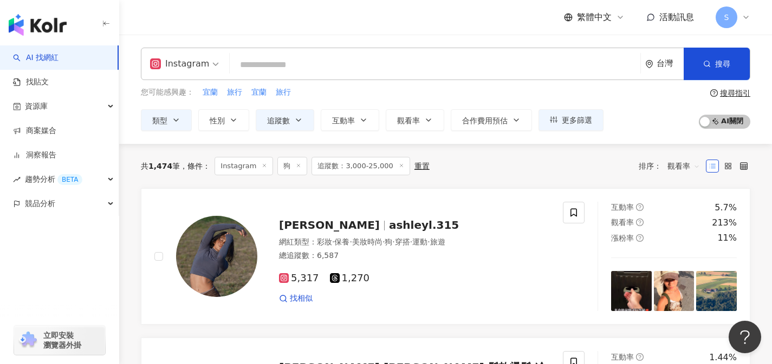
click at [589, 173] on div "共 1,474 筆 條件 ： Instagram 狗 追蹤數：3,000-25,000 重置 排序： 觀看率" at bounding box center [445, 166] width 609 height 18
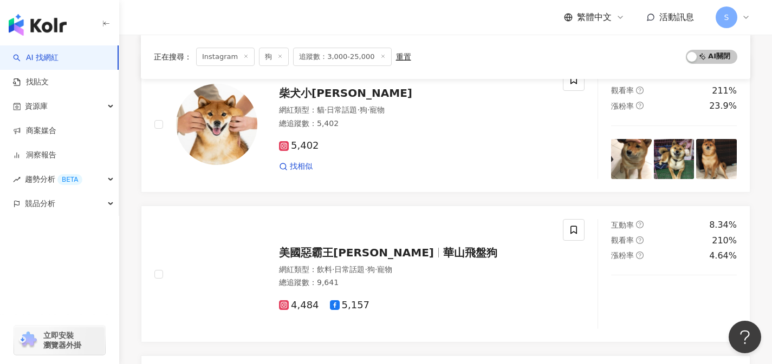
scroll to position [582, 0]
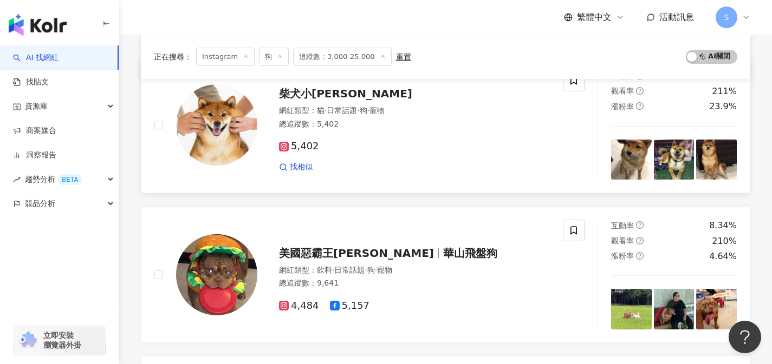
click at [533, 172] on div "柴犬小橘orange 網紅類型 ： 貓 · 日常話題 · 狗 · 寵物 總追蹤數 ： 5,402 5,402 找相似" at bounding box center [358, 125] width 408 height 110
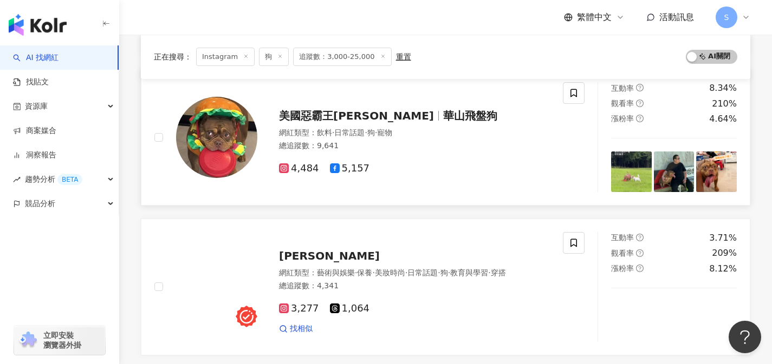
scroll to position [728, 0]
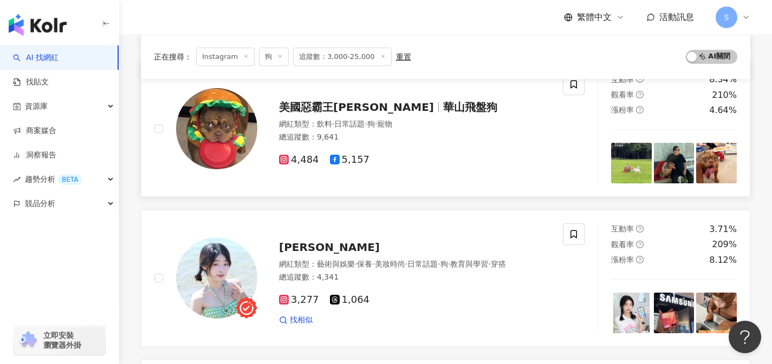
click at [503, 160] on div "4,484 5,157" at bounding box center [414, 160] width 271 height 12
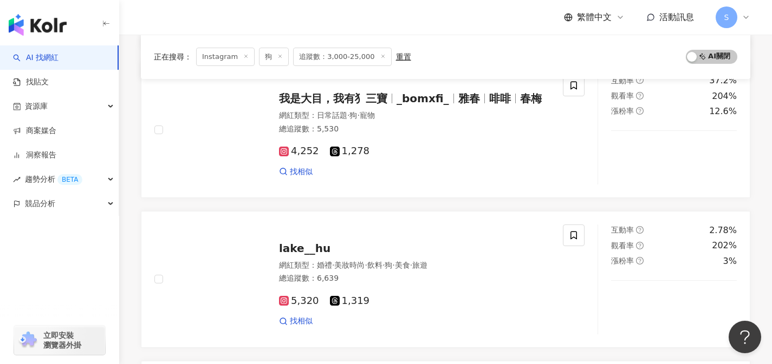
scroll to position [1477, 0]
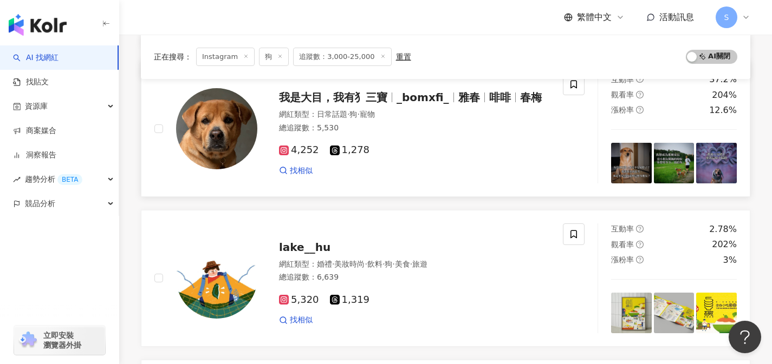
click at [500, 171] on div "找相似" at bounding box center [414, 171] width 271 height 11
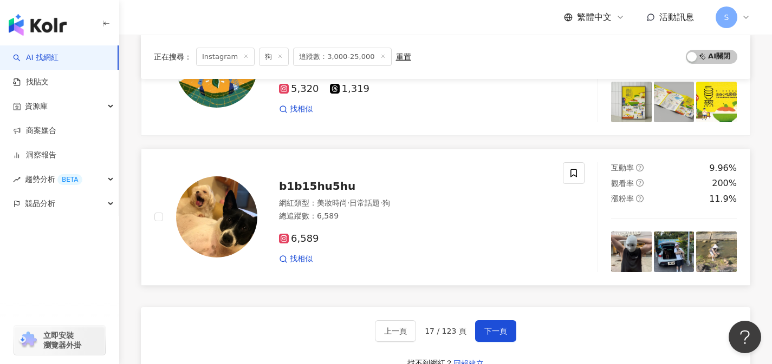
click at [519, 257] on div "找相似" at bounding box center [414, 259] width 271 height 11
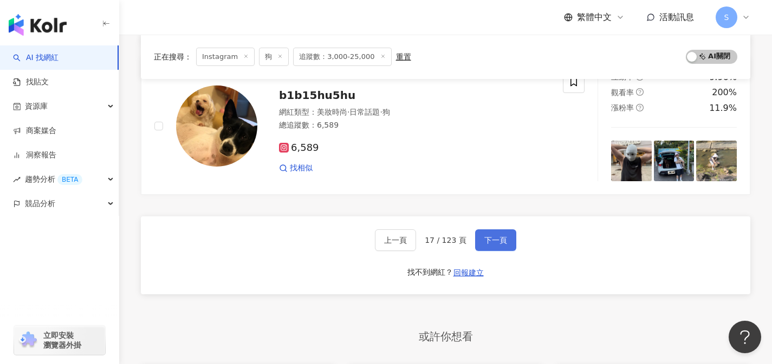
scroll to position [1800, 0]
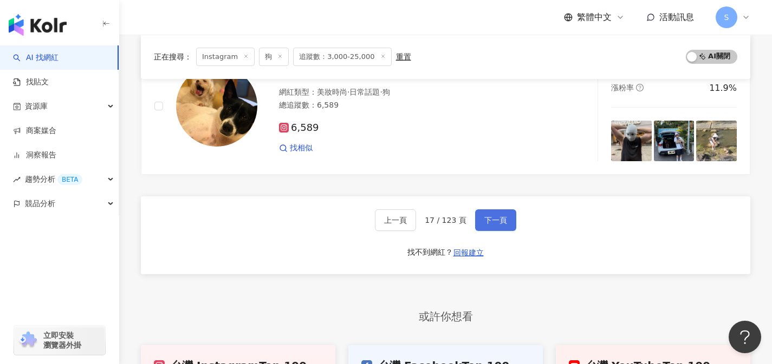
click at [495, 227] on button "下一頁" at bounding box center [495, 221] width 41 height 22
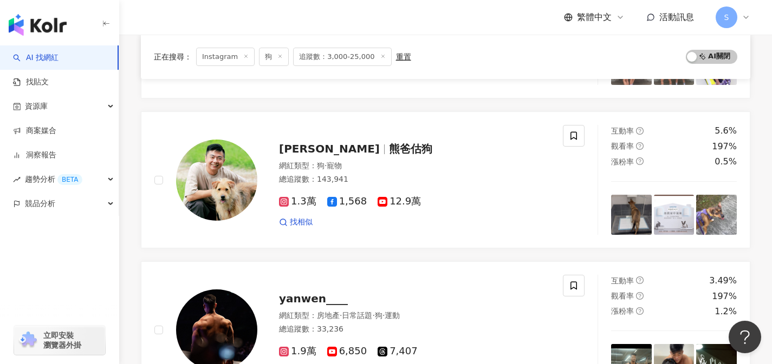
scroll to position [526, 0]
click at [501, 194] on div "1.3萬 1,568 12.9萬 找相似" at bounding box center [414, 208] width 271 height 40
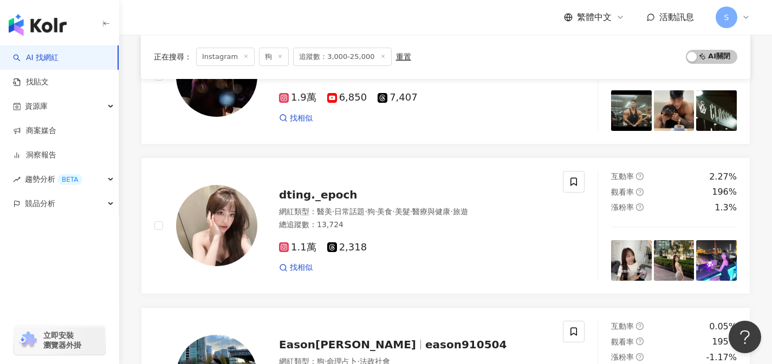
scroll to position [822, 0]
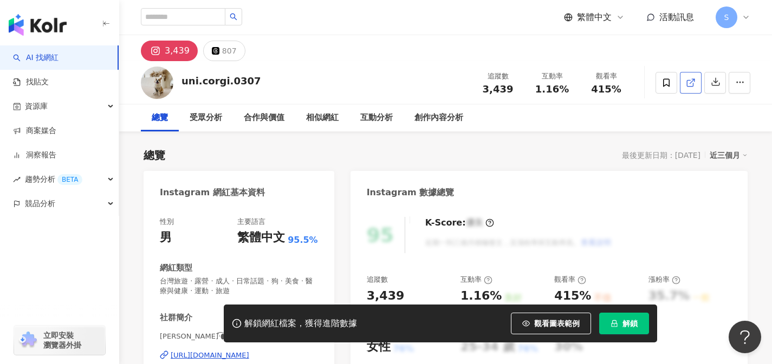
click at [689, 88] on link at bounding box center [691, 83] width 22 height 22
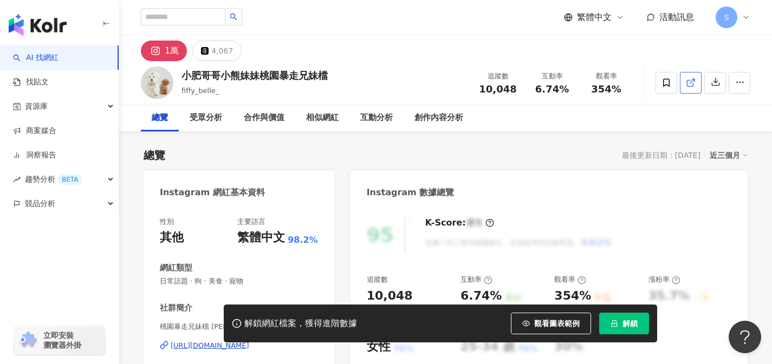
click at [688, 83] on icon at bounding box center [691, 83] width 10 height 10
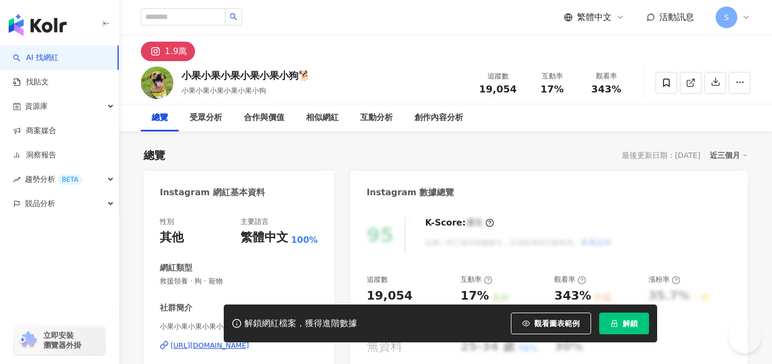
click at [696, 86] on link at bounding box center [691, 83] width 22 height 22
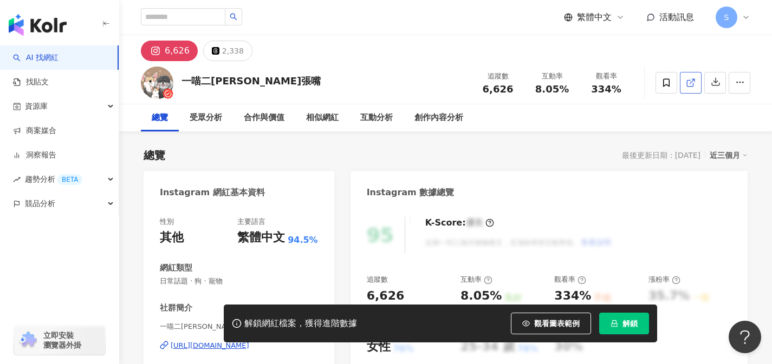
click at [689, 86] on icon at bounding box center [690, 83] width 6 height 6
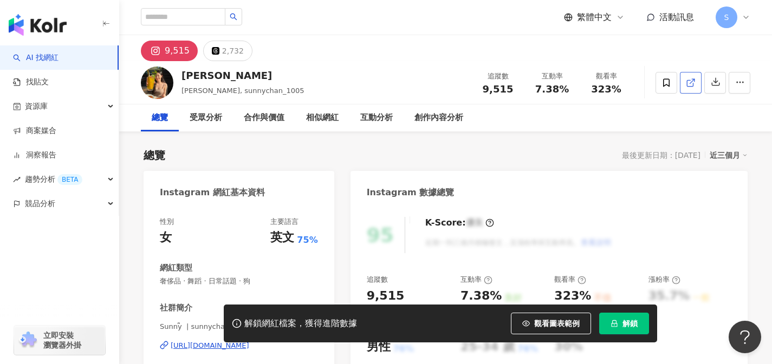
click at [685, 89] on link at bounding box center [691, 83] width 22 height 22
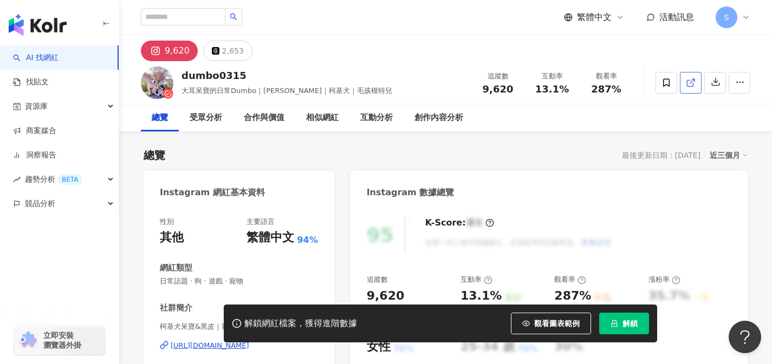
click at [692, 83] on icon at bounding box center [691, 83] width 10 height 10
click at [695, 80] on icon at bounding box center [691, 83] width 10 height 10
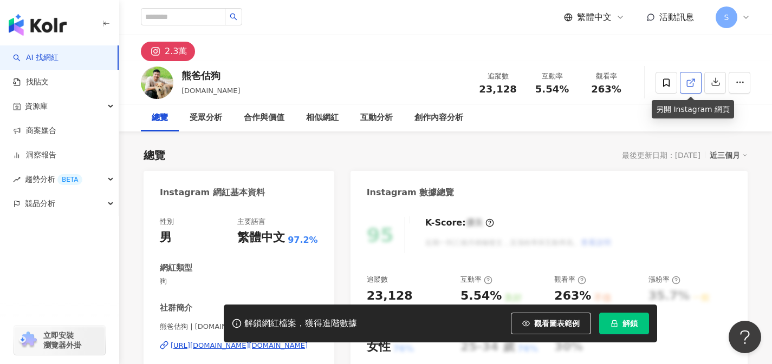
click at [686, 84] on icon at bounding box center [691, 83] width 10 height 10
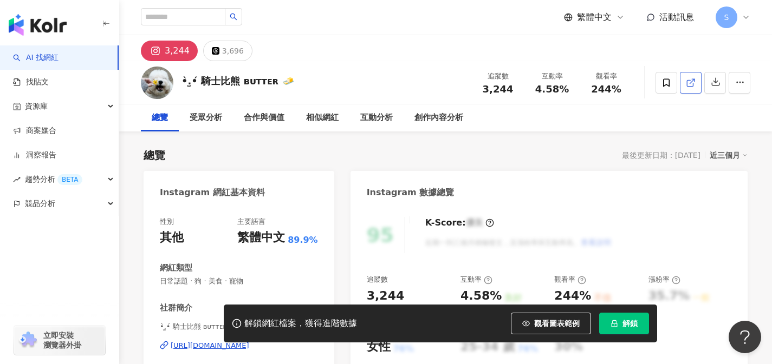
click at [692, 89] on link at bounding box center [691, 83] width 22 height 22
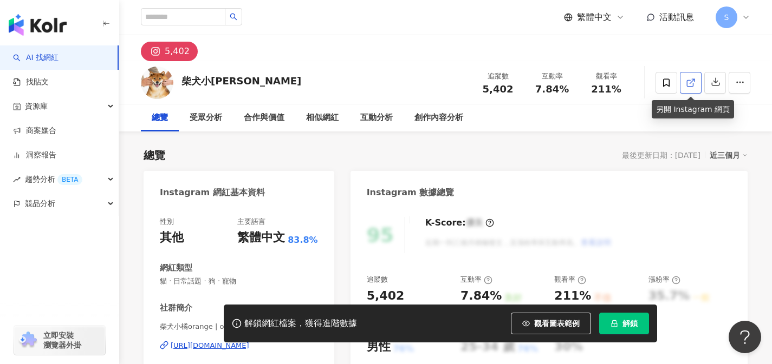
click at [682, 89] on link at bounding box center [691, 83] width 22 height 22
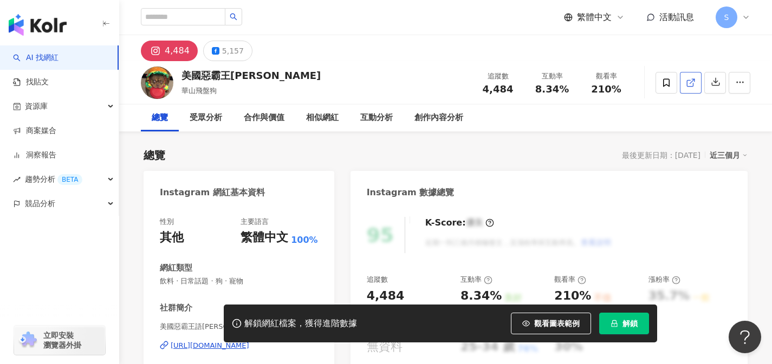
click at [688, 84] on icon at bounding box center [691, 83] width 10 height 10
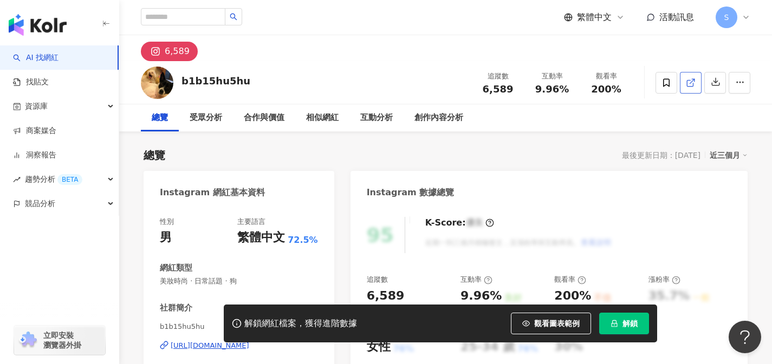
click at [689, 84] on icon at bounding box center [691, 83] width 10 height 10
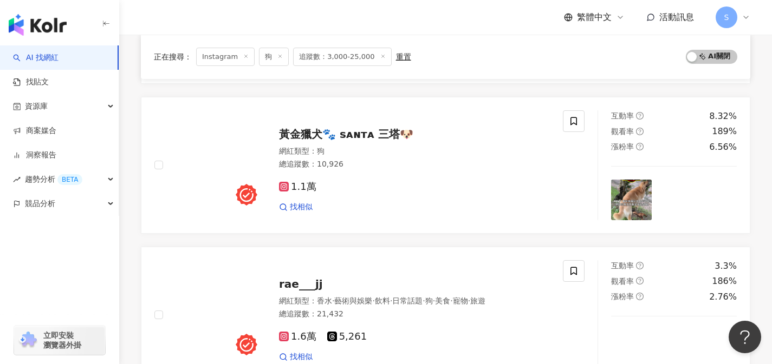
scroll to position [1598, 0]
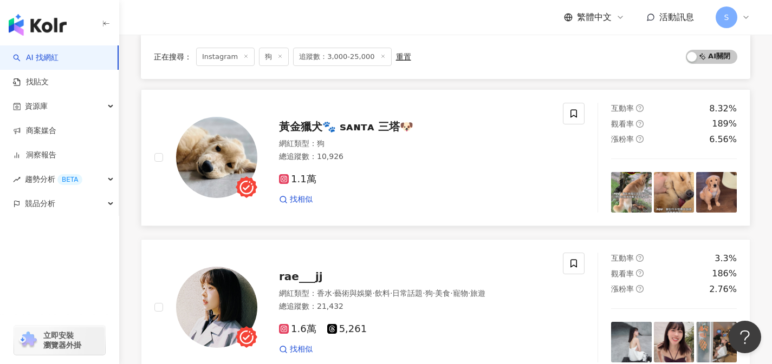
click at [440, 185] on div "1.1萬" at bounding box center [414, 180] width 271 height 12
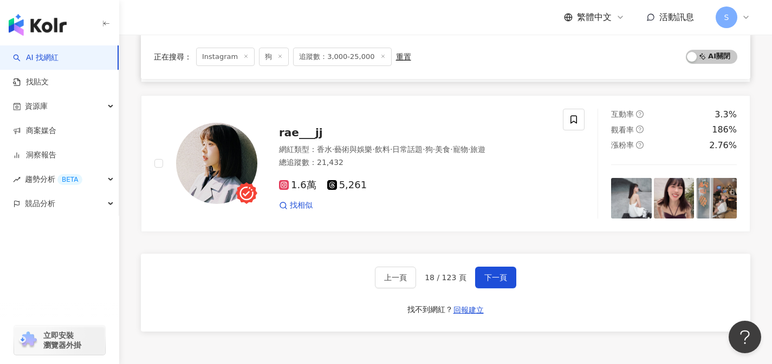
scroll to position [1744, 0]
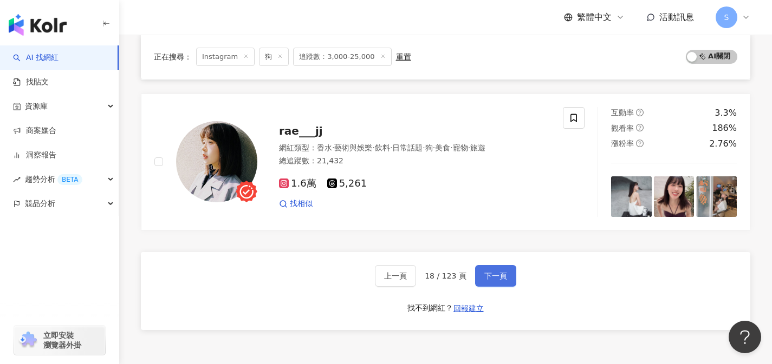
click at [504, 275] on span "下一頁" at bounding box center [495, 276] width 23 height 9
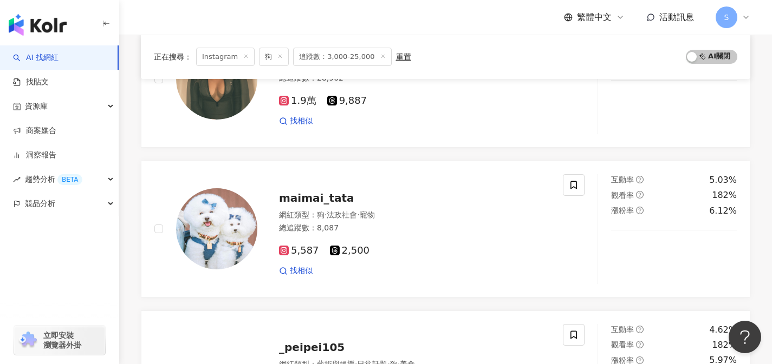
scroll to position [629, 0]
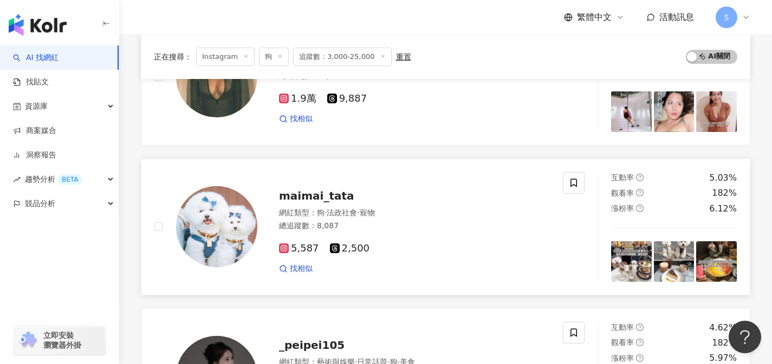
click at [490, 237] on div "5,587 2,500 找相似" at bounding box center [414, 254] width 271 height 40
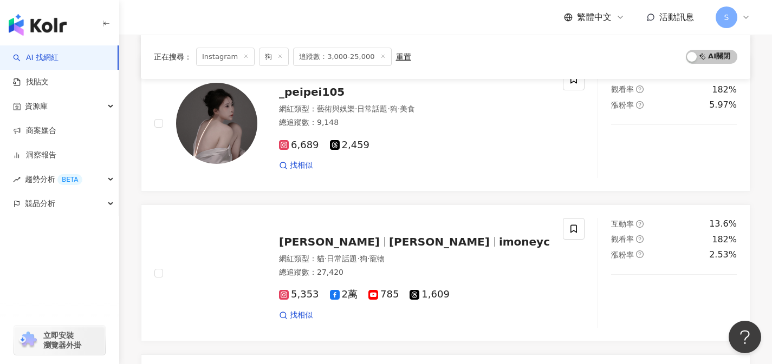
scroll to position [973, 0]
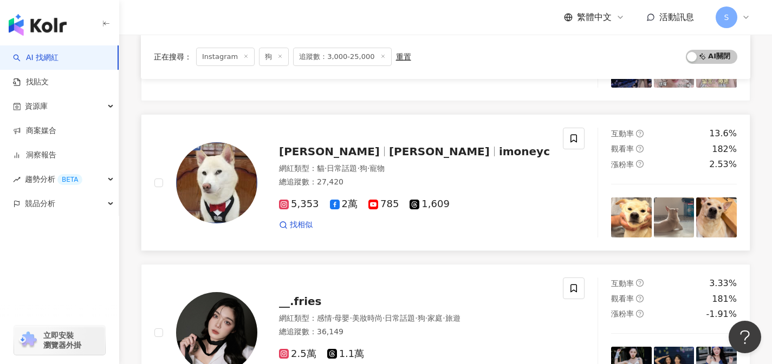
click at [416, 224] on div "找相似" at bounding box center [414, 225] width 271 height 11
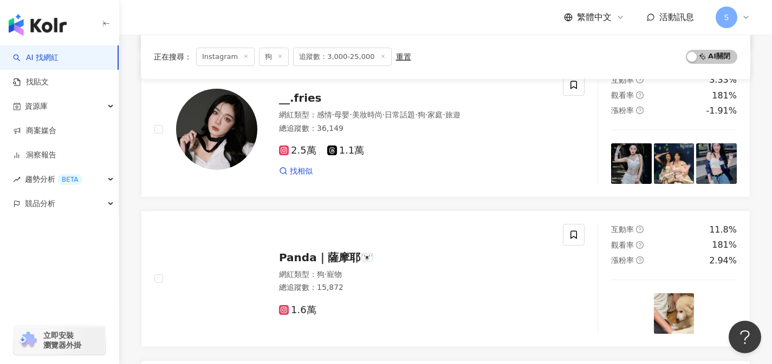
scroll to position [1178, 0]
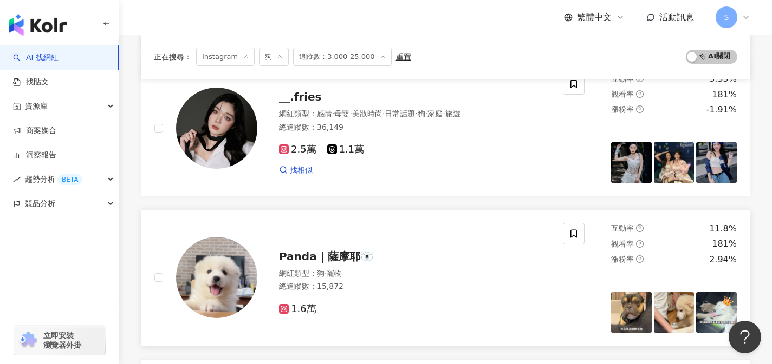
click at [405, 252] on div "Panda｜薩摩耶🐻‍❄️" at bounding box center [414, 256] width 271 height 15
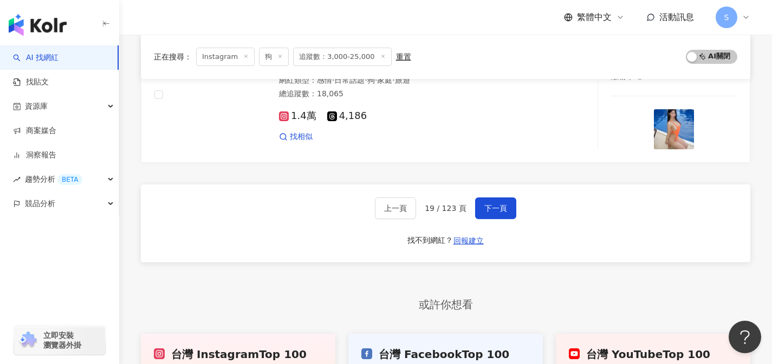
scroll to position [1815, 0]
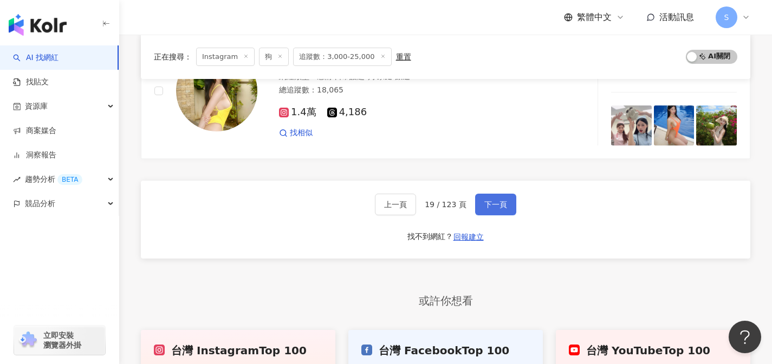
click at [497, 203] on span "下一頁" at bounding box center [495, 204] width 23 height 9
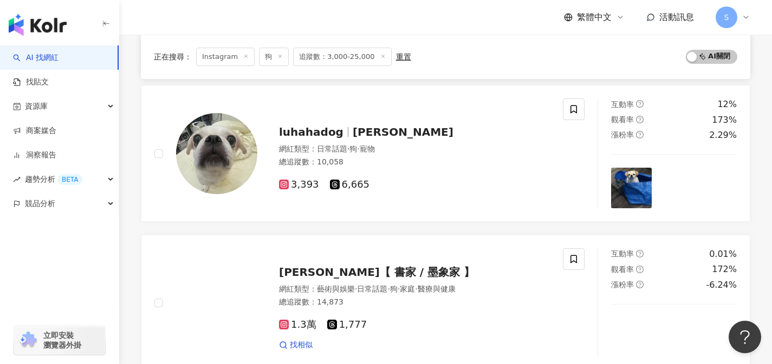
scroll to position [1152, 0]
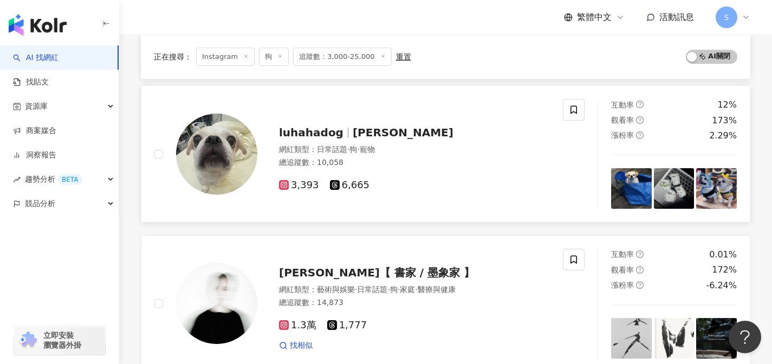
click at [524, 211] on link "luhahadog 呂哈哈 Luhaha 網紅類型 ： 日常話題 · 狗 · 寵物 總追蹤數 ： 10,058 3,393 6,665 互動率 12% 觀看率…" at bounding box center [445, 154] width 609 height 137
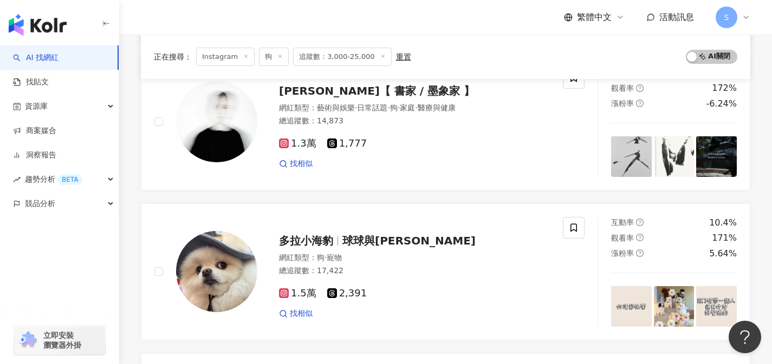
scroll to position [1382, 0]
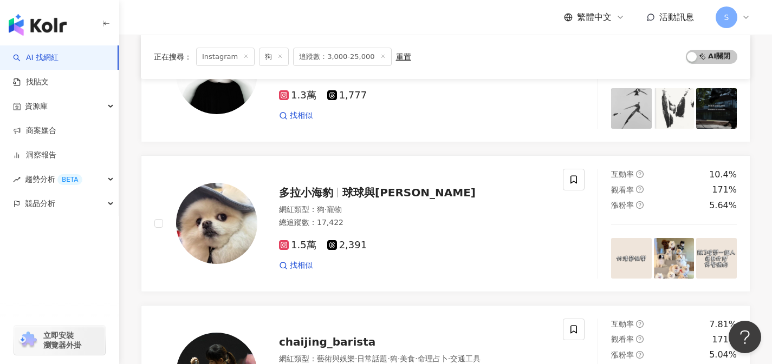
click at [464, 217] on div "網紅類型 ： 狗 · 寵物 總追蹤數 ： 17,422" at bounding box center [414, 218] width 271 height 27
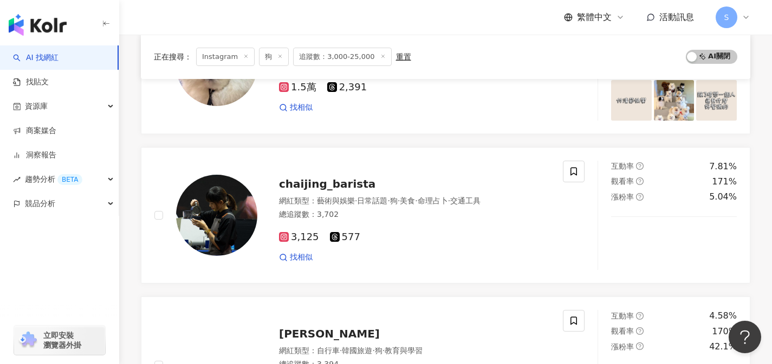
scroll to position [1852, 0]
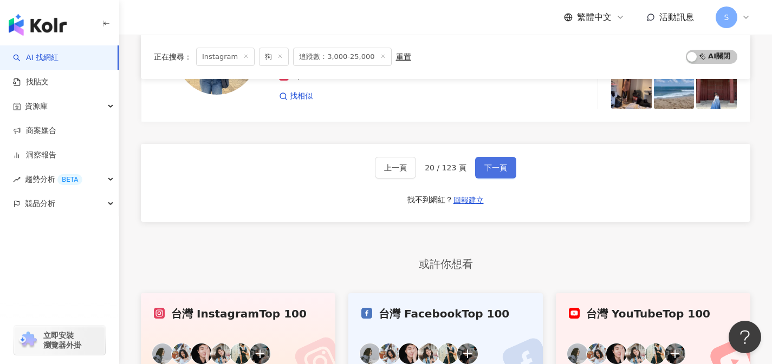
click at [496, 173] on button "下一頁" at bounding box center [495, 168] width 41 height 22
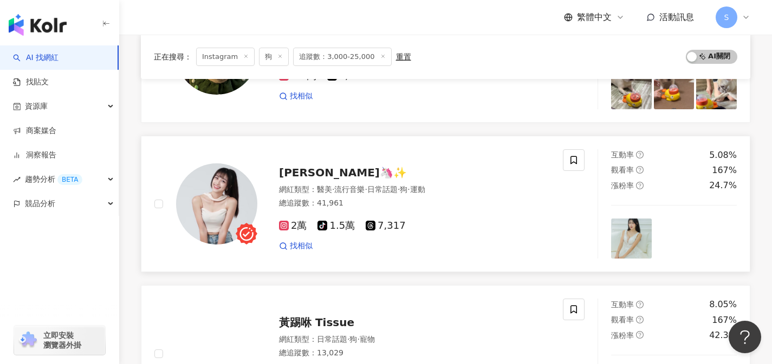
scroll to position [749, 0]
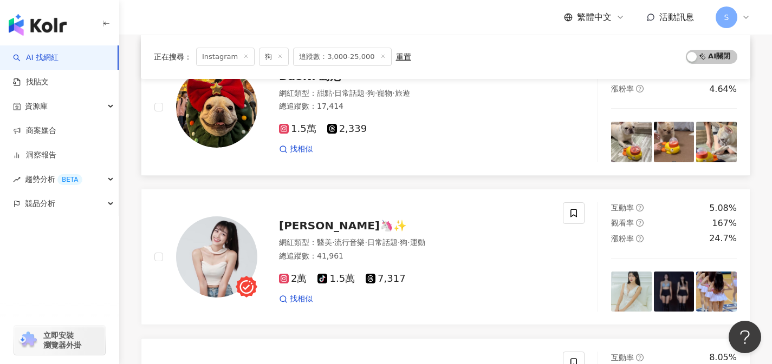
click at [459, 167] on link "DaoNi 島尼 網紅類型 ： 甜點 · 日常話題 · 狗 · 寵物 · 旅遊 總追蹤數 ： 17,414 1.5萬 2,339 找相似 互動率 9.5% 觀…" at bounding box center [445, 107] width 609 height 137
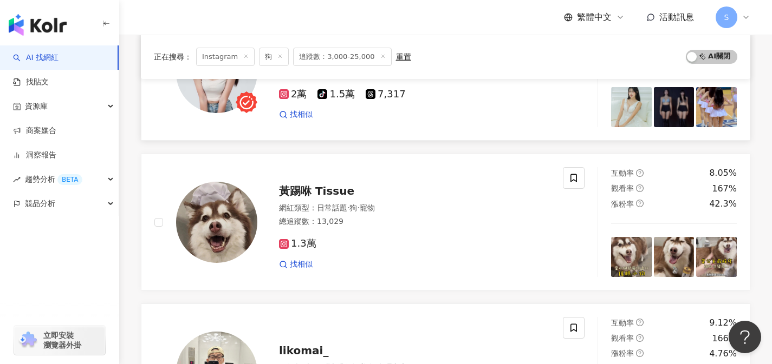
scroll to position [935, 0]
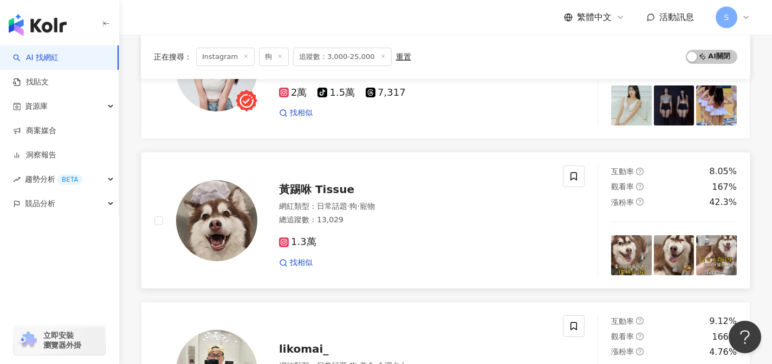
click at [512, 192] on div "黃踢咻 Tissue" at bounding box center [414, 189] width 271 height 15
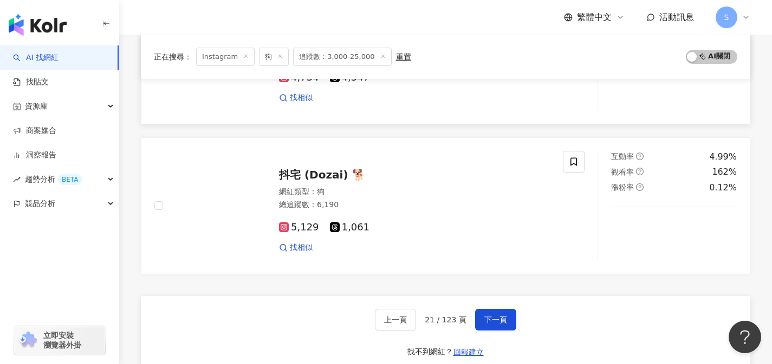
scroll to position [1701, 0]
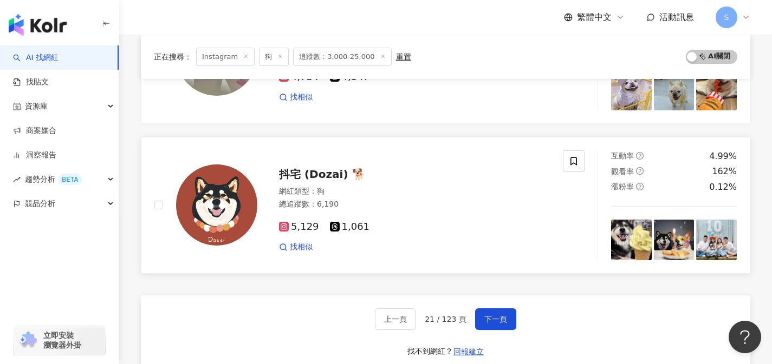
click at [467, 218] on div "5,129 1,061 找相似" at bounding box center [414, 233] width 271 height 40
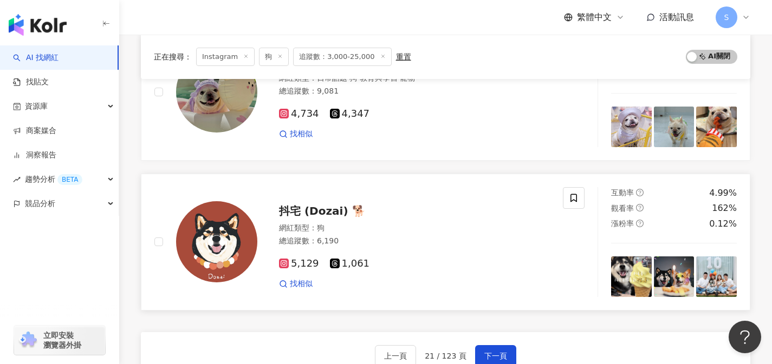
scroll to position [1656, 0]
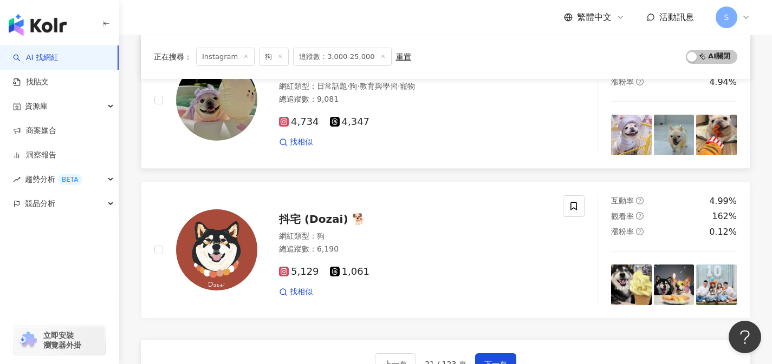
click at [466, 129] on div "4,734 4,347 找相似" at bounding box center [414, 128] width 271 height 40
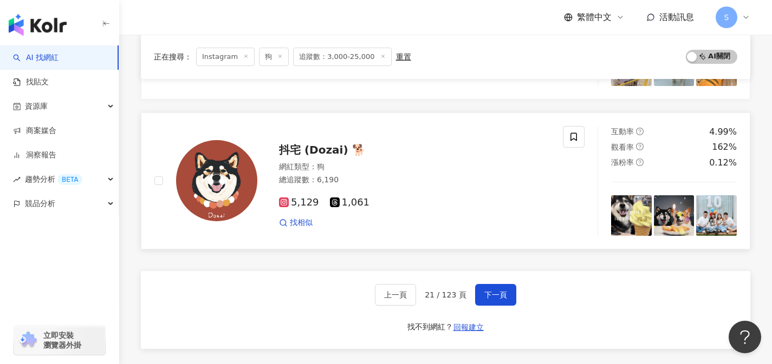
scroll to position [1727, 0]
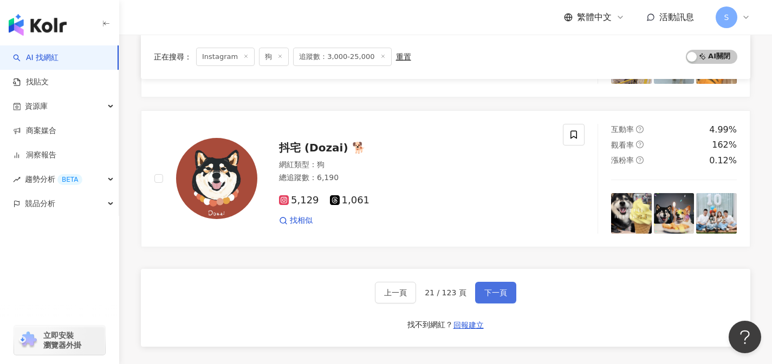
click at [502, 295] on span "下一頁" at bounding box center [495, 293] width 23 height 9
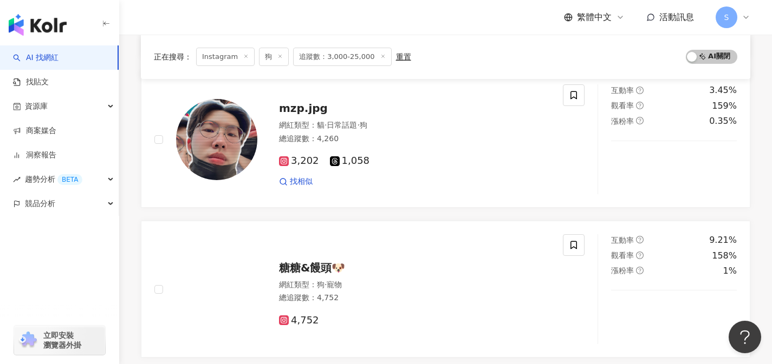
scroll to position [1734, 0]
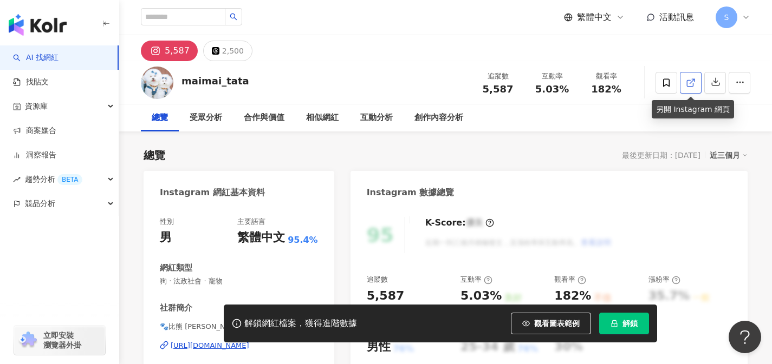
click at [685, 86] on link at bounding box center [691, 83] width 22 height 22
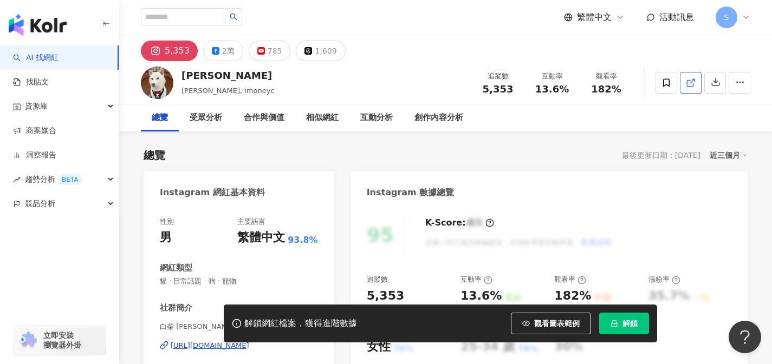
click at [690, 80] on icon at bounding box center [691, 83] width 10 height 10
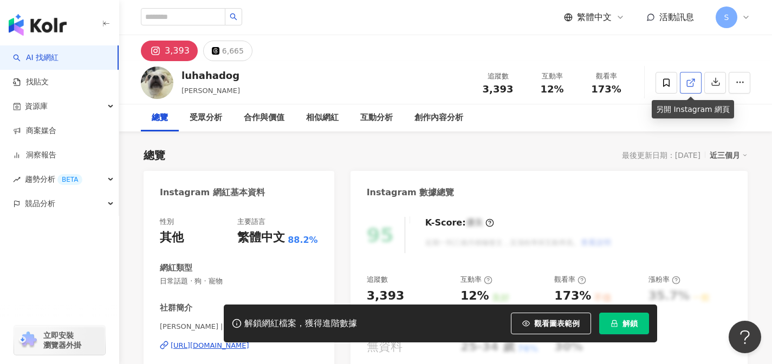
click at [689, 83] on icon at bounding box center [691, 83] width 10 height 10
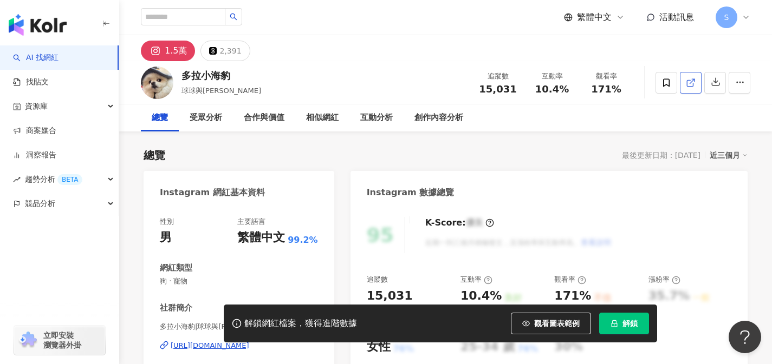
click at [685, 86] on link at bounding box center [691, 83] width 22 height 22
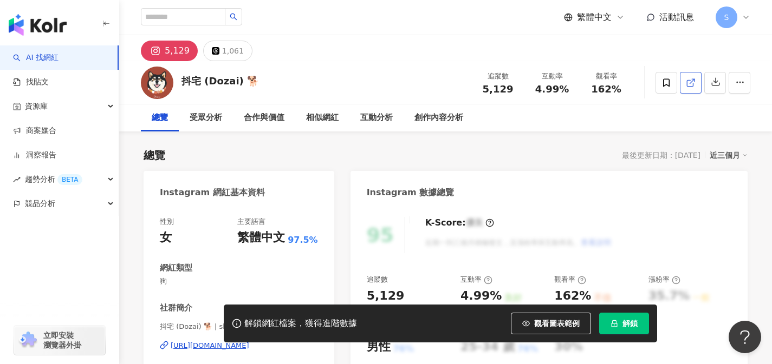
click at [685, 76] on link at bounding box center [691, 83] width 22 height 22
